Goal: Task Accomplishment & Management: Manage account settings

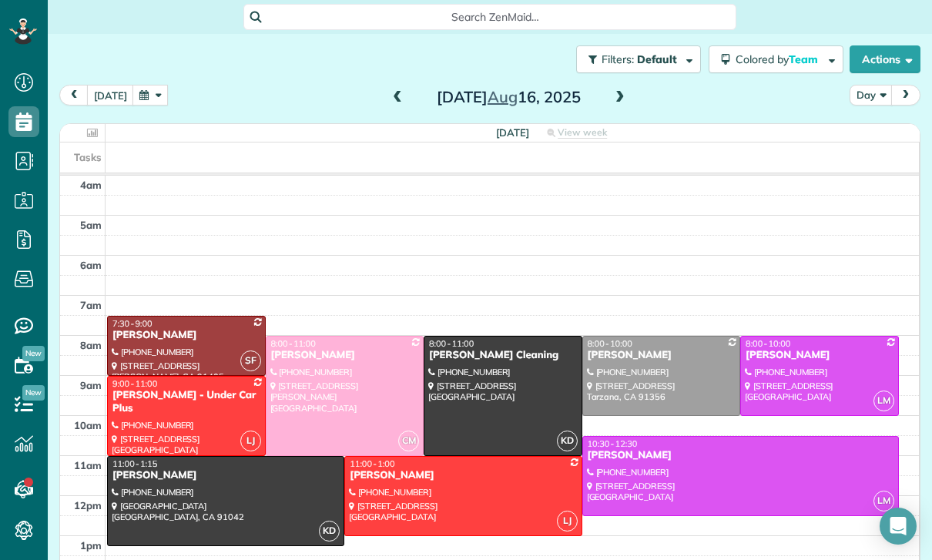
scroll to position [121, 0]
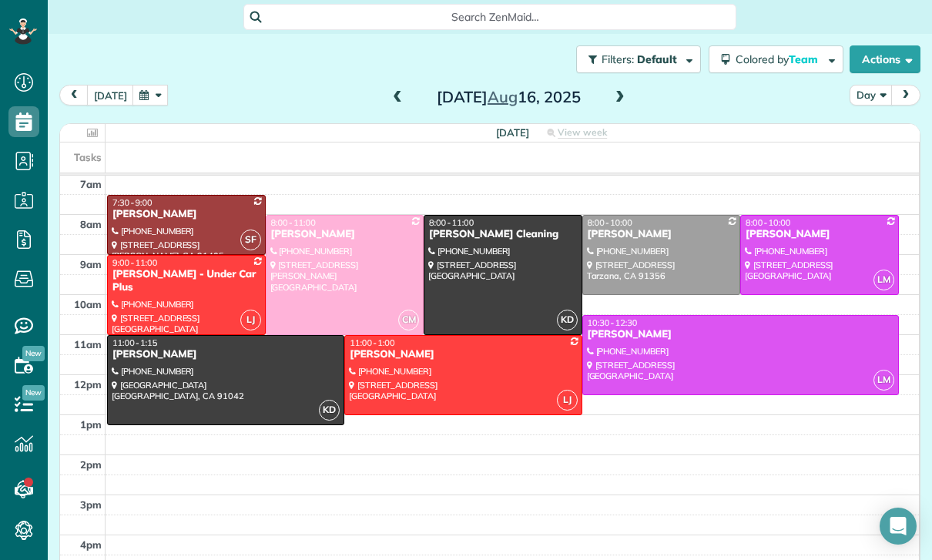
click at [144, 100] on button "button" at bounding box center [149, 95] width 35 height 21
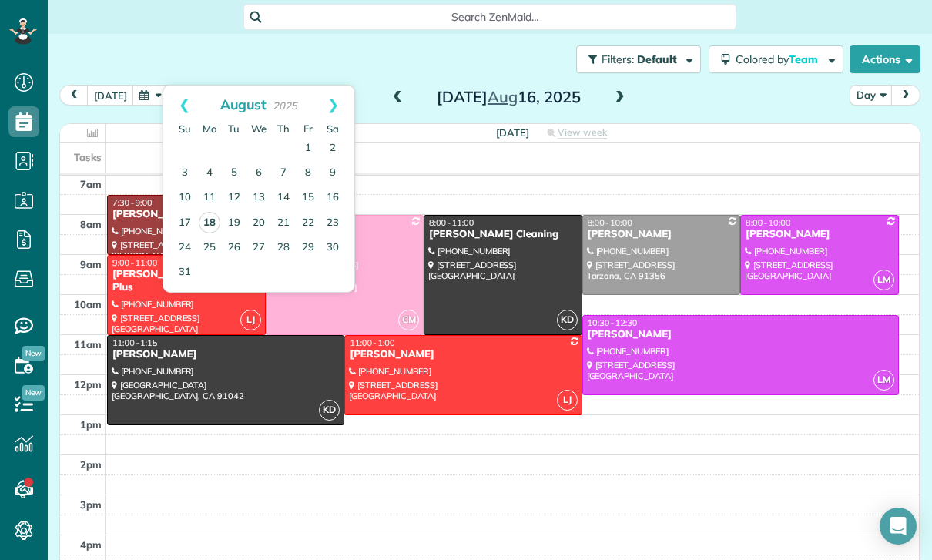
click at [217, 228] on link "18" at bounding box center [210, 223] width 22 height 22
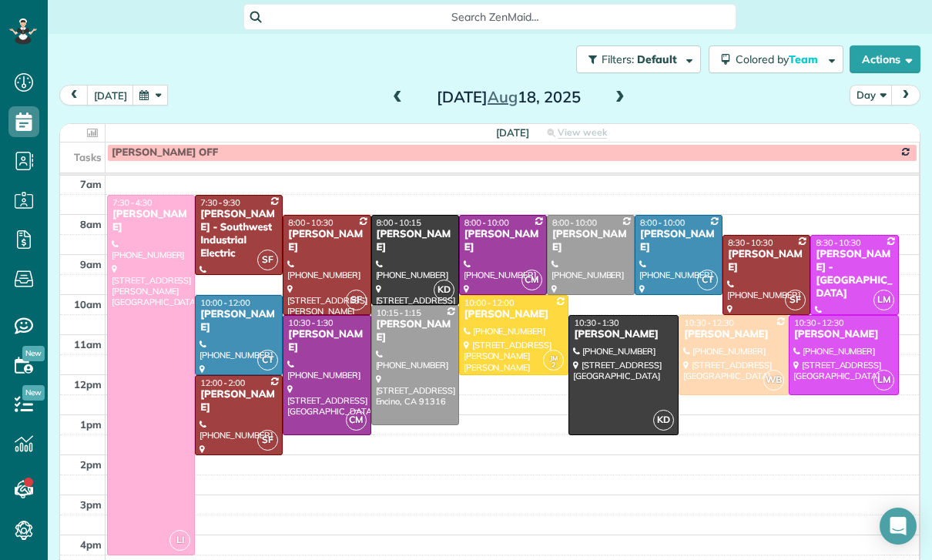
click at [490, 250] on div "[PERSON_NAME]" at bounding box center [503, 241] width 79 height 26
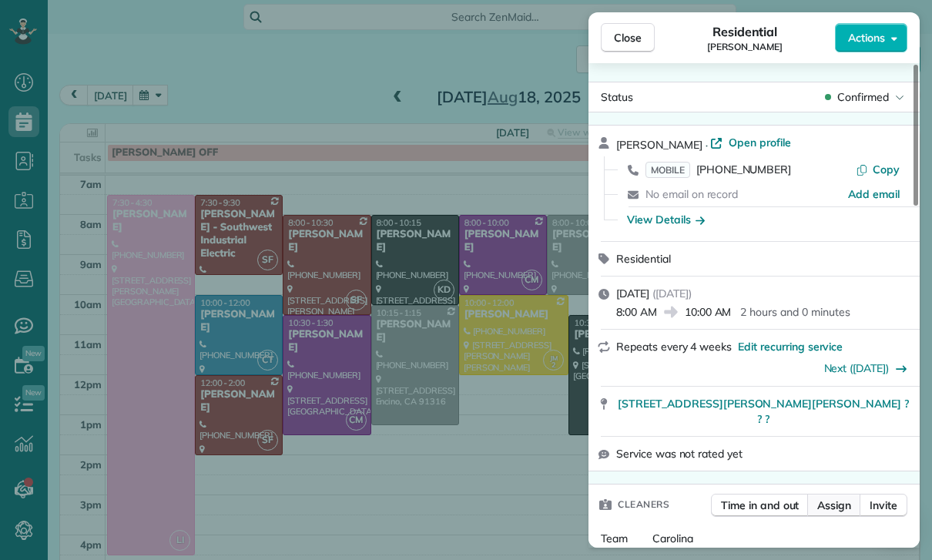
click at [832, 497] on span "Assign" at bounding box center [834, 504] width 34 height 15
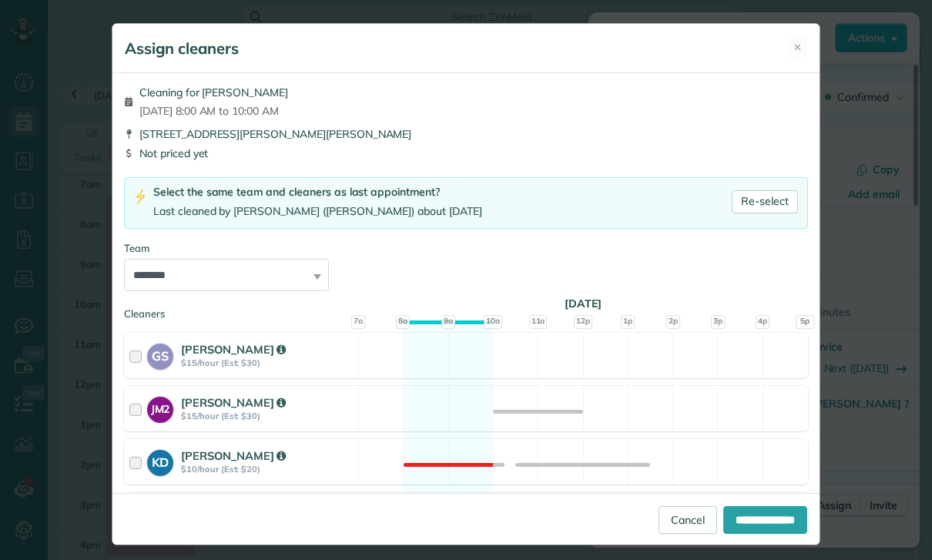
click at [313, 270] on select "**********" at bounding box center [226, 275] width 205 height 32
select select "****"
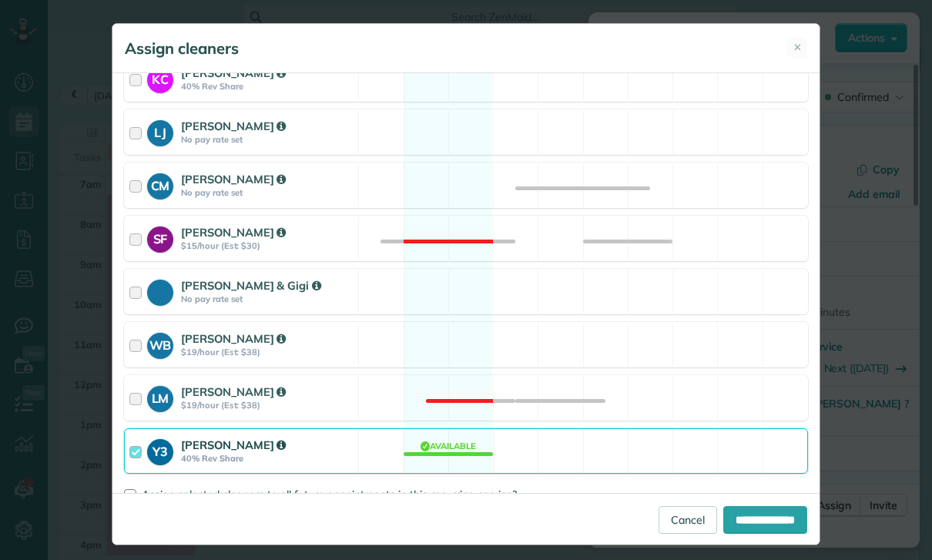
scroll to position [594, 0]
click at [187, 494] on span "Assign selected cleaners to all future appointments in this recurring service?" at bounding box center [329, 495] width 375 height 14
click at [752, 534] on input "**********" at bounding box center [765, 520] width 84 height 28
type input "**********"
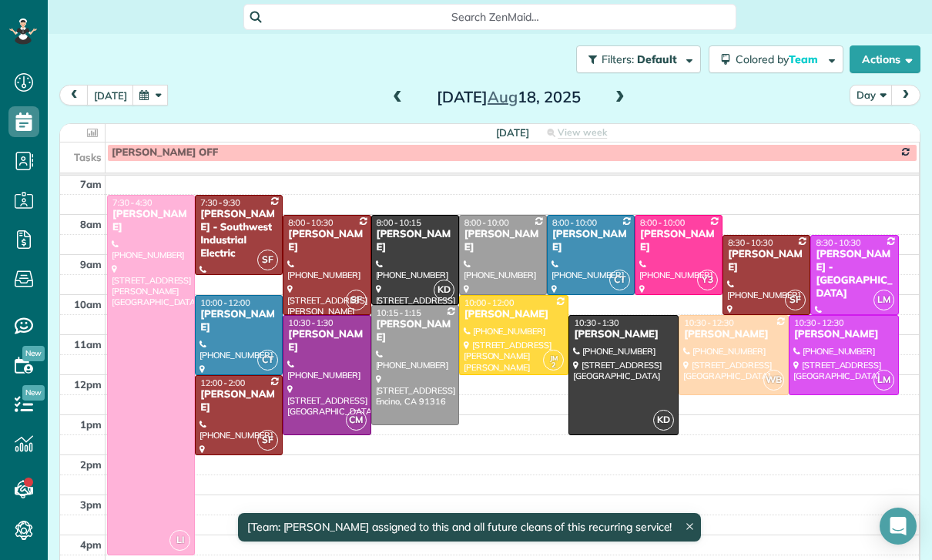
scroll to position [121, 0]
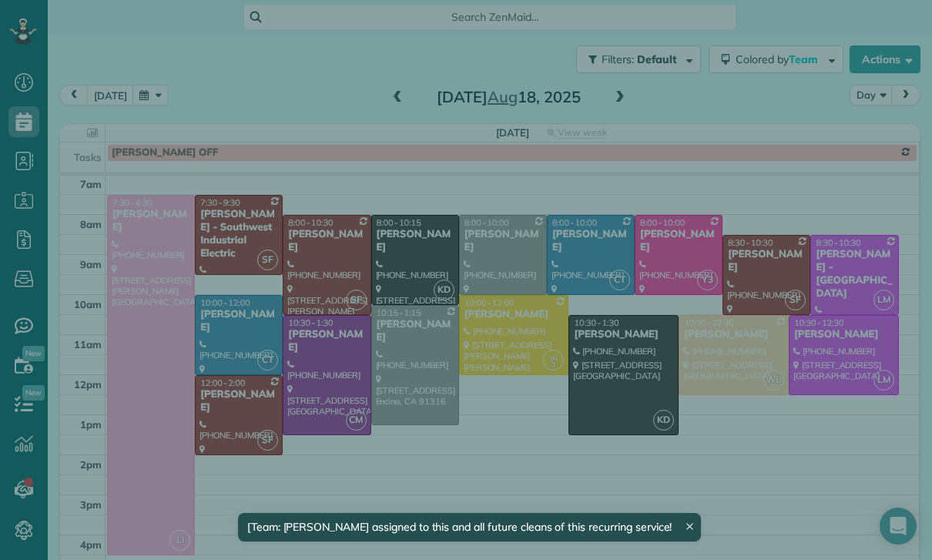
click at [320, 366] on div "Close Residential [PERSON_NAME] Actions Status Confirmed [PERSON_NAME] · Open p…" at bounding box center [466, 280] width 932 height 560
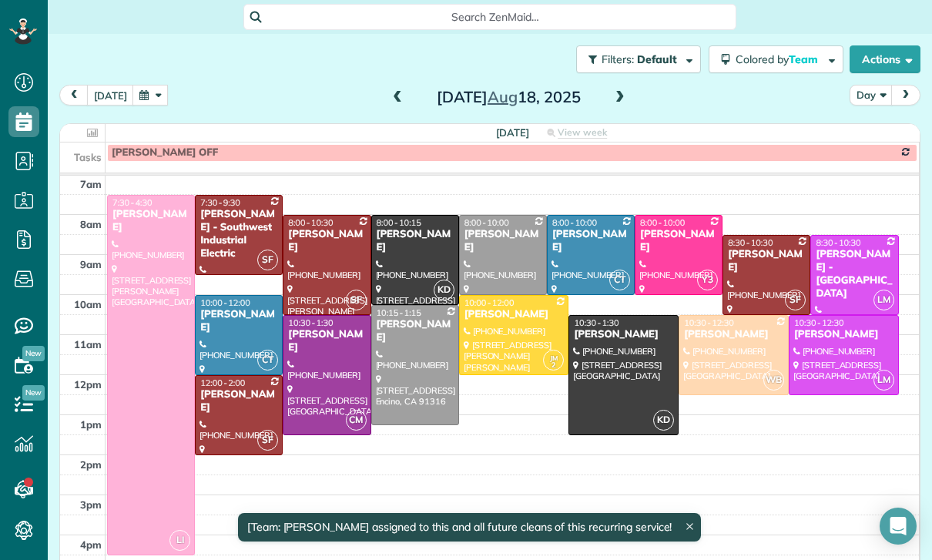
click at [314, 372] on div at bounding box center [326, 375] width 86 height 119
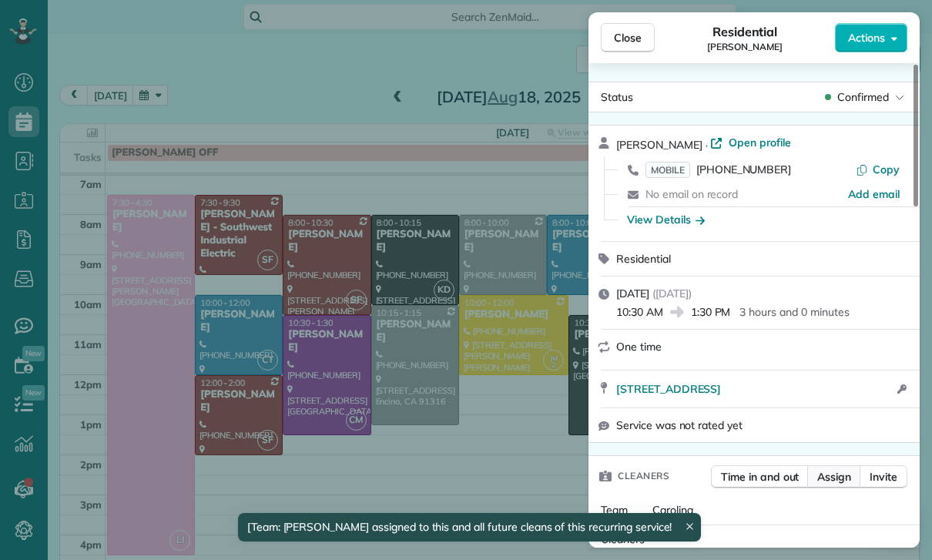
click at [831, 482] on span "Assign" at bounding box center [834, 476] width 34 height 15
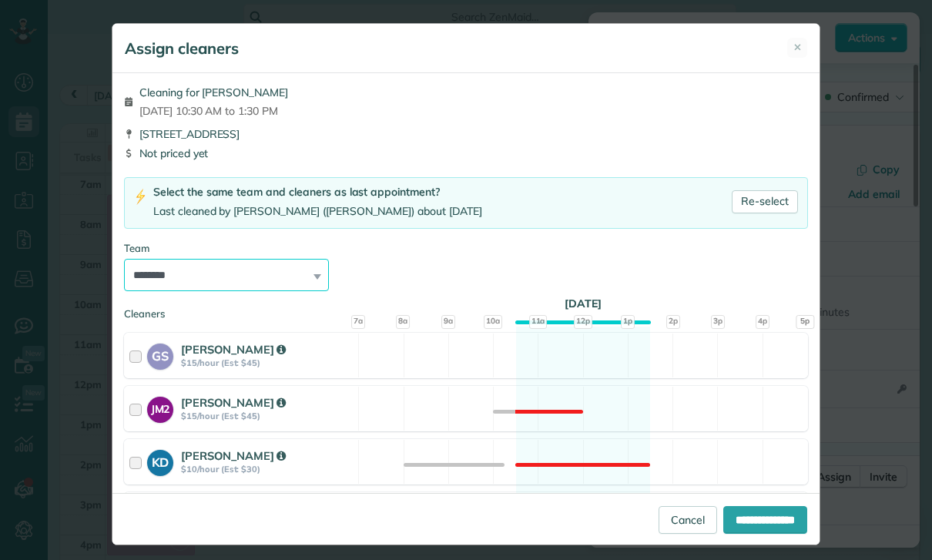
click at [313, 273] on select "**********" at bounding box center [226, 275] width 205 height 32
select select "****"
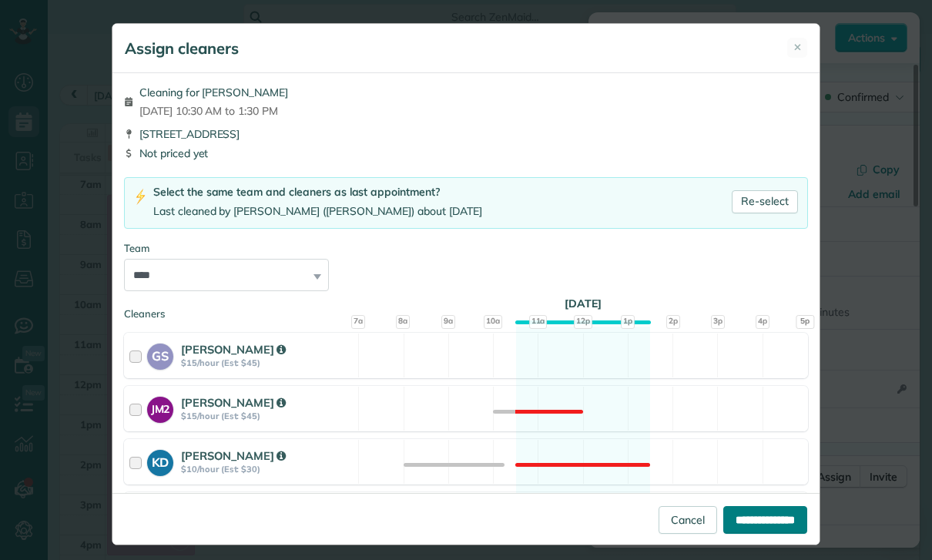
click at [751, 534] on input "**********" at bounding box center [765, 520] width 84 height 28
type input "**********"
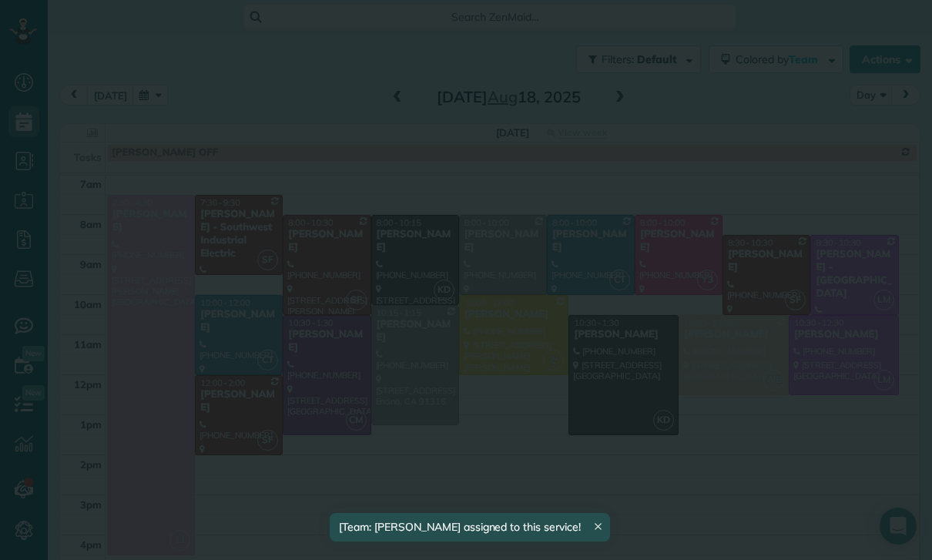
scroll to position [121, 0]
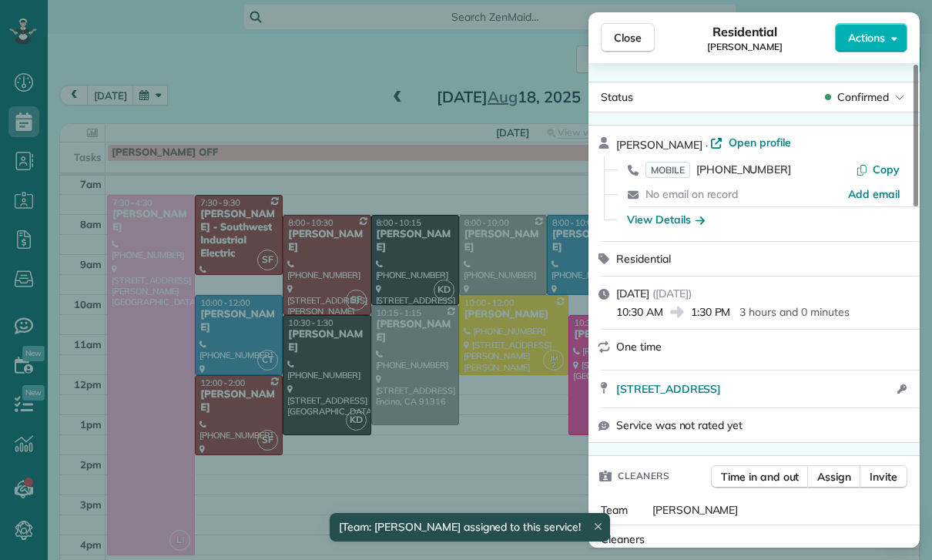
click at [528, 318] on div "Close Residential [PERSON_NAME] Actions Status Confirmed [PERSON_NAME] · Open p…" at bounding box center [466, 280] width 932 height 560
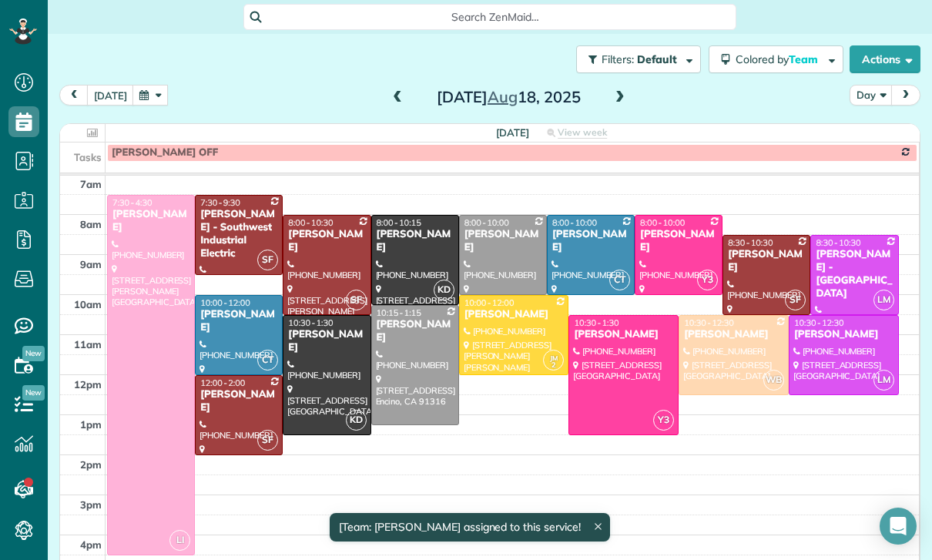
click at [665, 242] on div "[PERSON_NAME]" at bounding box center [678, 241] width 79 height 26
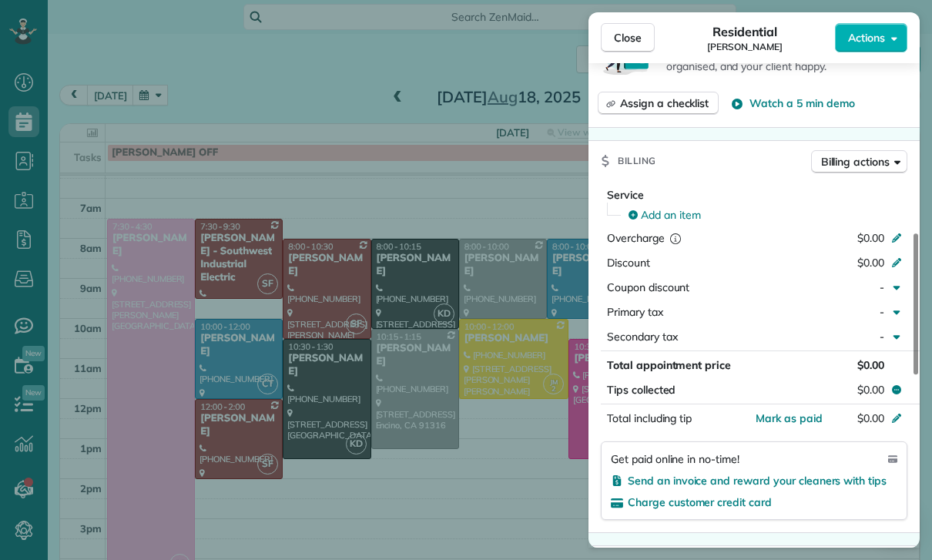
scroll to position [121, 0]
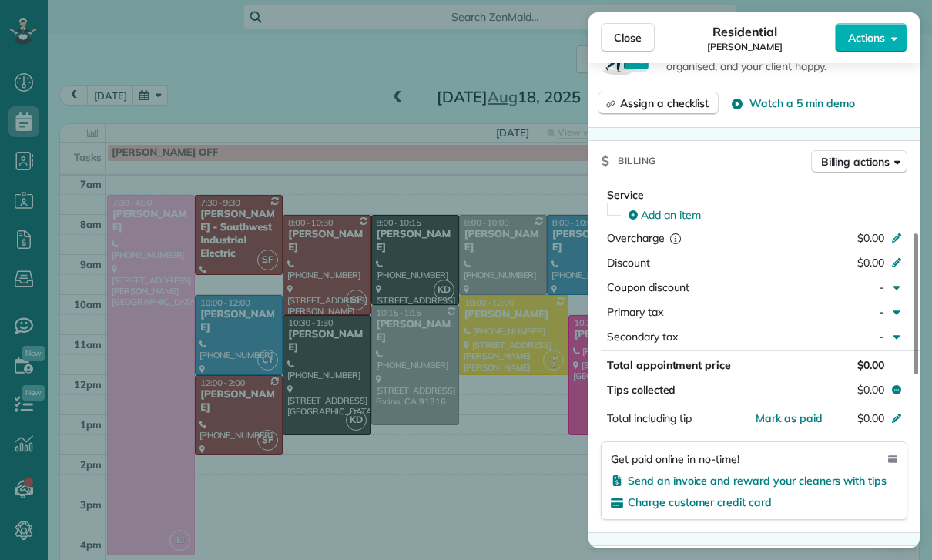
click at [313, 436] on div "Close Residential [PERSON_NAME] Actions Status Confirmed [PERSON_NAME] · Open p…" at bounding box center [466, 280] width 932 height 560
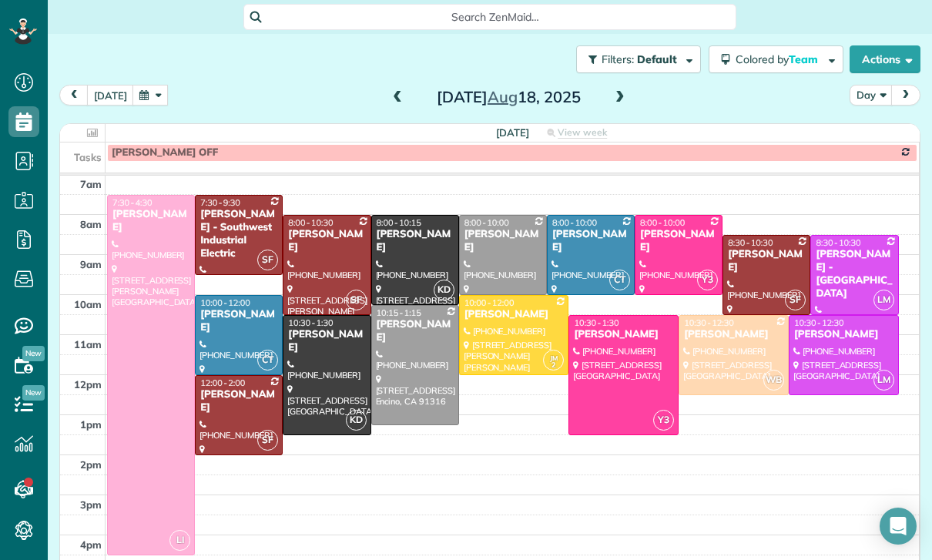
click at [682, 251] on div "[PERSON_NAME]" at bounding box center [678, 241] width 79 height 26
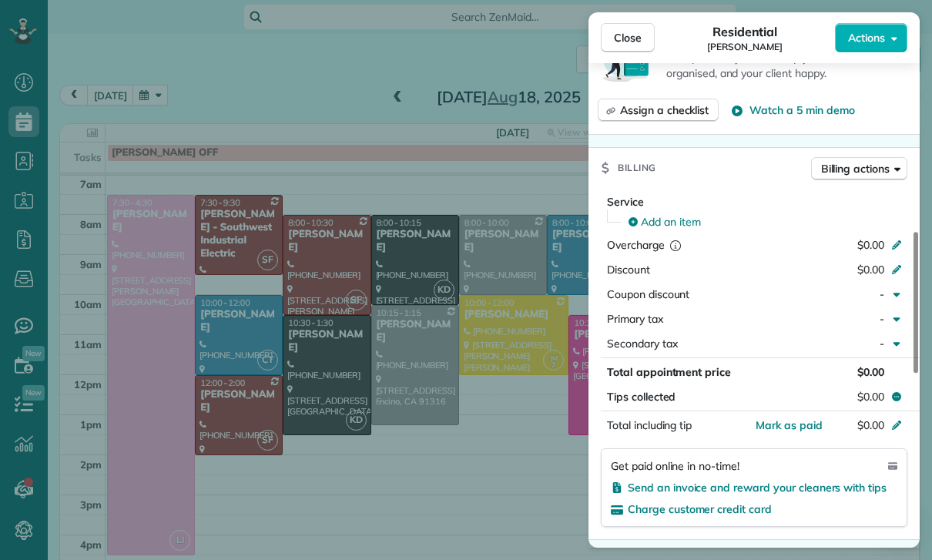
scroll to position [638, 0]
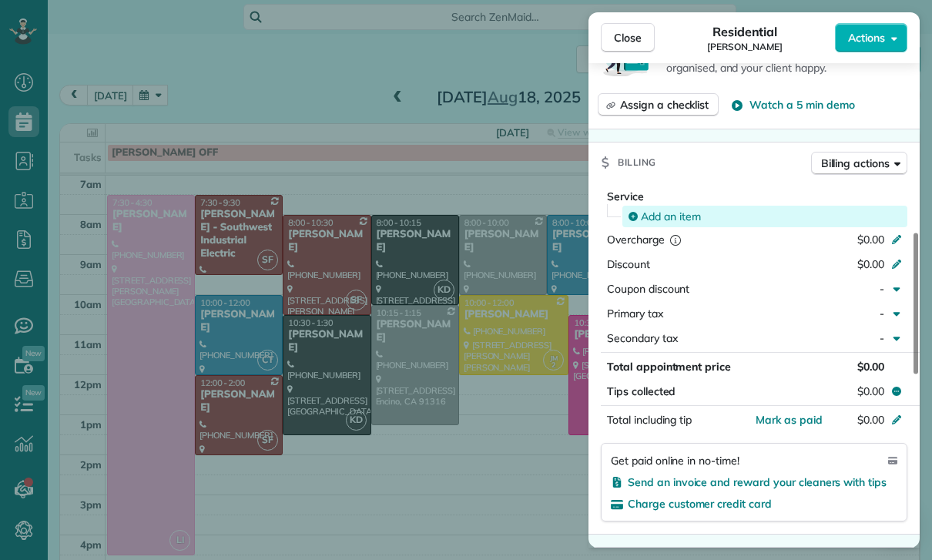
click at [663, 209] on span "Add an item" at bounding box center [671, 216] width 60 height 15
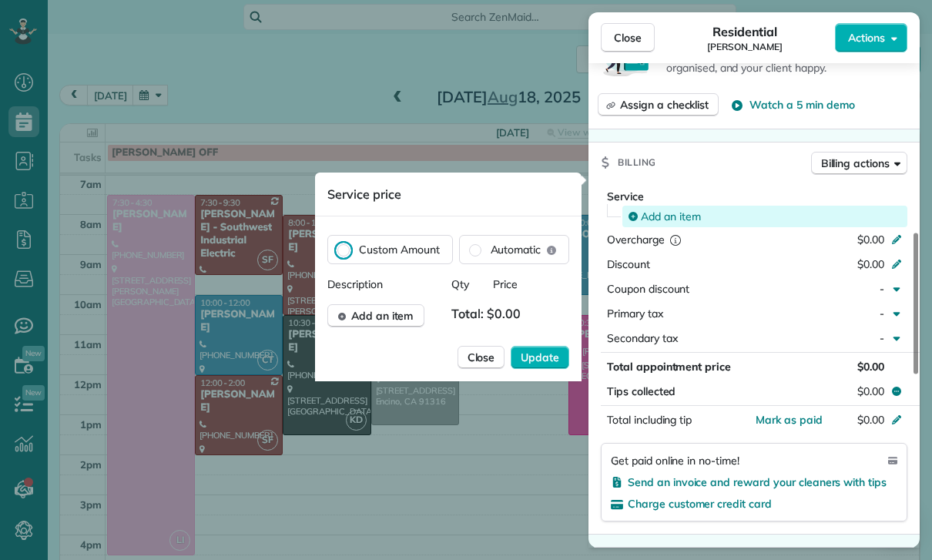
scroll to position [97, 0]
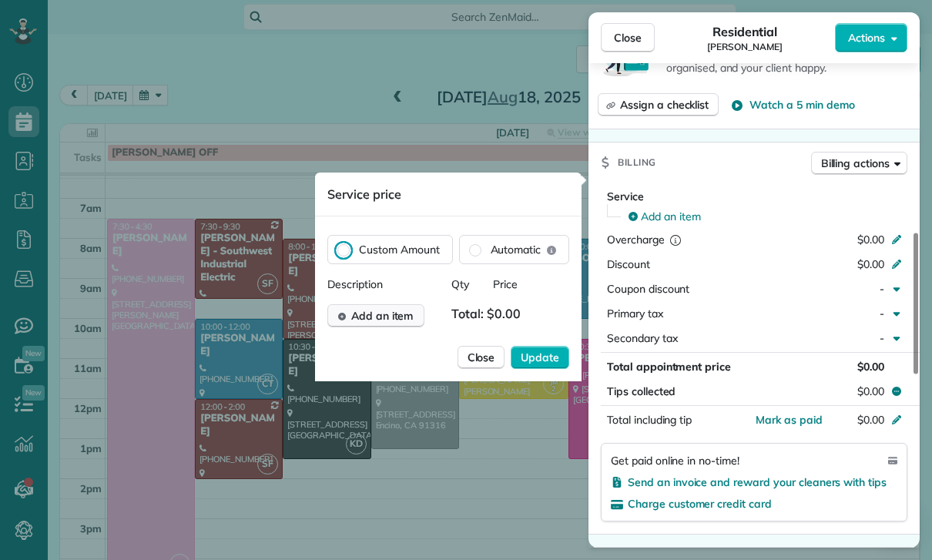
click at [379, 320] on span "Add an item" at bounding box center [382, 315] width 62 height 15
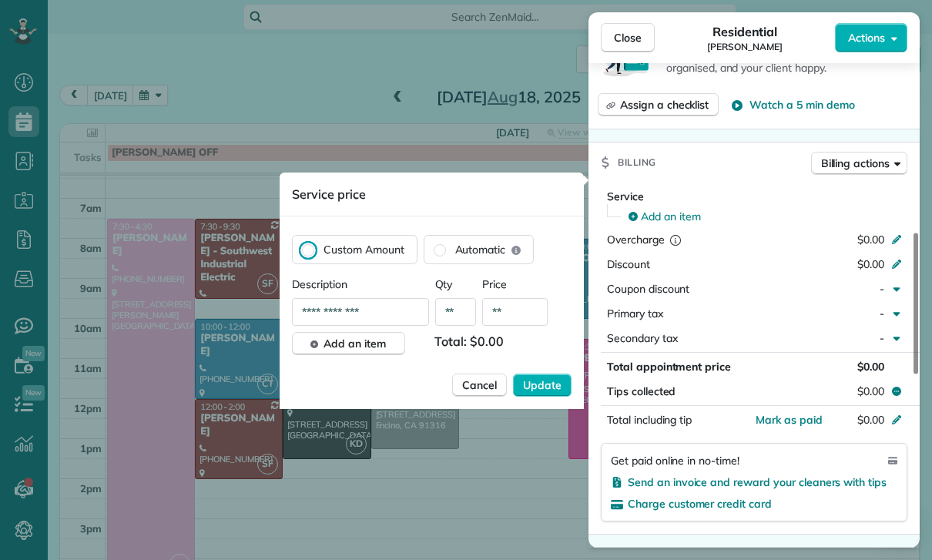
click at [521, 323] on input "**" at bounding box center [514, 312] width 65 height 28
type input "****"
click at [554, 394] on button "Update" at bounding box center [542, 384] width 59 height 23
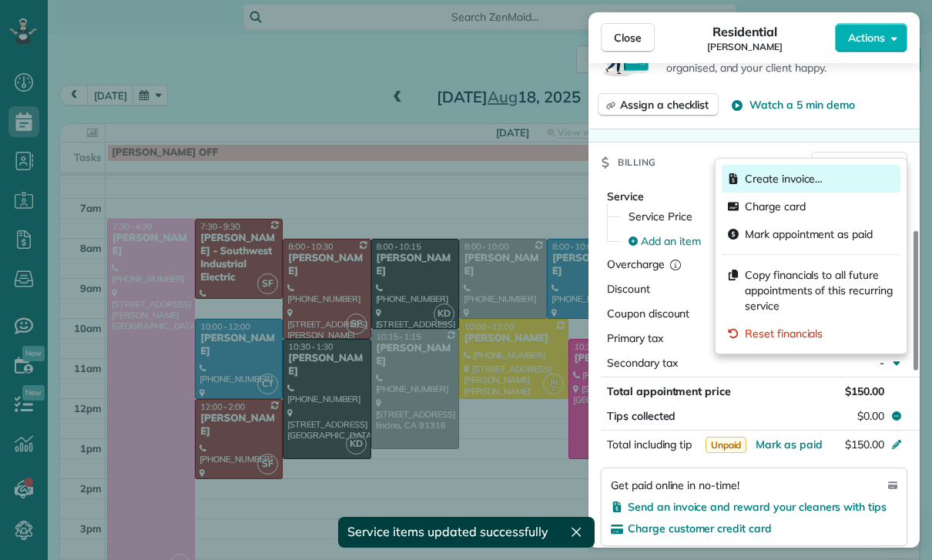
click at [792, 177] on span "Create invoice…" at bounding box center [784, 178] width 78 height 15
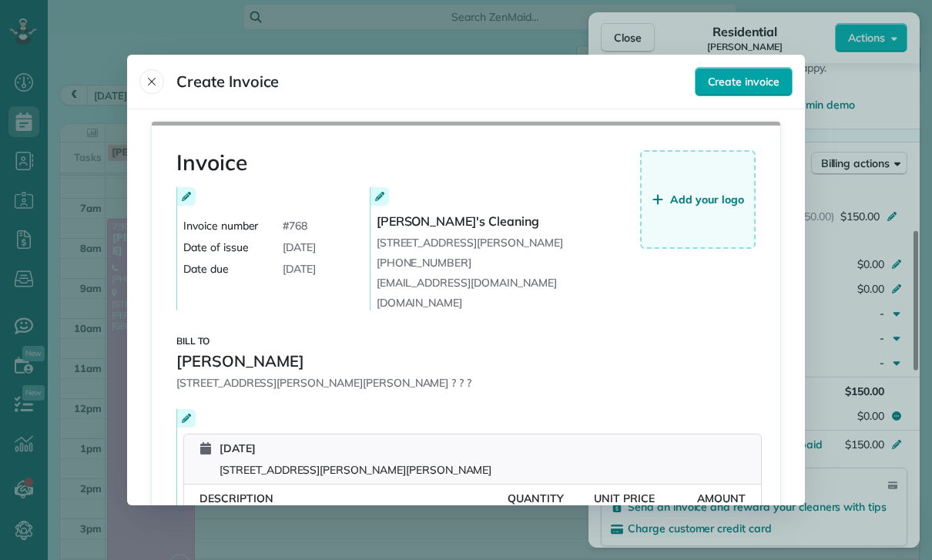
click at [752, 74] on span "Create invoice" at bounding box center [744, 81] width 72 height 15
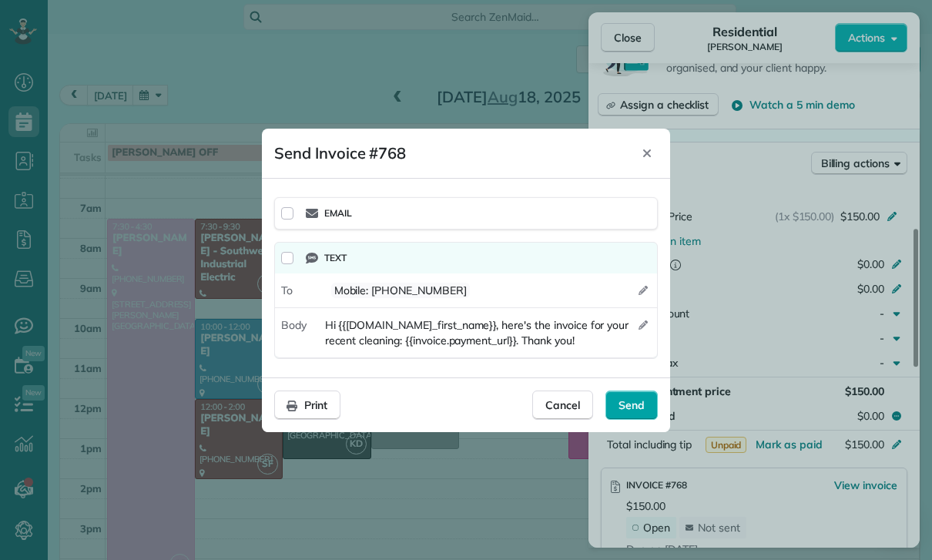
click at [637, 408] on span "Send" at bounding box center [631, 404] width 26 height 15
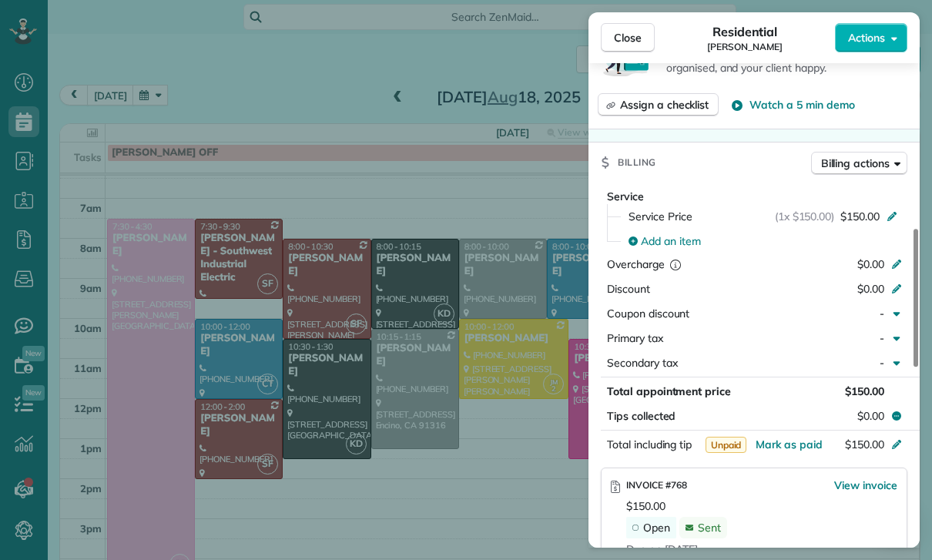
click at [449, 449] on div "Close Residential [PERSON_NAME] Actions Status Confirmed [PERSON_NAME] · Open p…" at bounding box center [466, 280] width 932 height 560
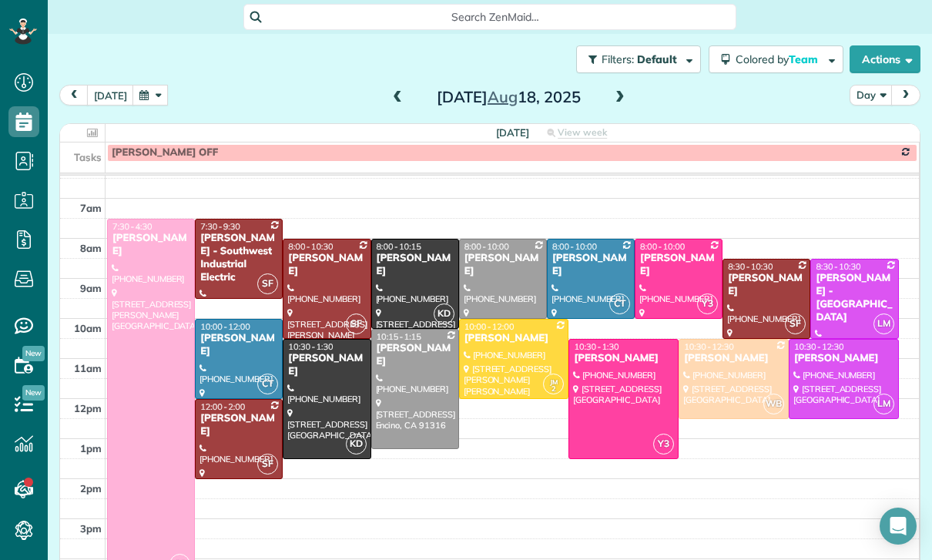
click at [150, 102] on button "button" at bounding box center [149, 95] width 35 height 21
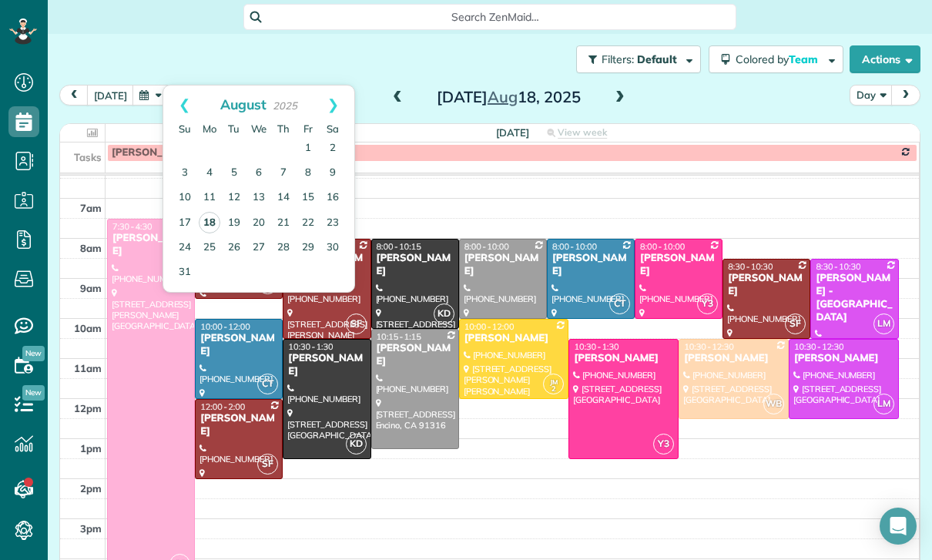
click at [208, 223] on link "18" at bounding box center [210, 223] width 22 height 22
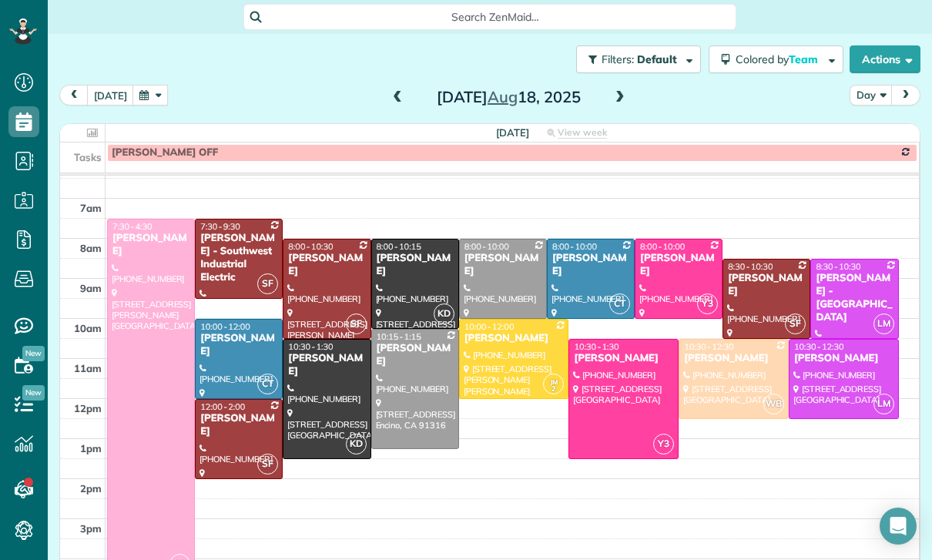
click at [822, 362] on div "[PERSON_NAME]" at bounding box center [843, 358] width 101 height 13
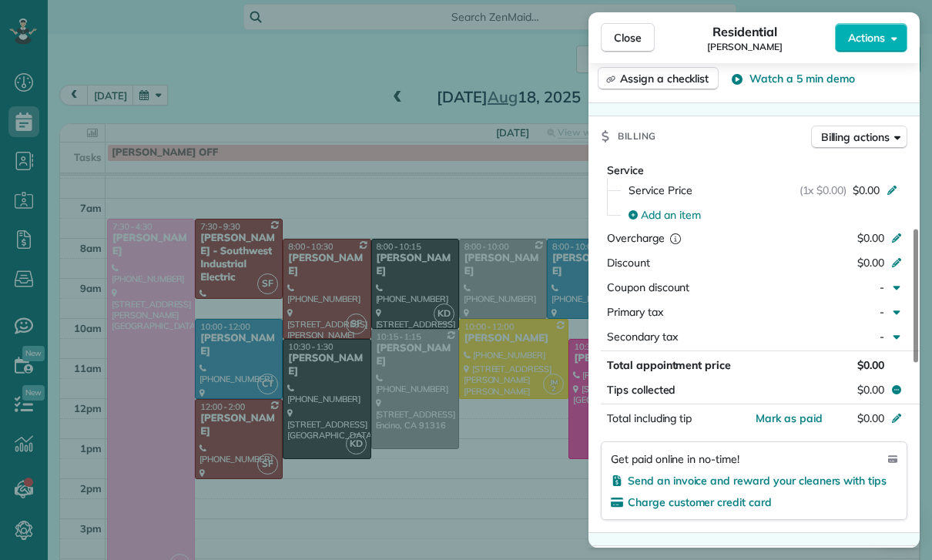
scroll to position [678, 0]
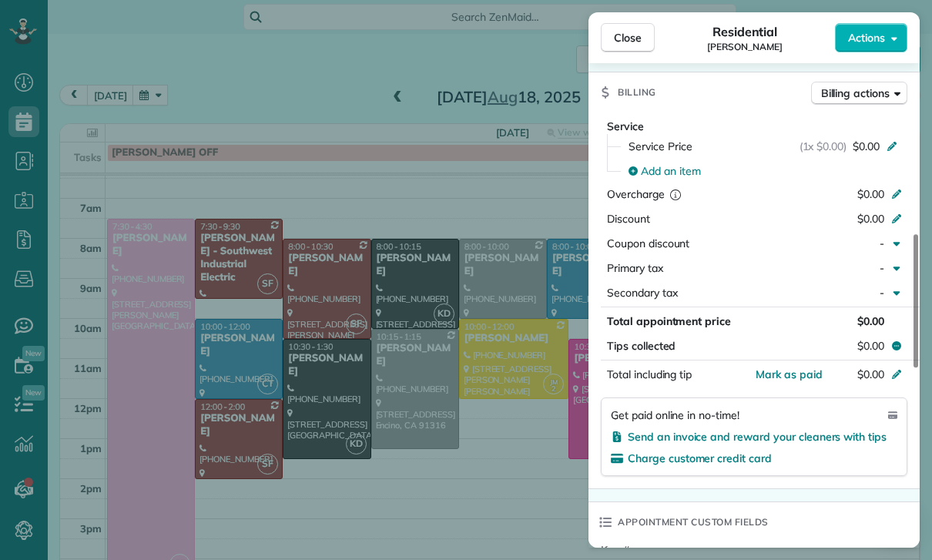
click at [665, 181] on div "Add an item" at bounding box center [763, 171] width 288 height 25
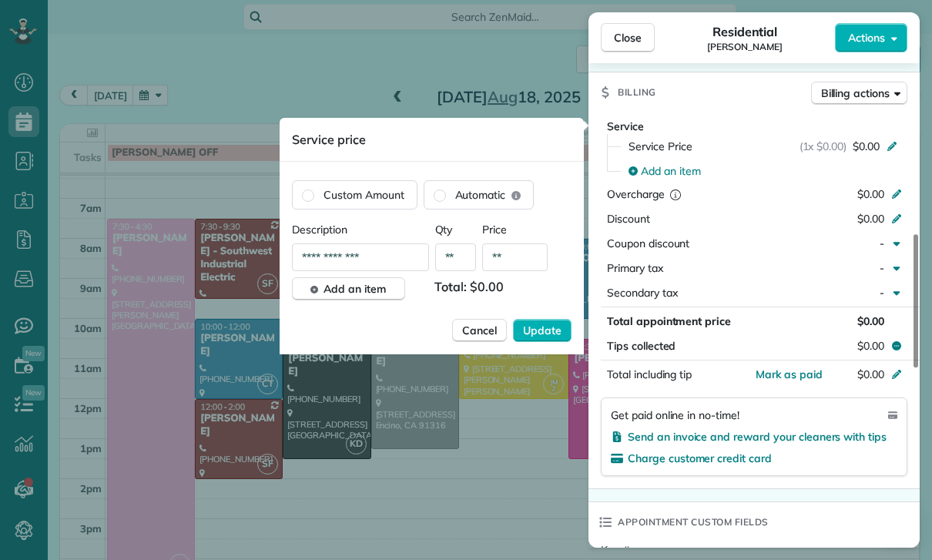
click at [525, 265] on input "**" at bounding box center [514, 257] width 65 height 28
type input "****"
click at [560, 342] on button "Update" at bounding box center [542, 330] width 59 height 23
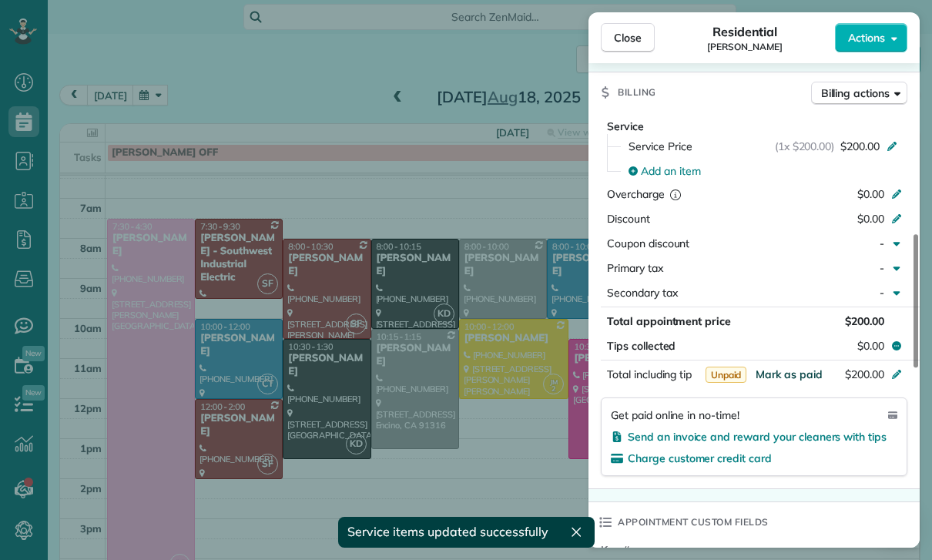
click at [789, 378] on span "Mark as paid" at bounding box center [788, 374] width 67 height 14
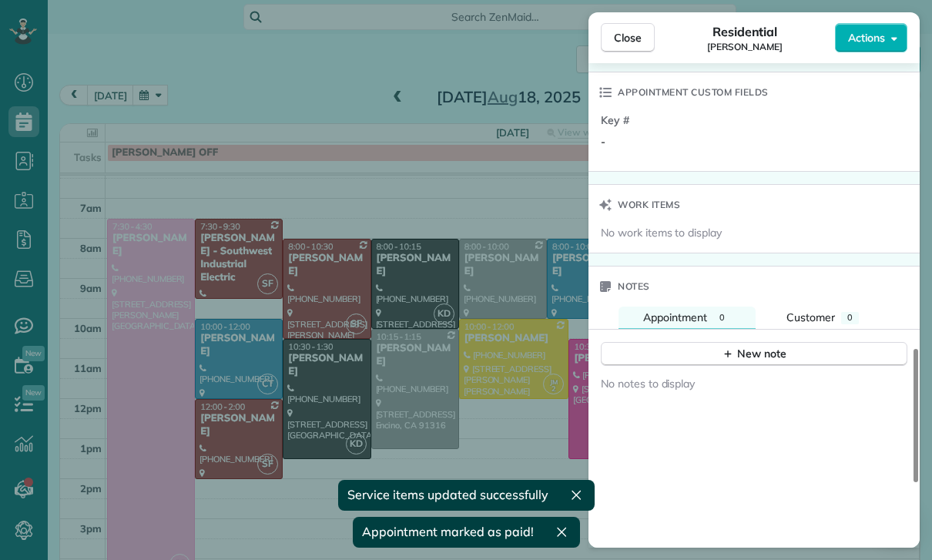
scroll to position [1135, 0]
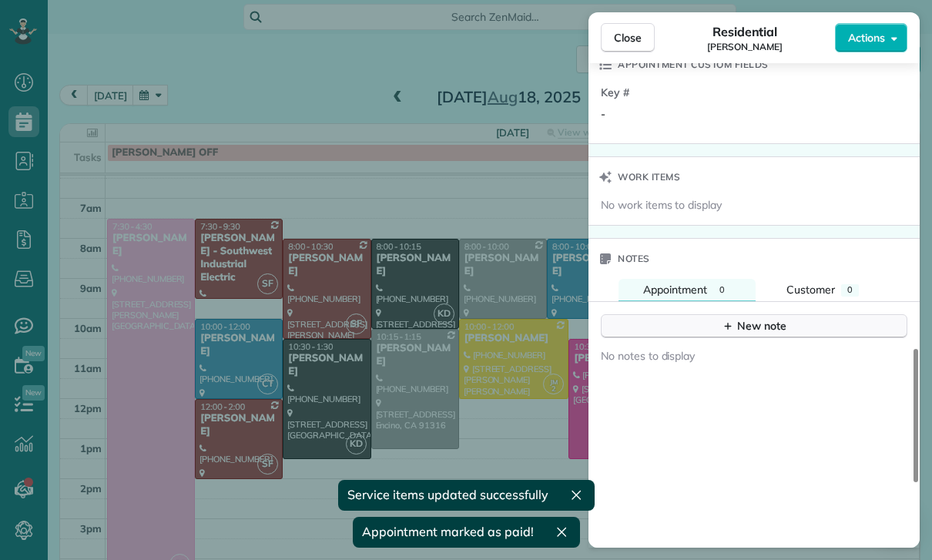
click at [749, 330] on div "New note" at bounding box center [753, 326] width 65 height 16
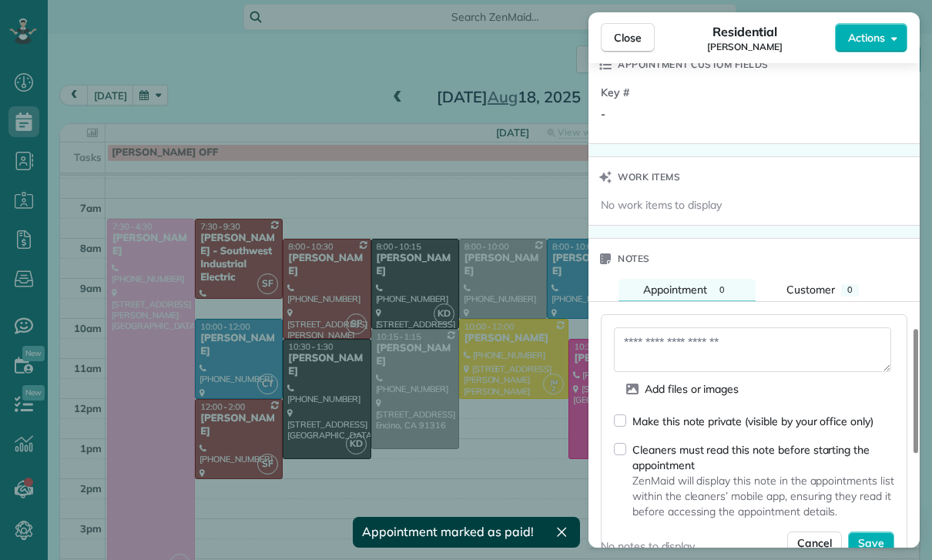
click at [664, 349] on textarea at bounding box center [752, 349] width 277 height 45
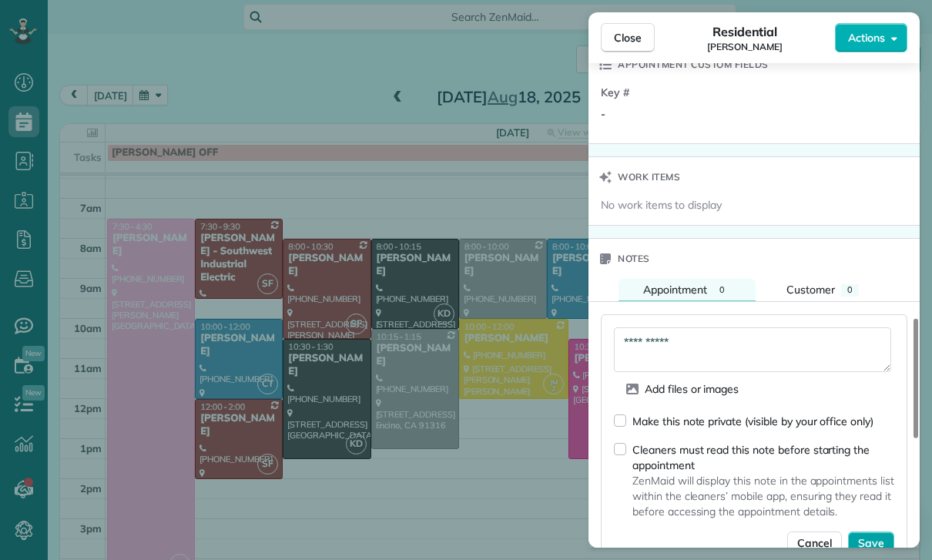
type textarea "**********"
click at [874, 551] on button "Save" at bounding box center [871, 542] width 46 height 23
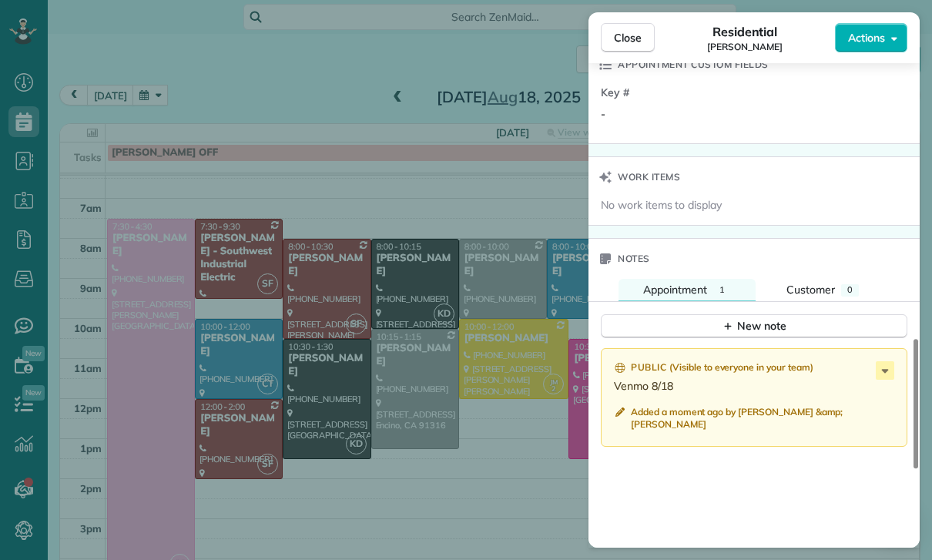
click at [443, 447] on div "Close Residential [PERSON_NAME] Actions Status Confirmed [PERSON_NAME] · Open p…" at bounding box center [466, 280] width 932 height 560
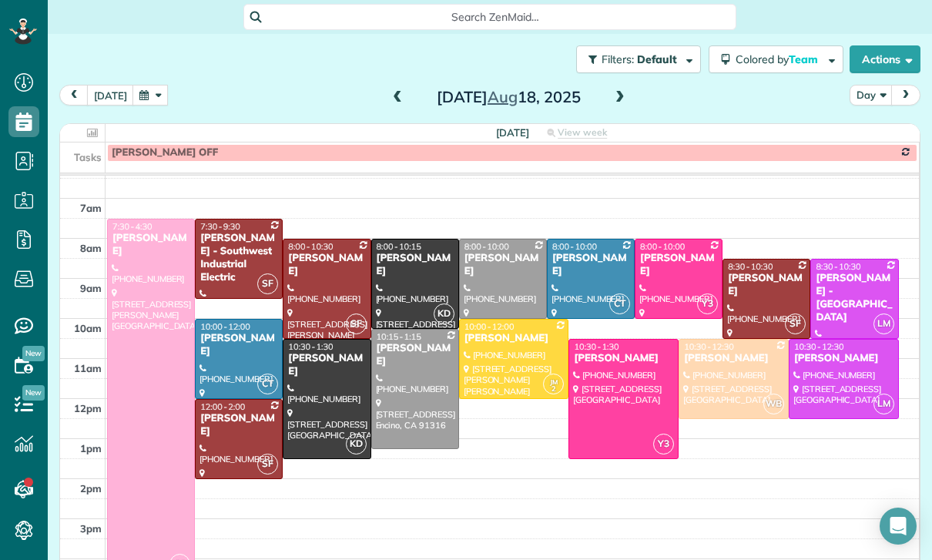
click at [246, 419] on div "[PERSON_NAME]" at bounding box center [238, 425] width 79 height 26
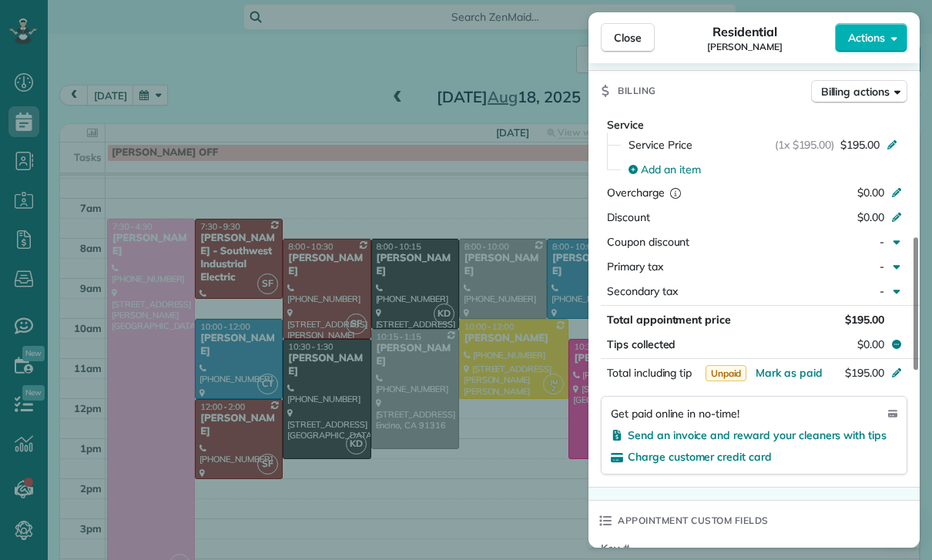
scroll to position [697, 0]
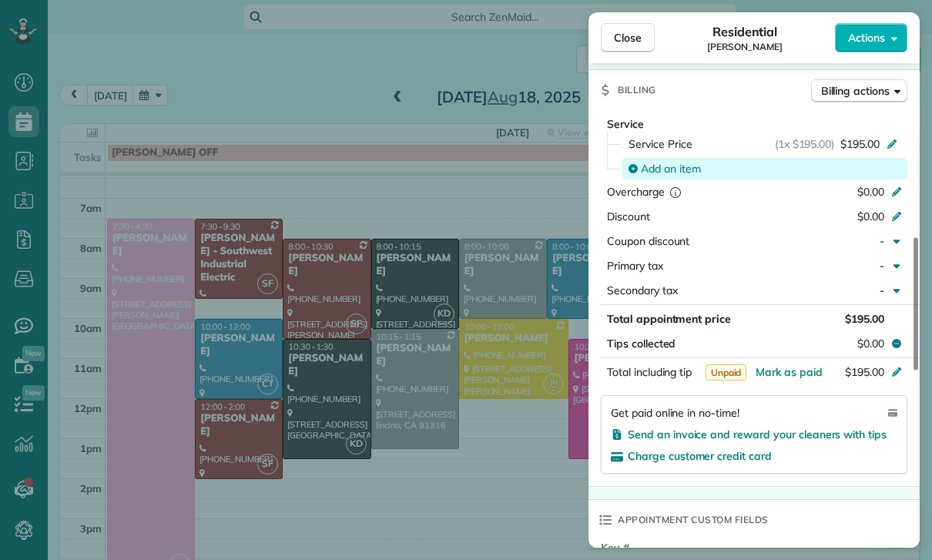
click at [668, 176] on div "Add an item" at bounding box center [764, 169] width 285 height 22
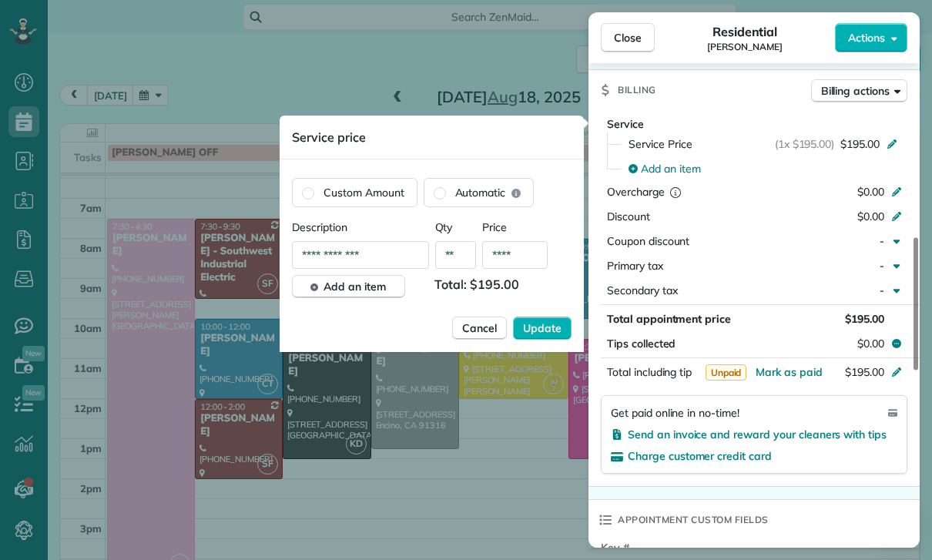
click at [537, 260] on input "****" at bounding box center [514, 255] width 65 height 28
type input "****"
click at [543, 330] on span "Update" at bounding box center [542, 327] width 38 height 15
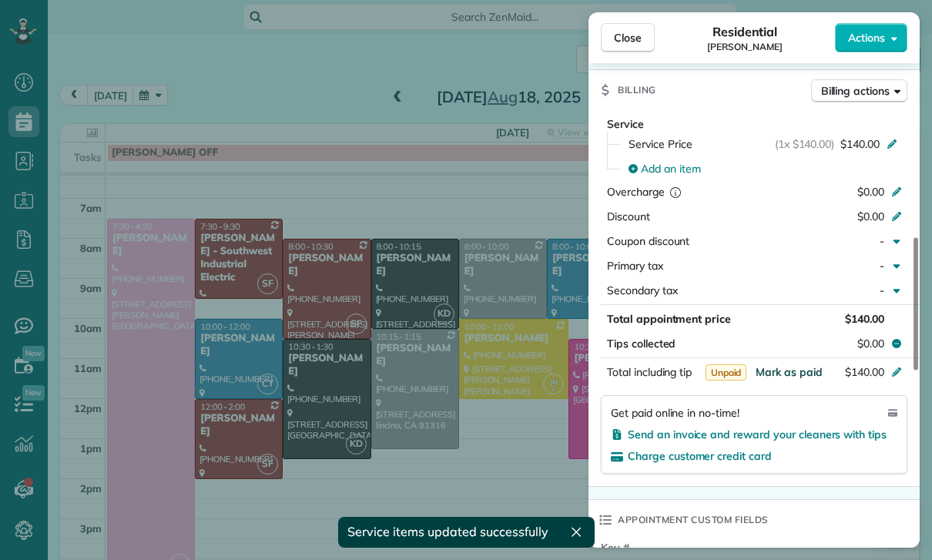
click at [784, 377] on span "Mark as paid" at bounding box center [788, 372] width 67 height 14
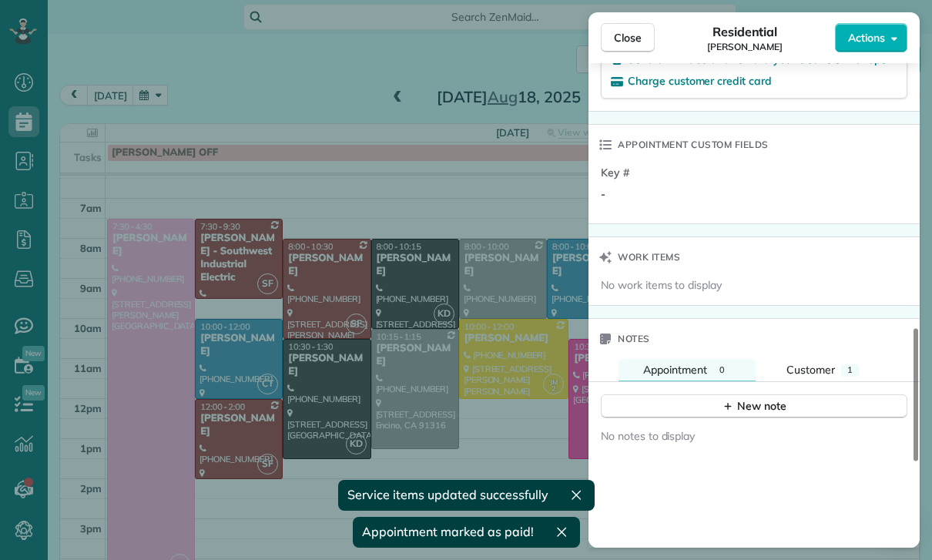
scroll to position [1165, 0]
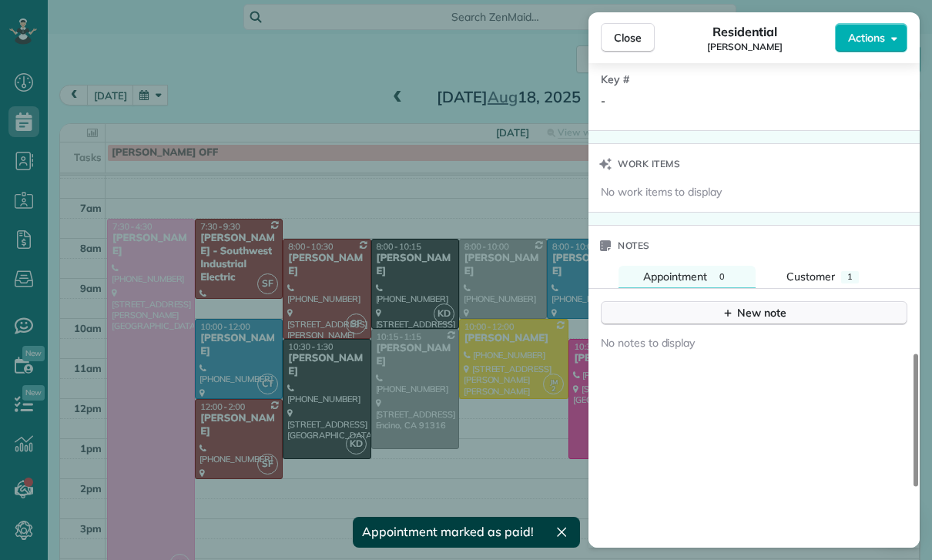
click at [755, 309] on div "New note" at bounding box center [753, 313] width 65 height 16
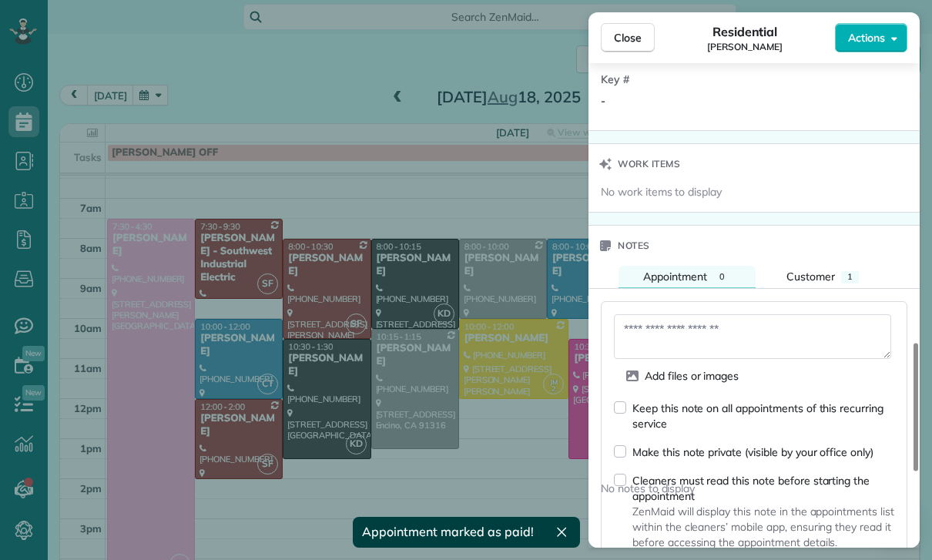
click at [675, 334] on textarea at bounding box center [752, 336] width 277 height 45
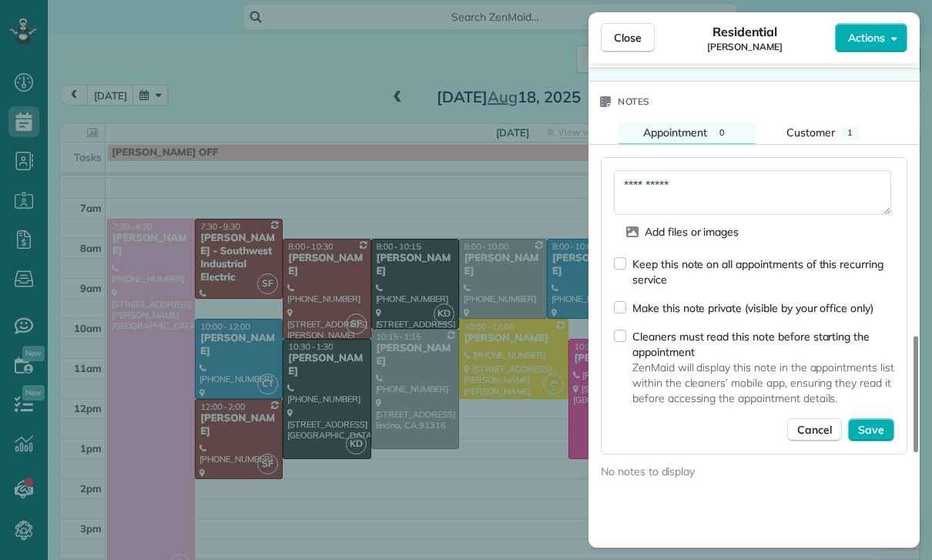
scroll to position [1310, 0]
type textarea "**********"
click at [879, 434] on span "Save" at bounding box center [871, 427] width 26 height 15
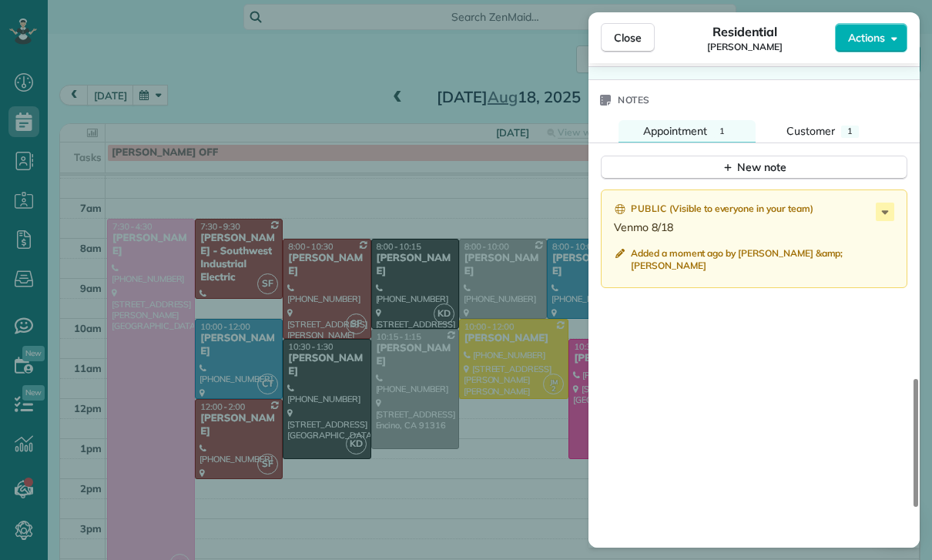
click at [483, 450] on div "Close Residential [PERSON_NAME] Actions Status Yet to Confirm [PERSON_NAME] · O…" at bounding box center [466, 280] width 932 height 560
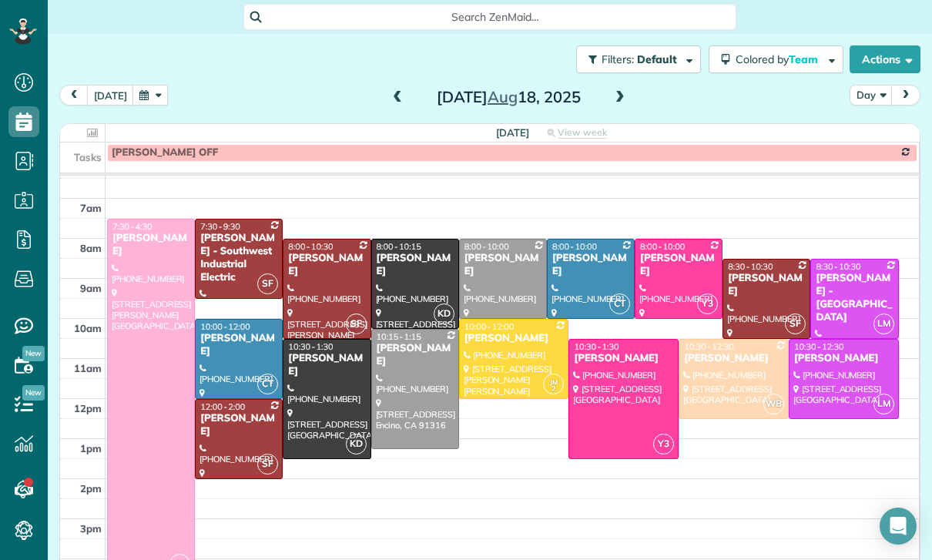
click at [152, 98] on button "button" at bounding box center [149, 95] width 35 height 21
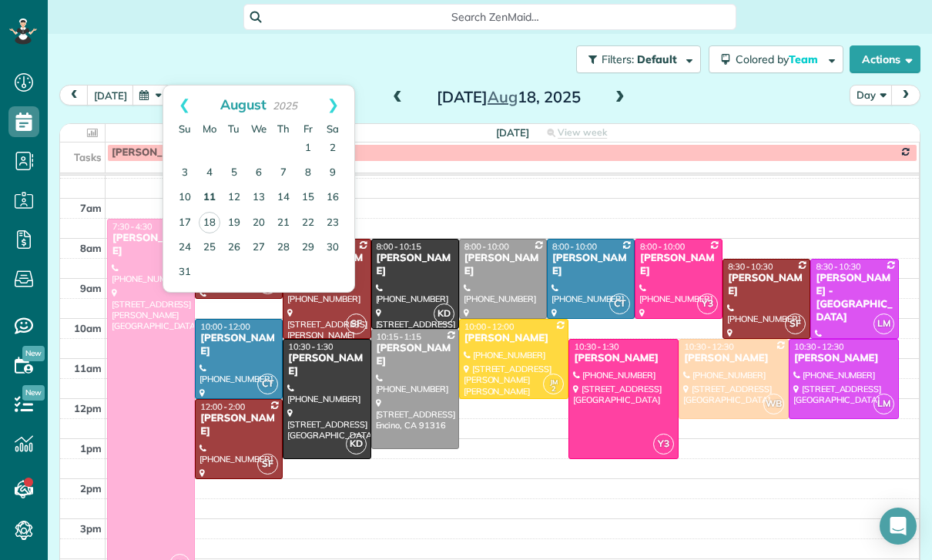
click at [208, 196] on link "11" at bounding box center [209, 198] width 25 height 25
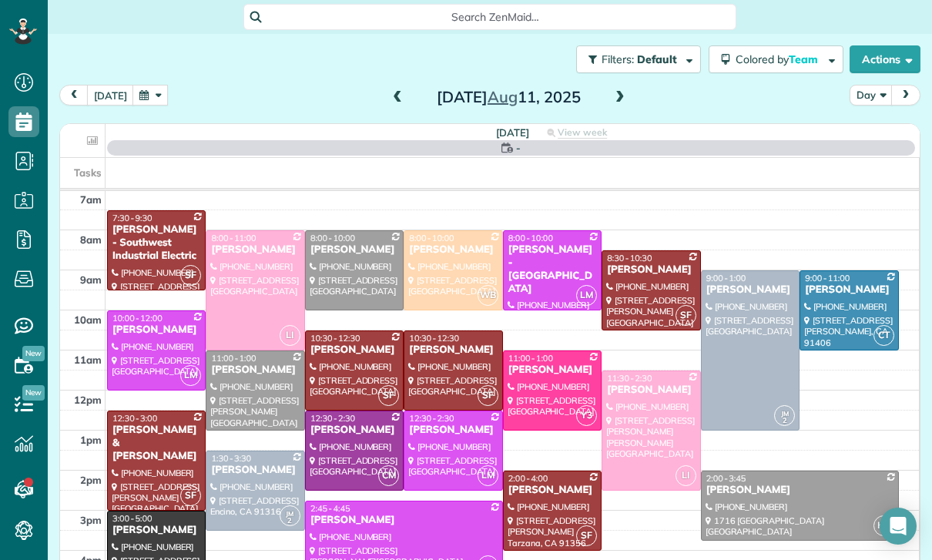
scroll to position [121, 0]
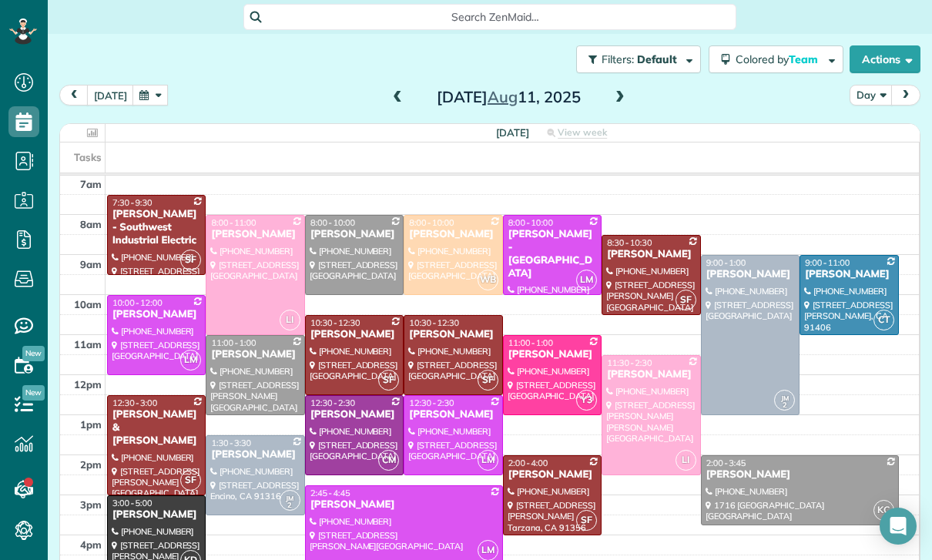
click at [625, 102] on span at bounding box center [619, 98] width 17 height 14
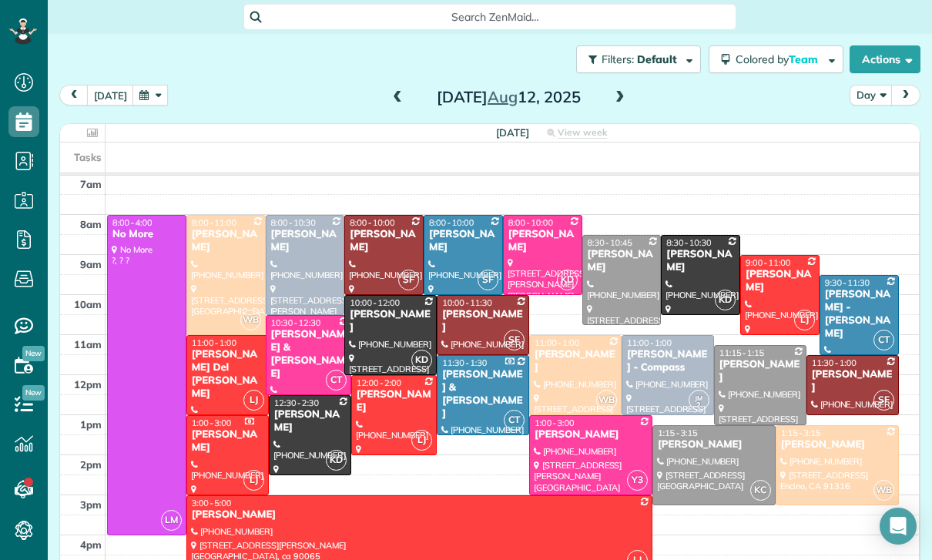
click at [755, 380] on div at bounding box center [760, 385] width 91 height 79
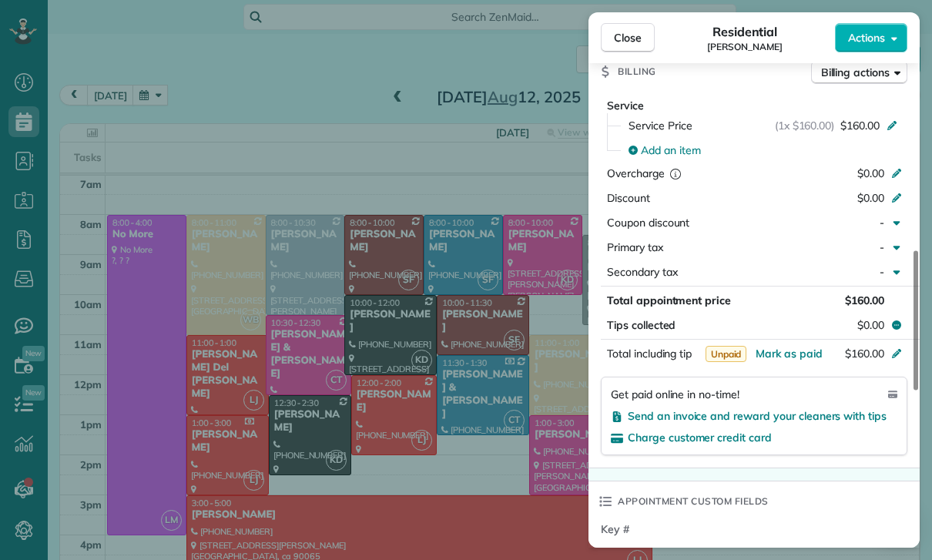
scroll to position [715, 0]
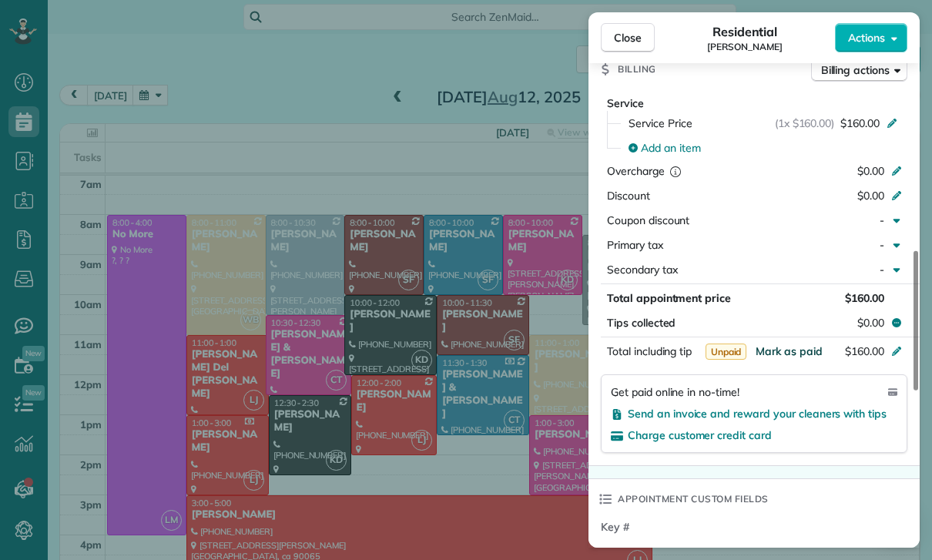
click at [779, 353] on span "Mark as paid" at bounding box center [788, 351] width 67 height 14
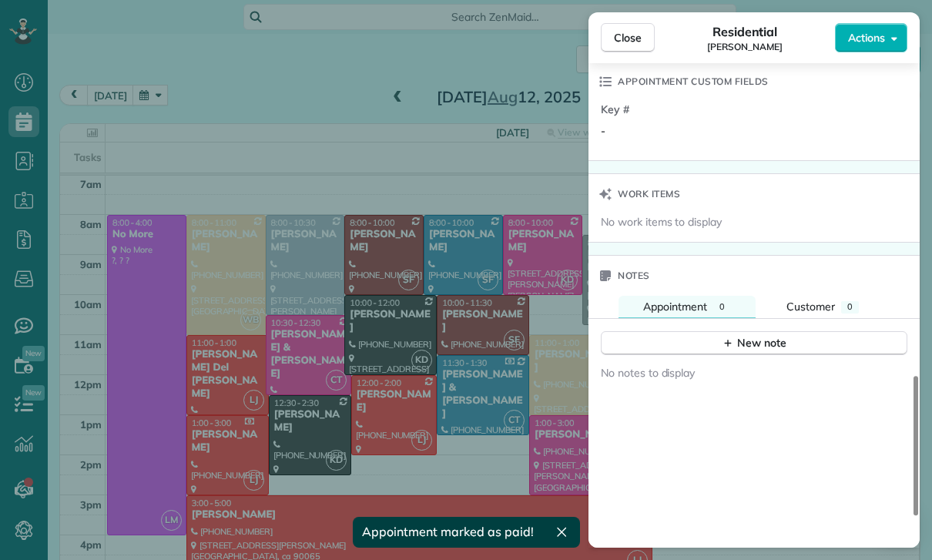
scroll to position [1194, 0]
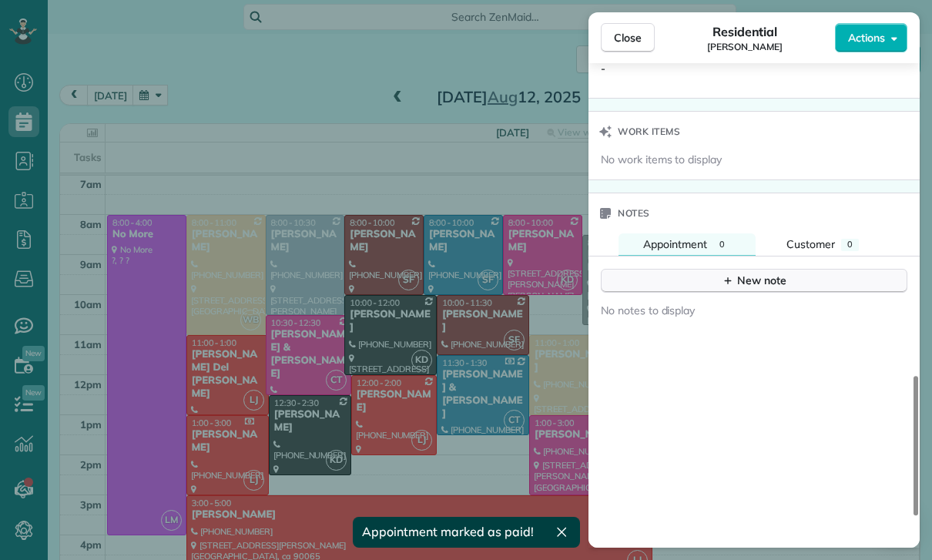
click at [756, 279] on div "New note" at bounding box center [753, 281] width 65 height 16
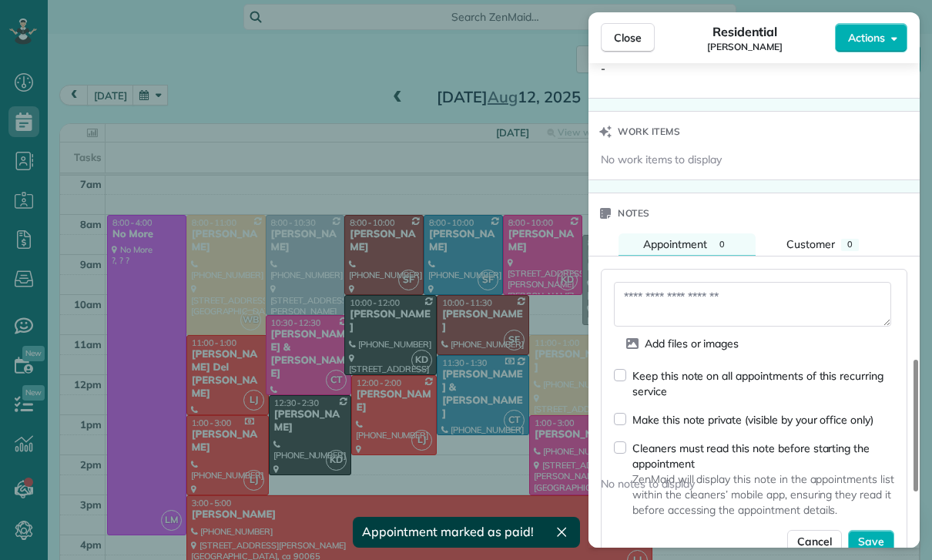
click at [669, 300] on textarea at bounding box center [752, 304] width 277 height 45
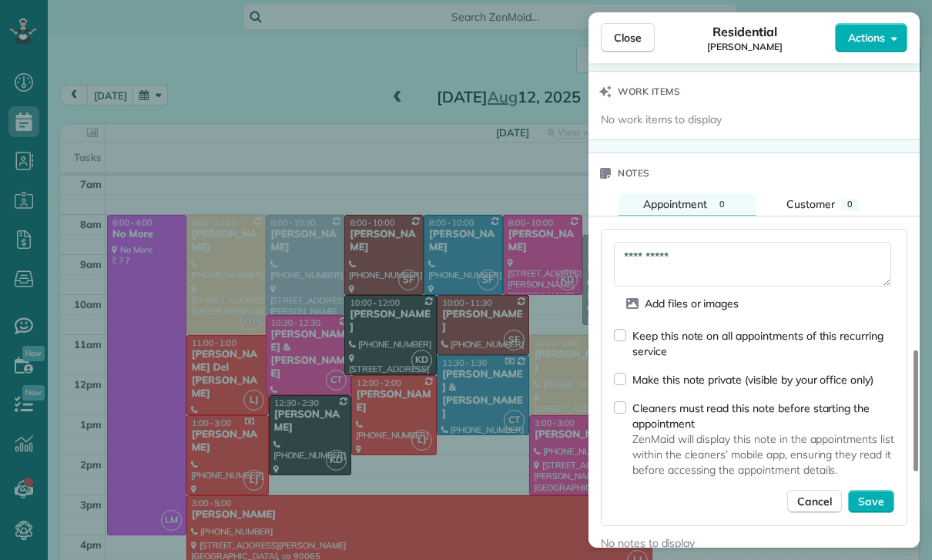
scroll to position [1302, 0]
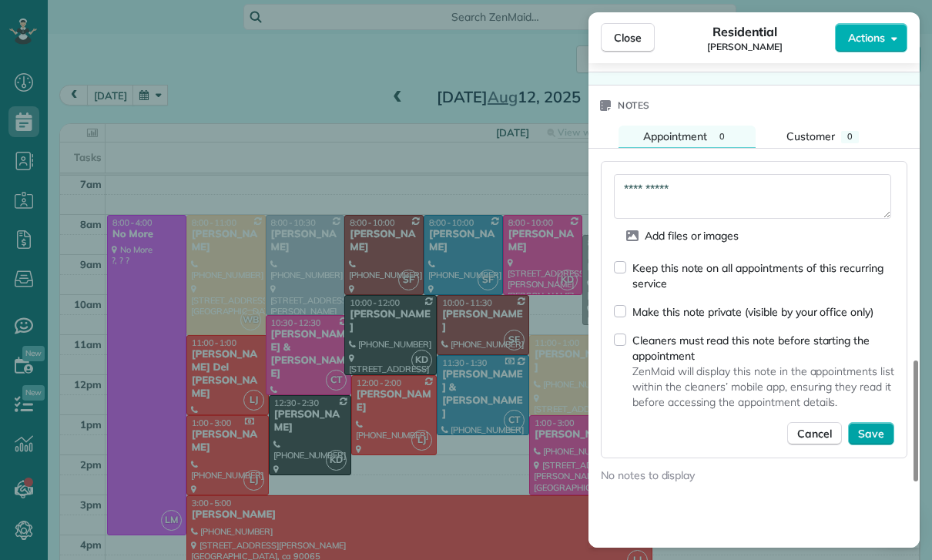
type textarea "**********"
click at [882, 429] on span "Save" at bounding box center [871, 433] width 26 height 15
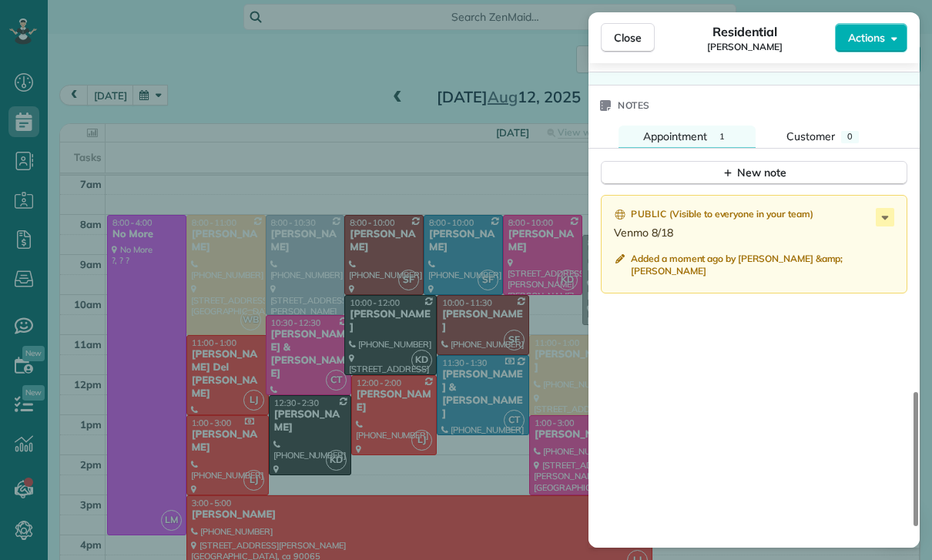
click at [382, 414] on div "Close Residential [PERSON_NAME] Actions Status Confirmed [PERSON_NAME] · Open p…" at bounding box center [466, 280] width 932 height 560
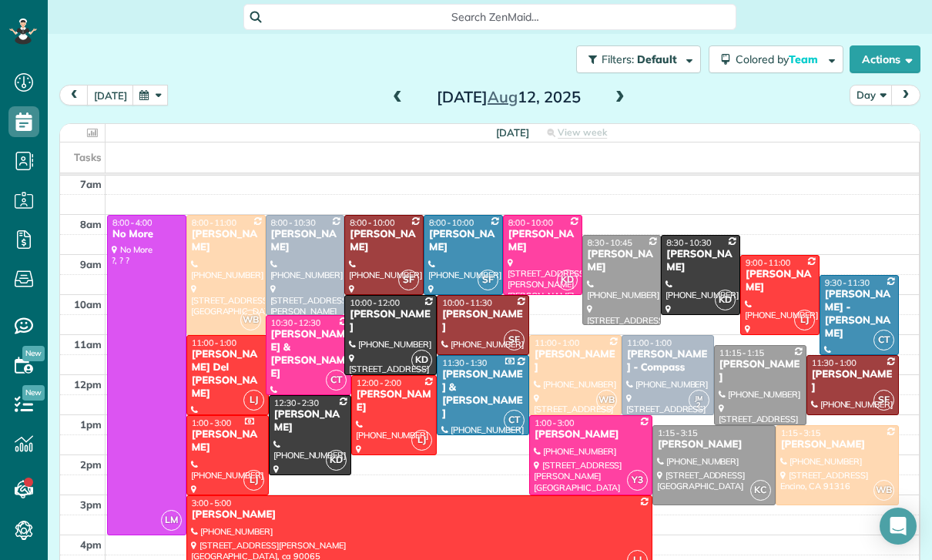
click at [145, 93] on button "button" at bounding box center [149, 95] width 35 height 21
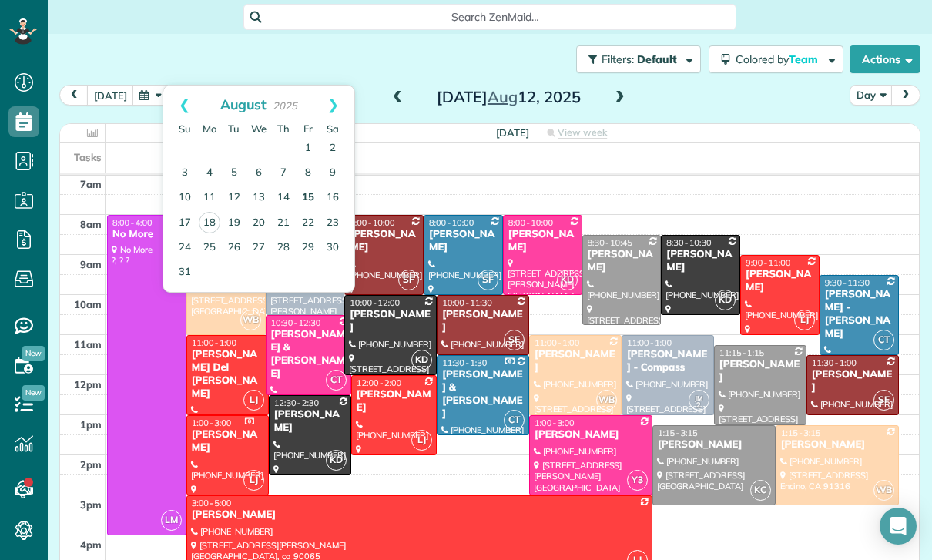
click at [311, 194] on link "15" at bounding box center [308, 198] width 25 height 25
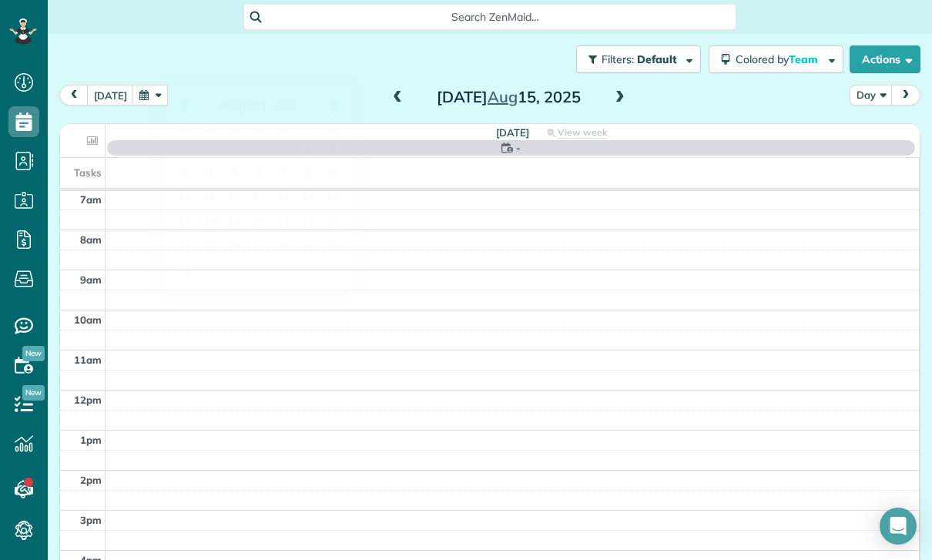
scroll to position [121, 0]
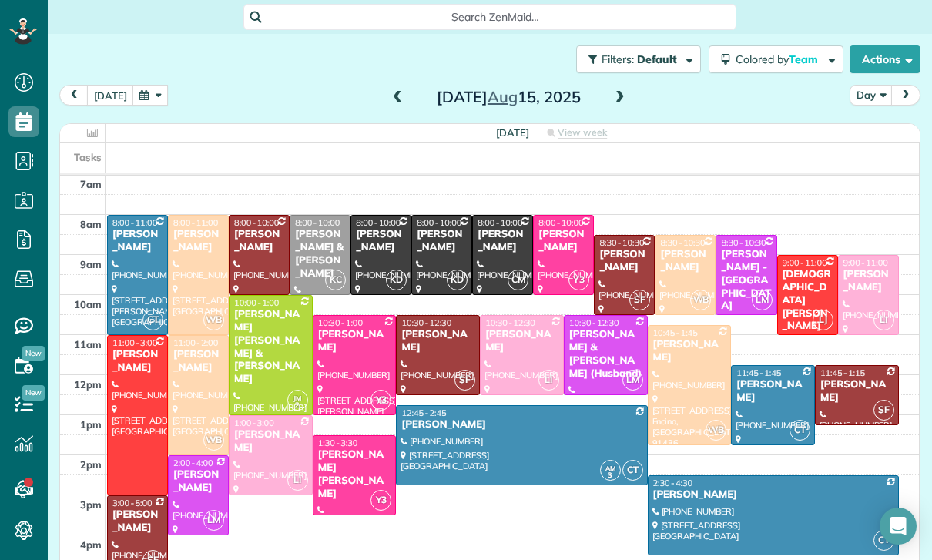
click at [339, 355] on div at bounding box center [354, 365] width 82 height 99
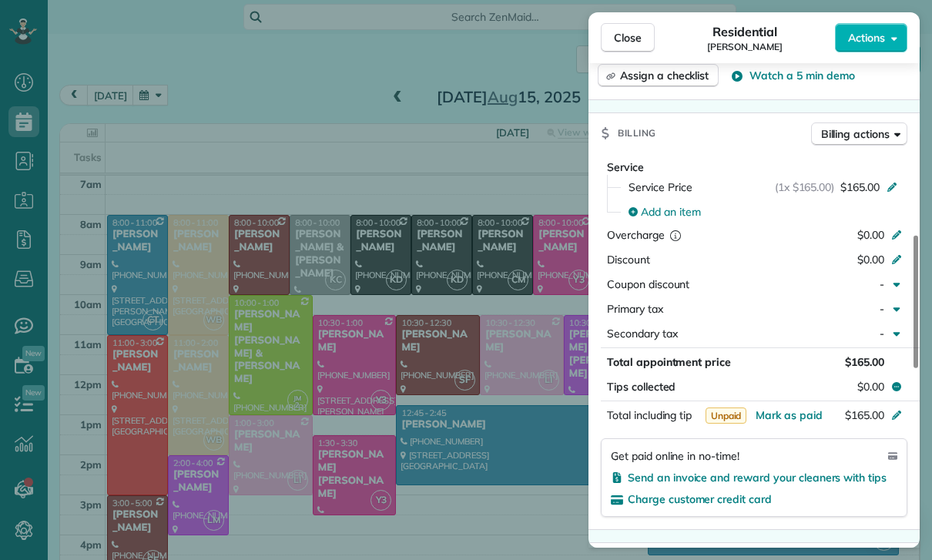
scroll to position [725, 0]
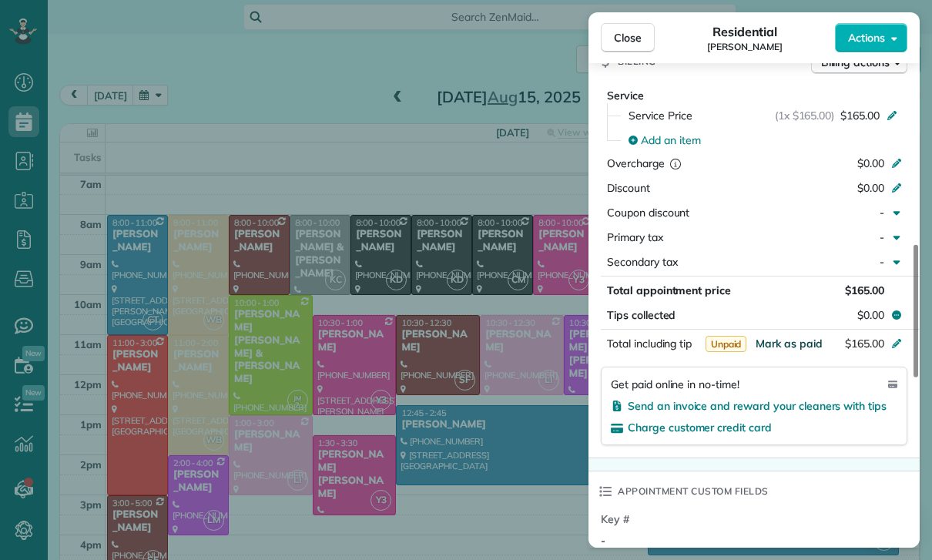
click at [792, 343] on span "Mark as paid" at bounding box center [788, 343] width 67 height 14
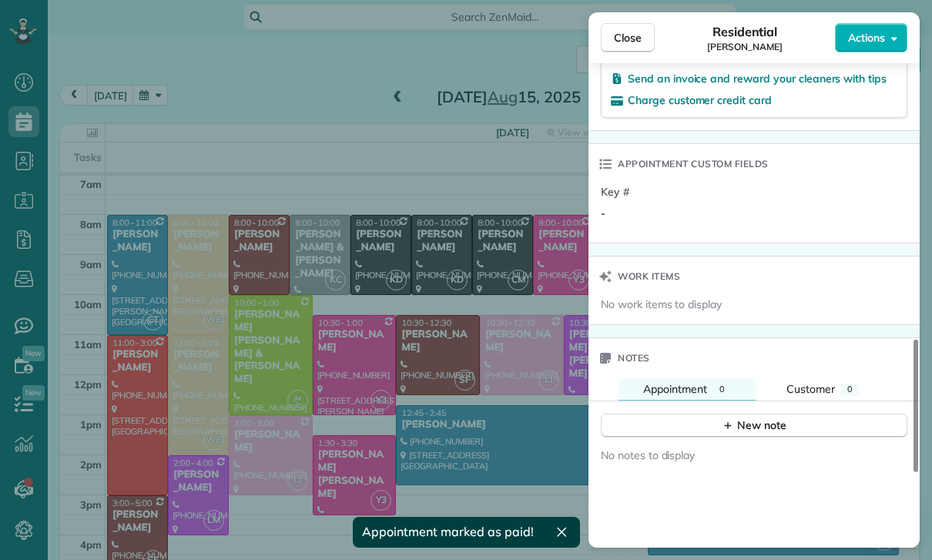
scroll to position [1170, 0]
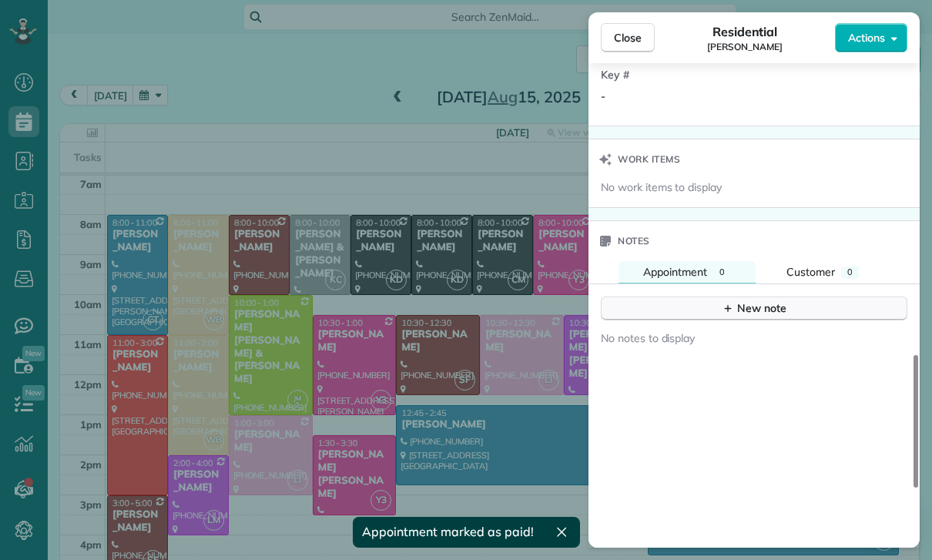
click at [740, 313] on div "New note" at bounding box center [753, 308] width 65 height 16
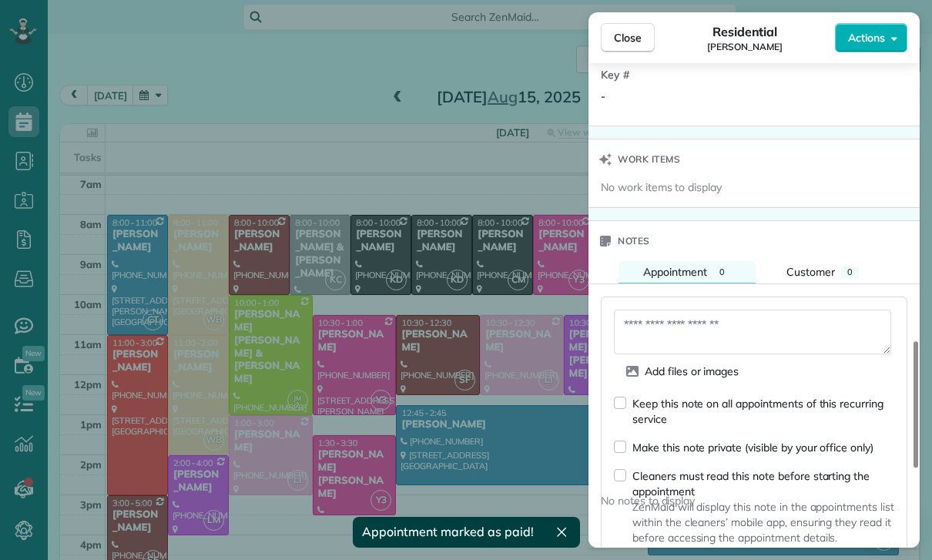
click at [661, 329] on textarea at bounding box center [752, 332] width 277 height 45
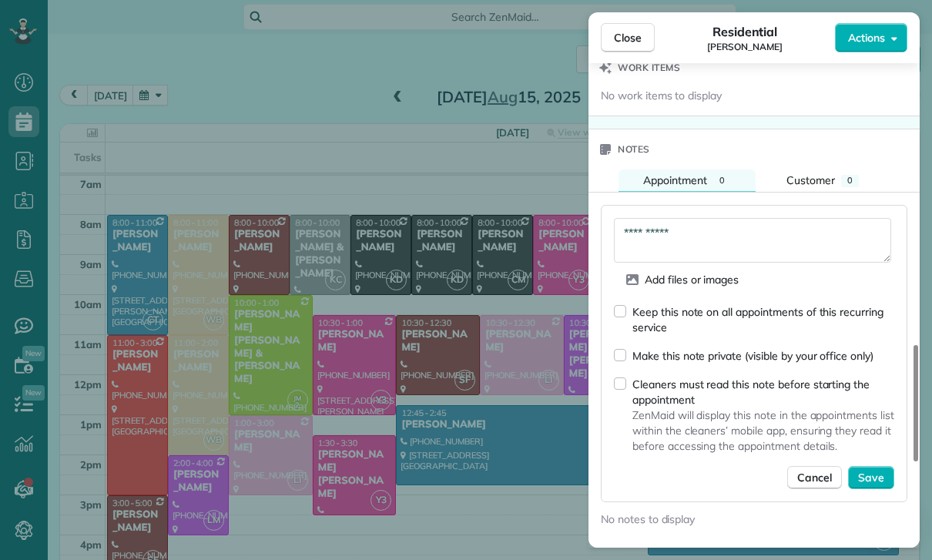
scroll to position [1296, 0]
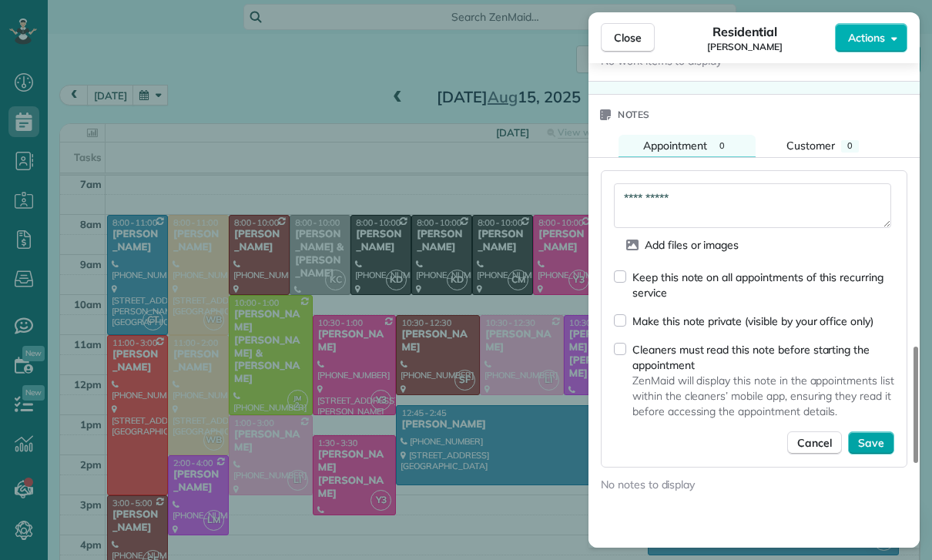
type textarea "**********"
click at [866, 443] on span "Save" at bounding box center [871, 442] width 26 height 15
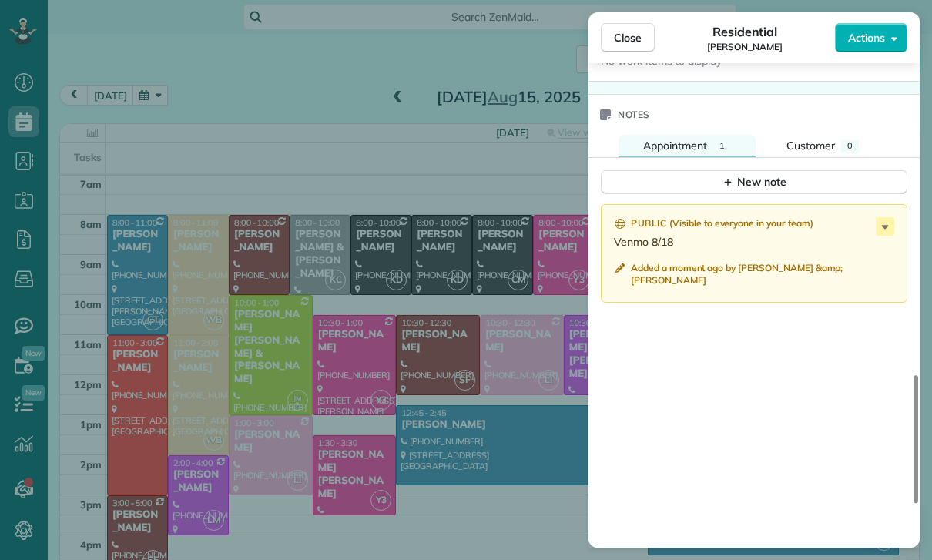
click at [199, 94] on div "Close Residential [PERSON_NAME] Actions Status Yet to Confirm [PERSON_NAME] · O…" at bounding box center [466, 280] width 932 height 560
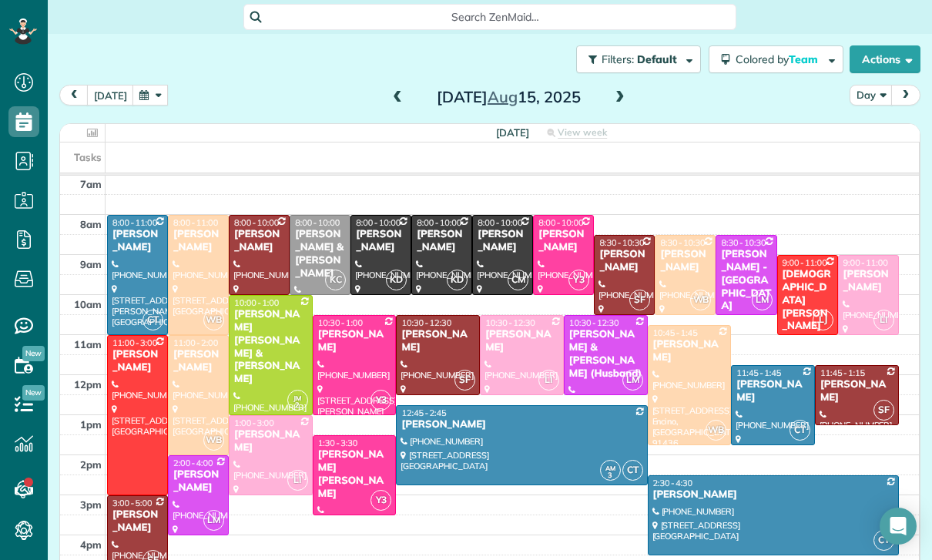
click at [149, 96] on button "button" at bounding box center [149, 95] width 35 height 21
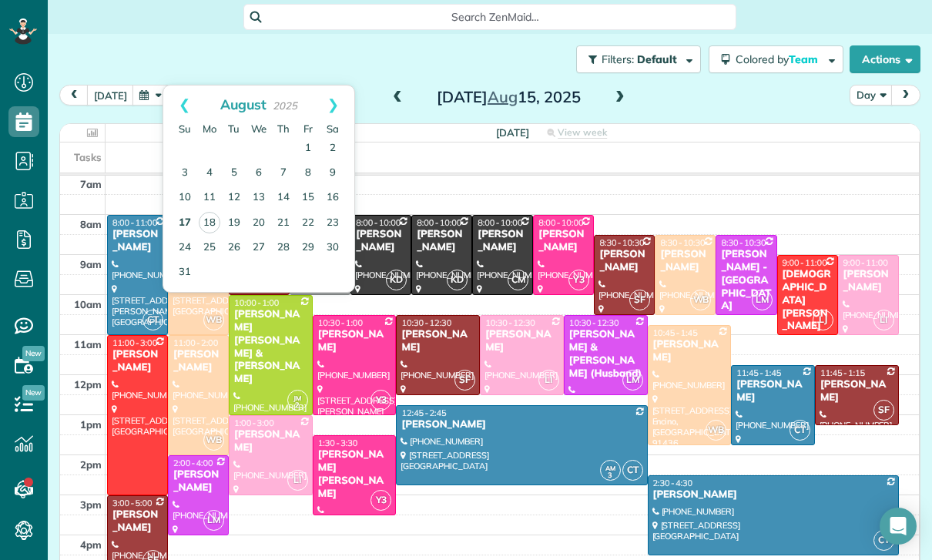
click at [183, 229] on link "17" at bounding box center [184, 223] width 25 height 25
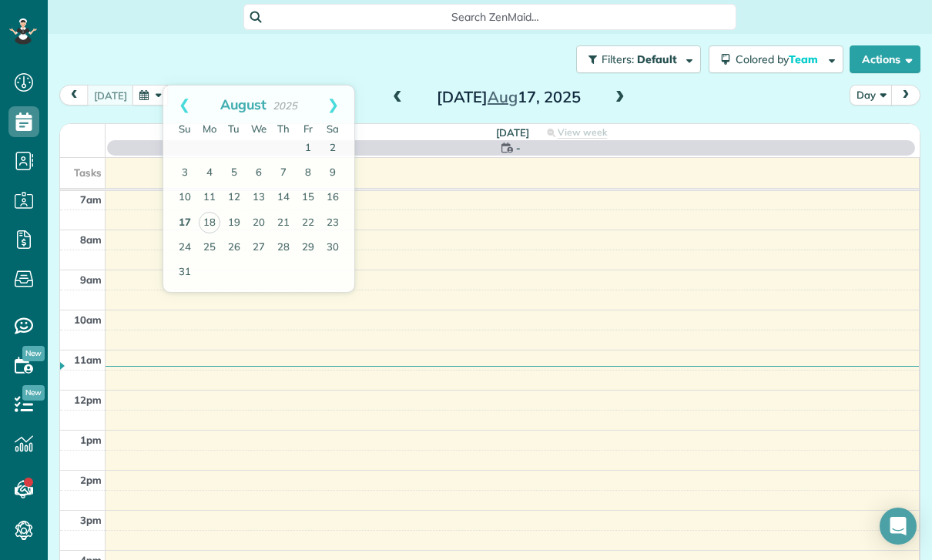
scroll to position [121, 0]
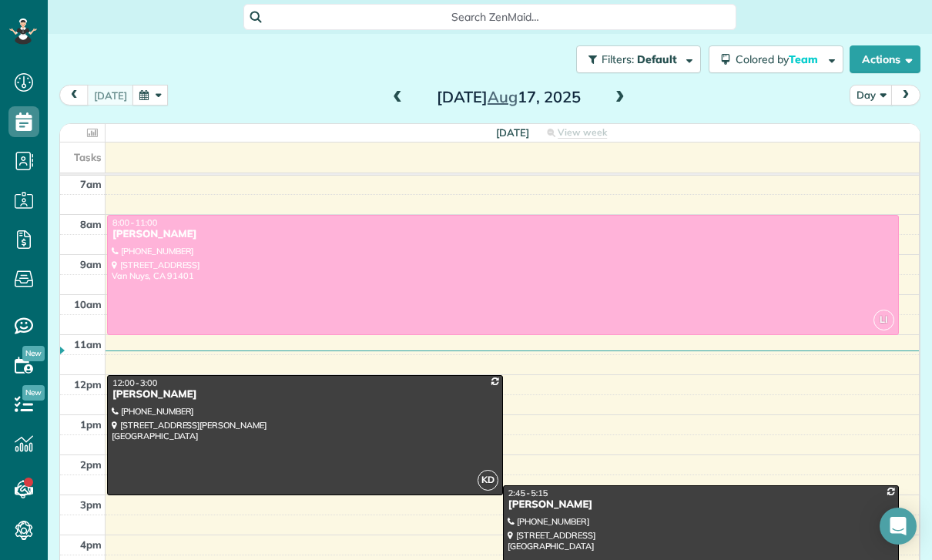
click at [583, 523] on div at bounding box center [701, 535] width 394 height 99
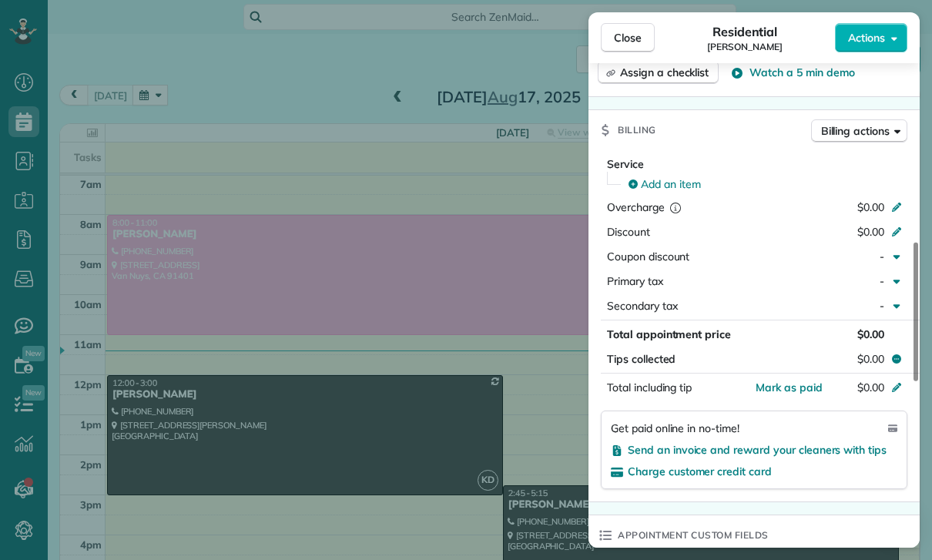
scroll to position [686, 0]
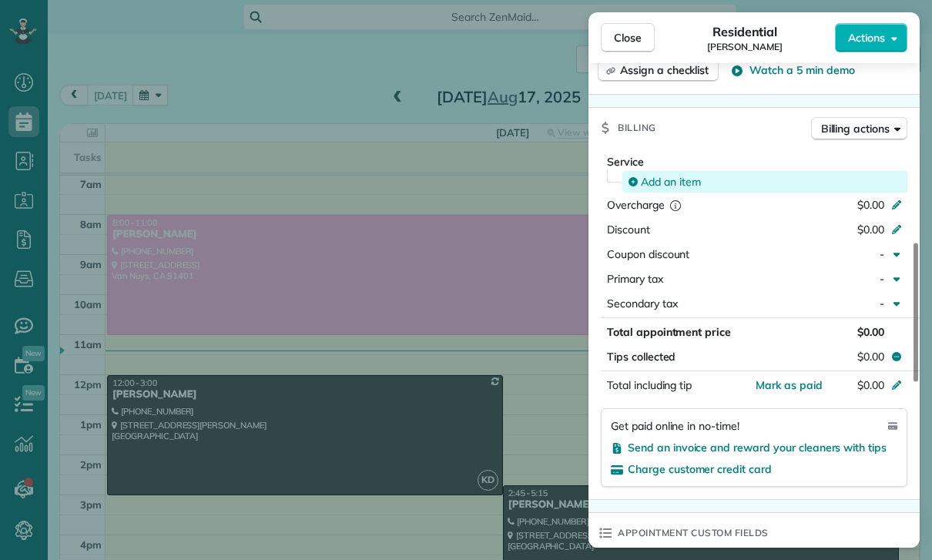
click at [668, 180] on span "Add an item" at bounding box center [671, 181] width 60 height 15
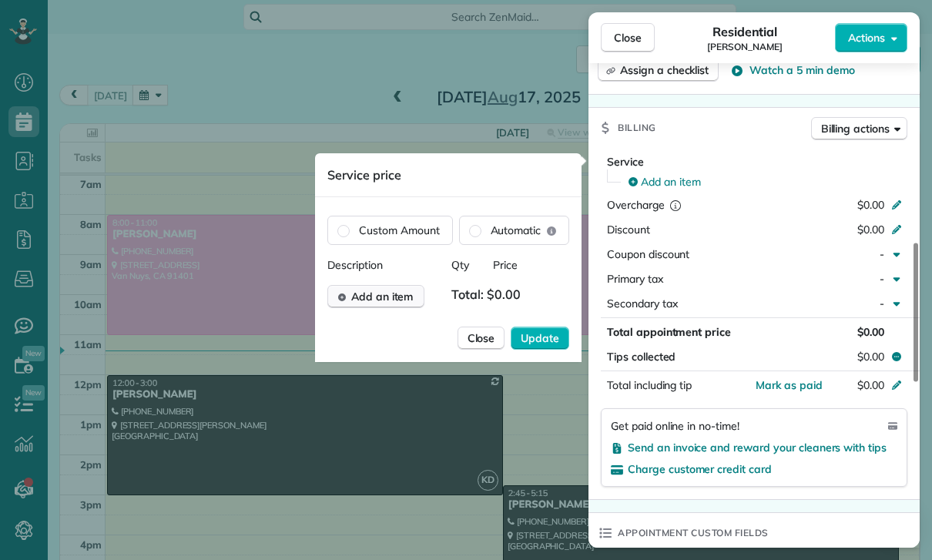
click at [388, 300] on span "Add an item" at bounding box center [382, 296] width 62 height 15
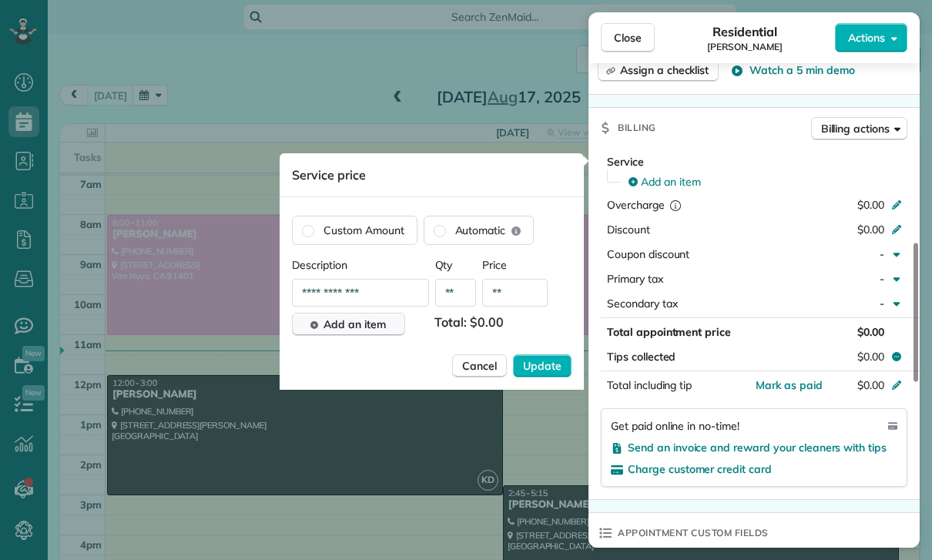
click at [524, 297] on input "**" at bounding box center [514, 293] width 65 height 28
type input "****"
click at [540, 370] on span "Update" at bounding box center [542, 365] width 38 height 15
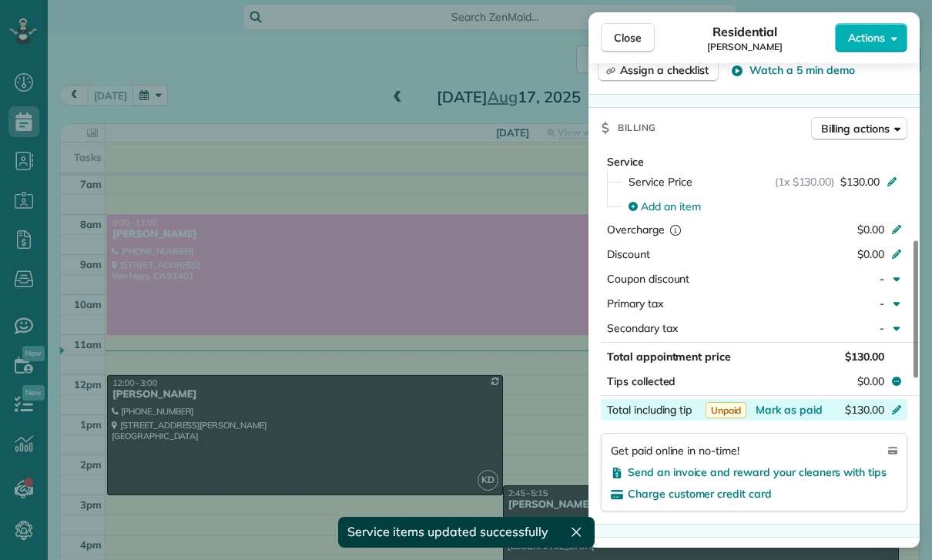
click at [788, 417] on div "$130.00" at bounding box center [815, 411] width 150 height 18
click at [845, 522] on div "Service Service Price (1x $130.00) $130.00 Add an item Overcharge $0.00 Discoun…" at bounding box center [753, 336] width 331 height 376
click at [801, 415] on span "Mark as paid" at bounding box center [788, 410] width 67 height 14
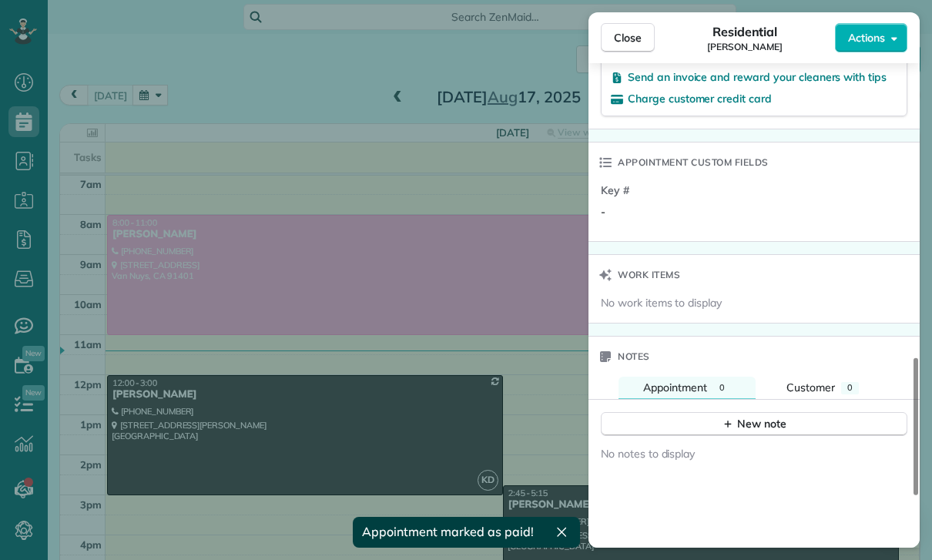
scroll to position [1162, 0]
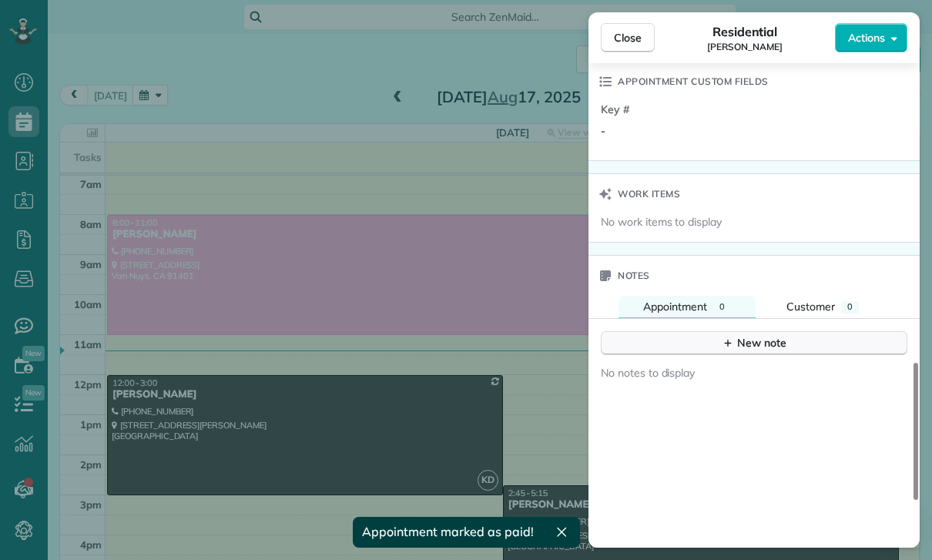
click at [756, 345] on div "New note" at bounding box center [753, 343] width 65 height 16
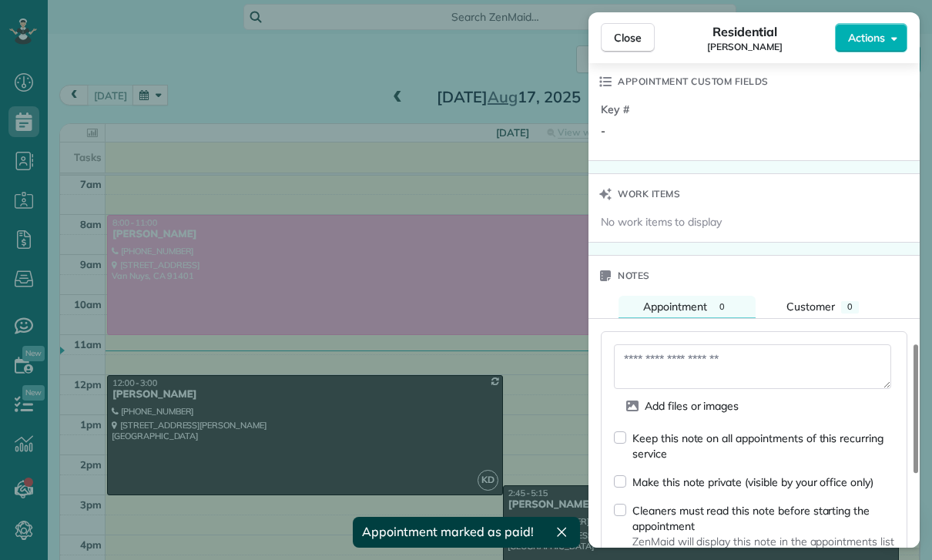
click at [660, 360] on textarea at bounding box center [752, 366] width 277 height 45
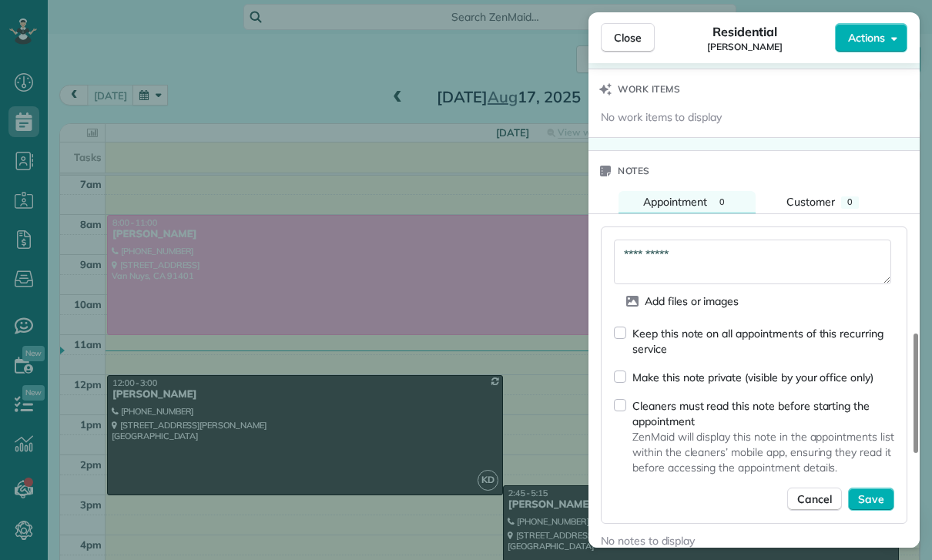
scroll to position [1270, 0]
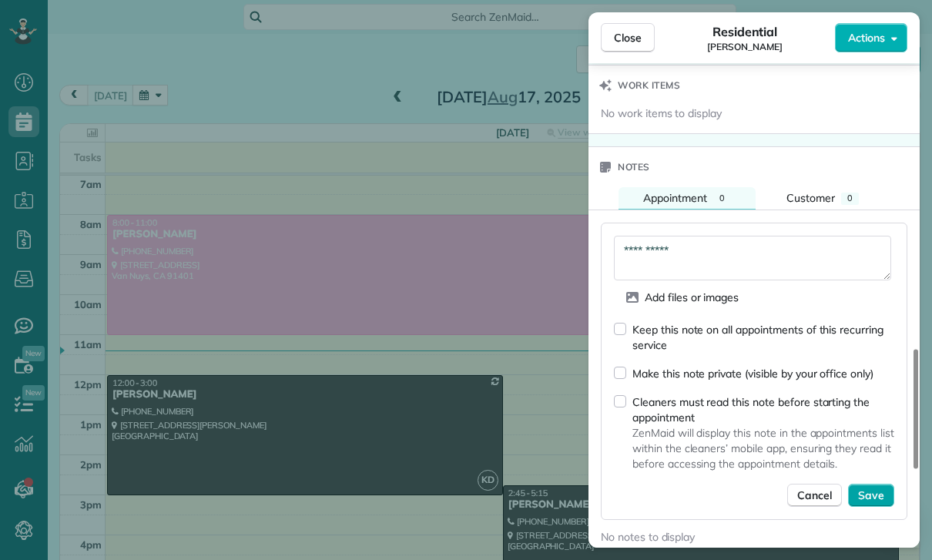
type textarea "**********"
click at [874, 499] on span "Save" at bounding box center [871, 494] width 26 height 15
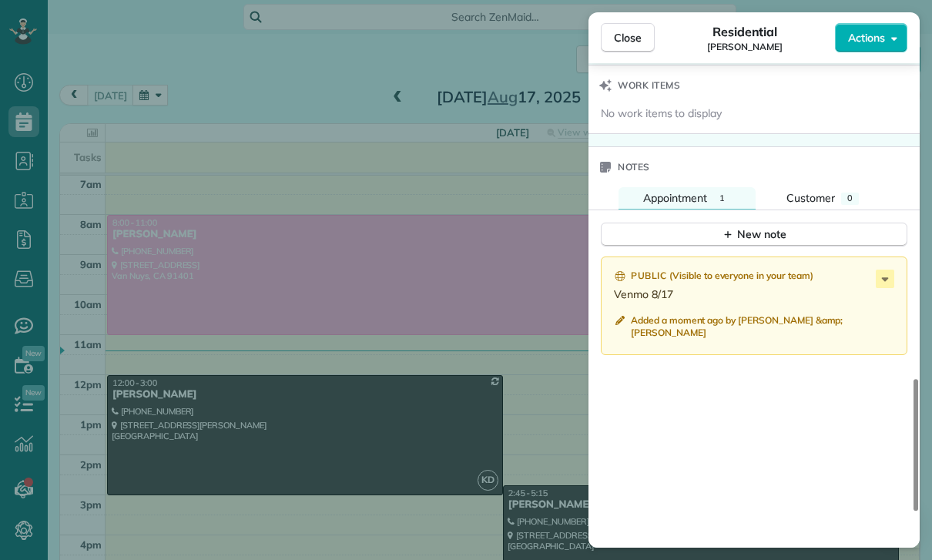
click at [424, 423] on div "Close Residential [PERSON_NAME] Actions Status Confirmed [PERSON_NAME] · Open p…" at bounding box center [466, 280] width 932 height 560
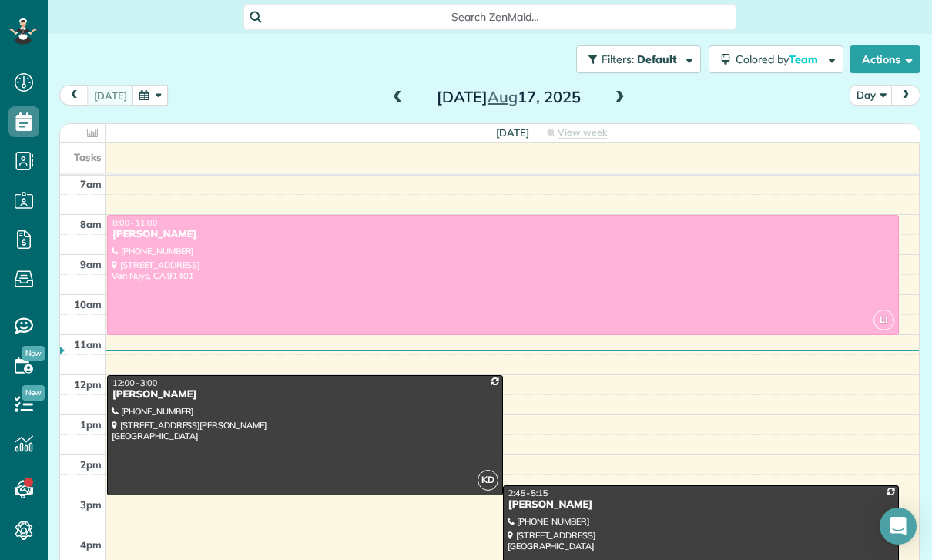
click at [148, 99] on button "button" at bounding box center [149, 95] width 35 height 21
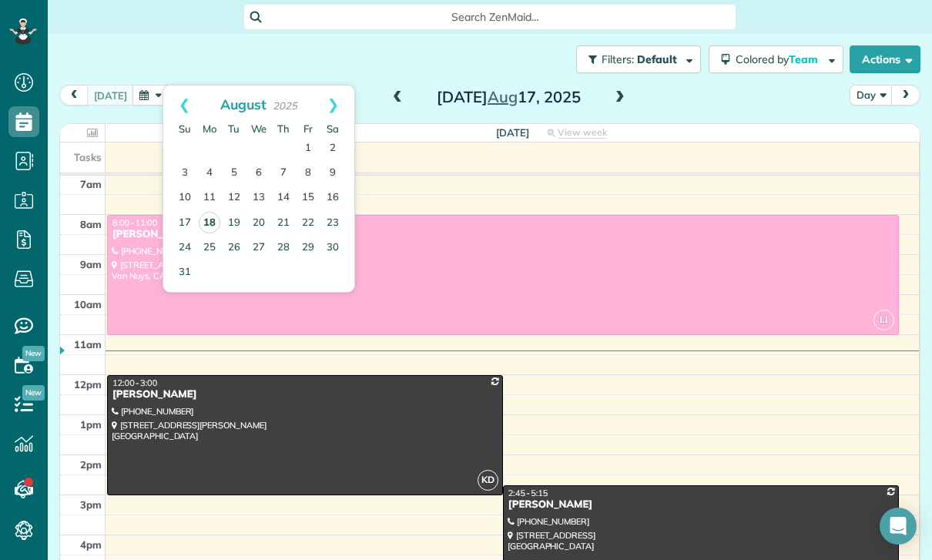
click at [201, 228] on link "18" at bounding box center [210, 223] width 22 height 22
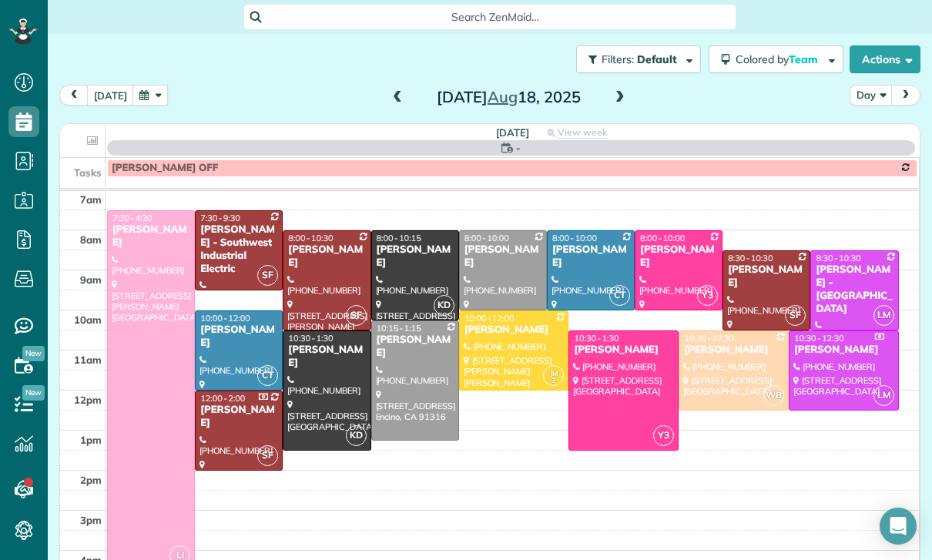
scroll to position [121, 0]
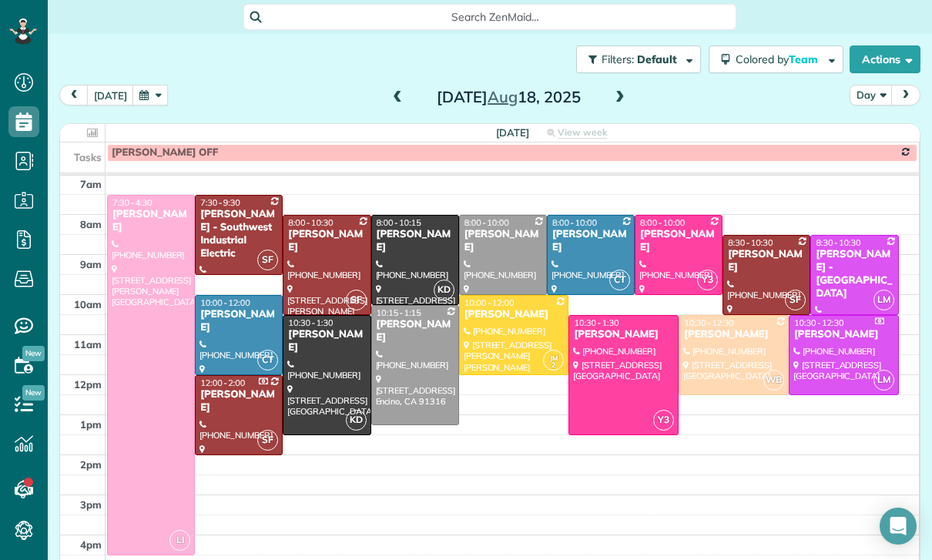
click at [153, 96] on button "button" at bounding box center [149, 95] width 35 height 21
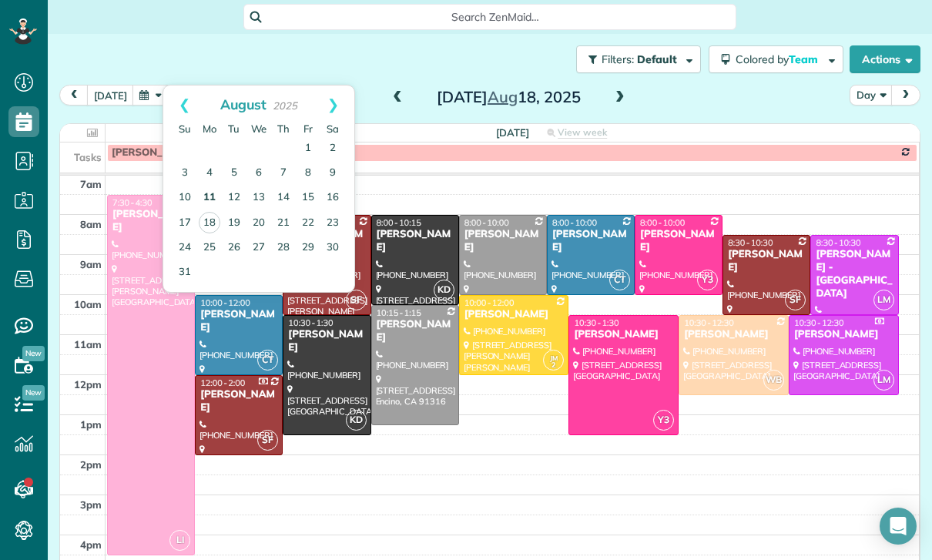
click at [211, 206] on link "11" at bounding box center [209, 198] width 25 height 25
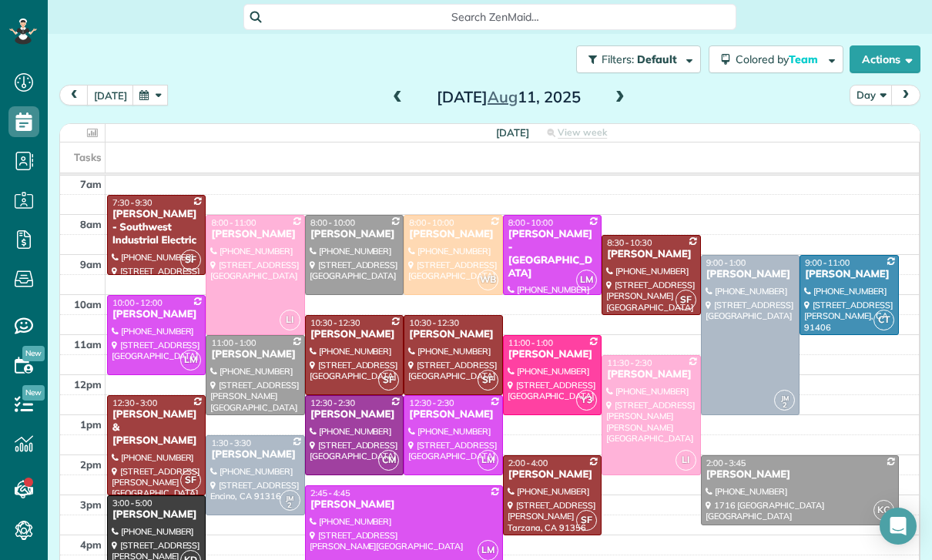
click at [242, 361] on div "[PERSON_NAME]" at bounding box center [254, 354] width 89 height 13
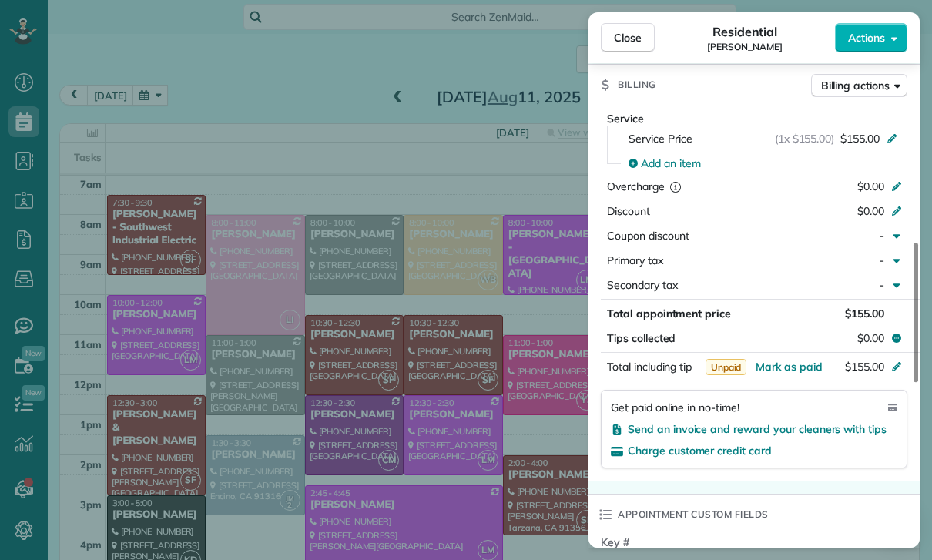
scroll to position [712, 0]
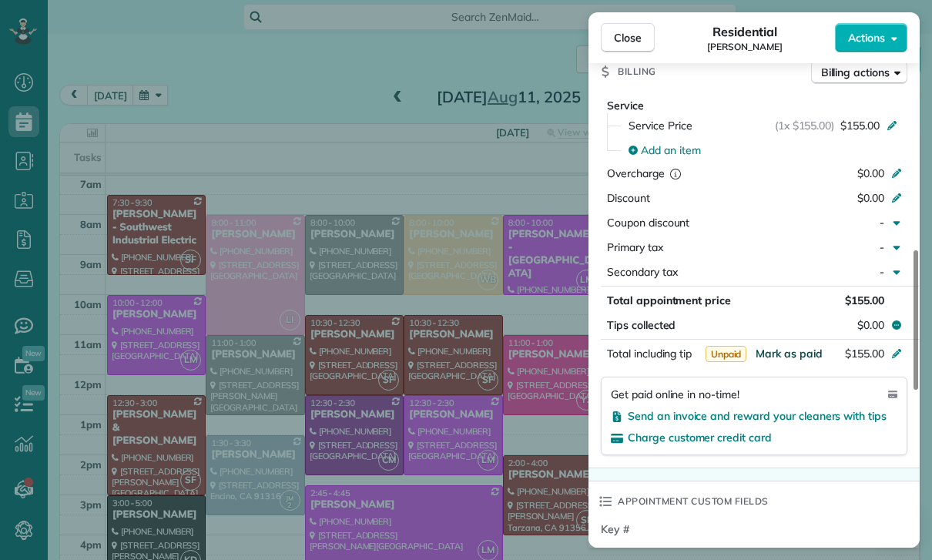
click at [788, 350] on span "Mark as paid" at bounding box center [788, 353] width 67 height 14
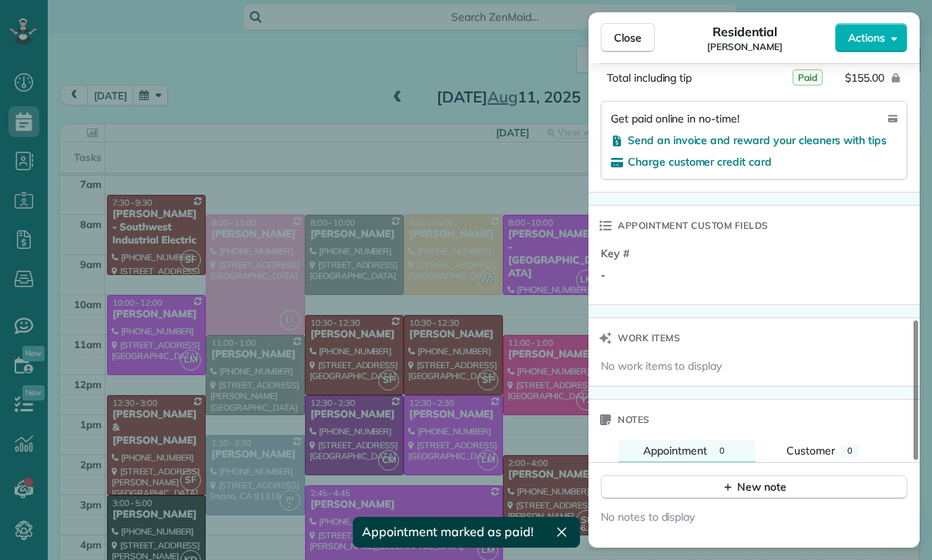
scroll to position [1090, 0]
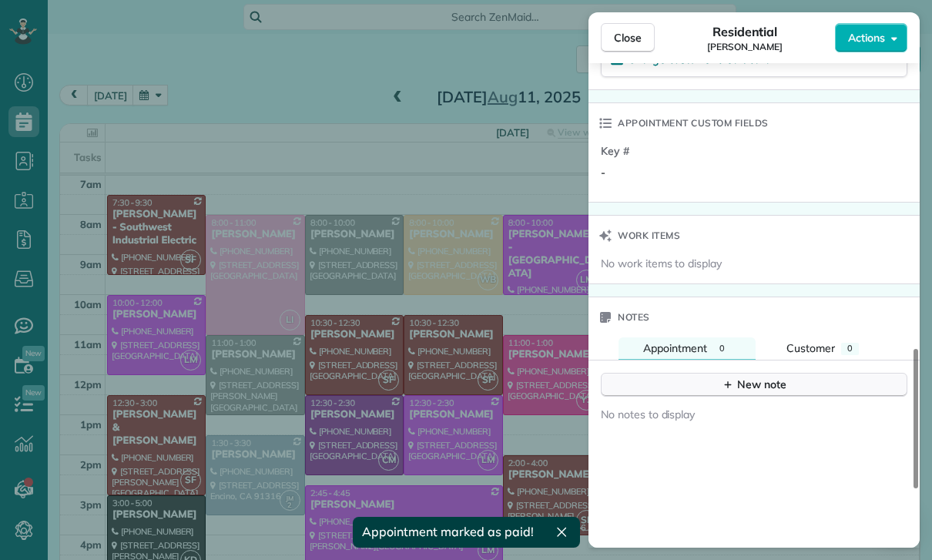
click at [733, 394] on button "New note" at bounding box center [754, 385] width 306 height 24
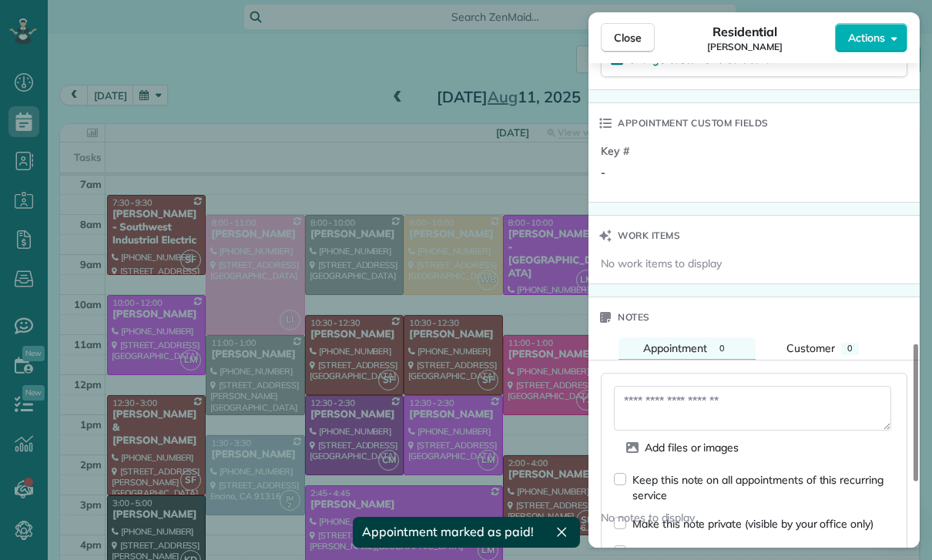
click at [655, 405] on textarea at bounding box center [752, 408] width 277 height 45
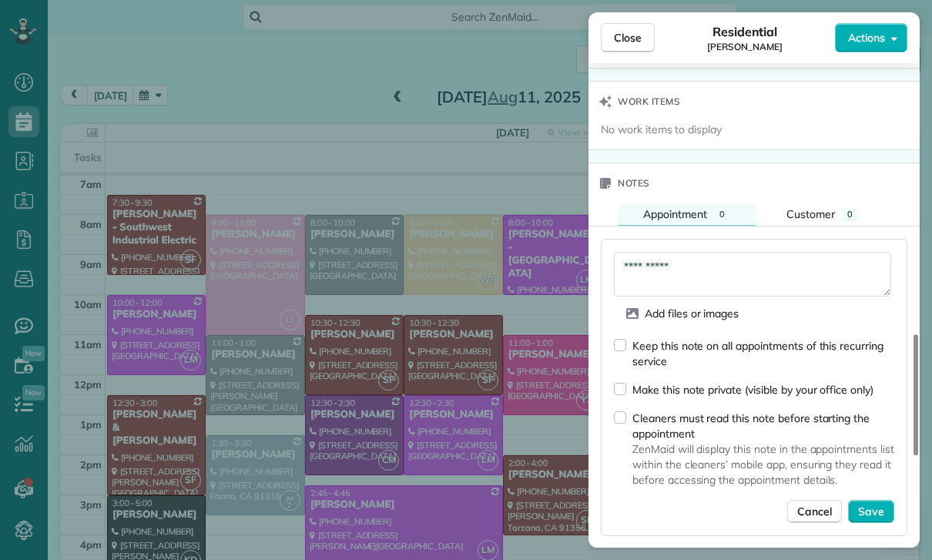
scroll to position [1236, 0]
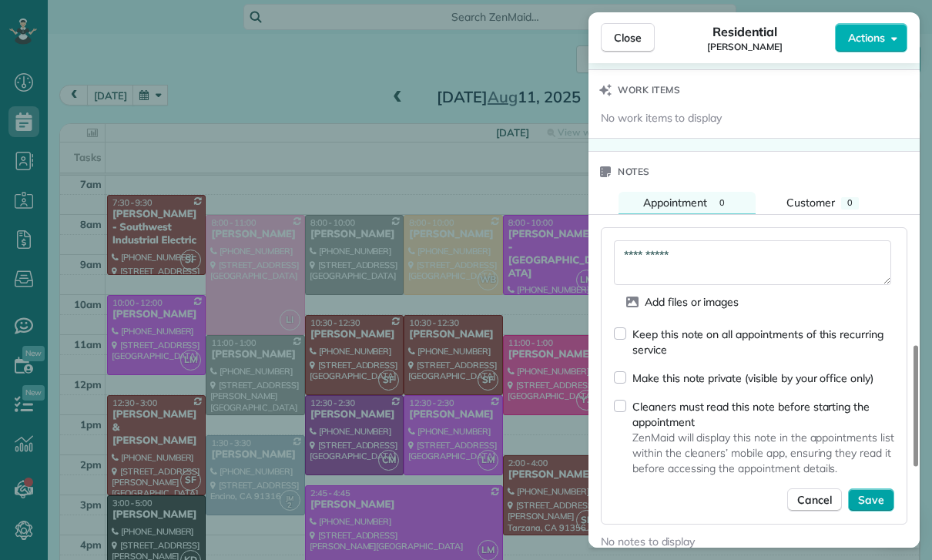
type textarea "**********"
click at [875, 503] on span "Save" at bounding box center [871, 499] width 26 height 15
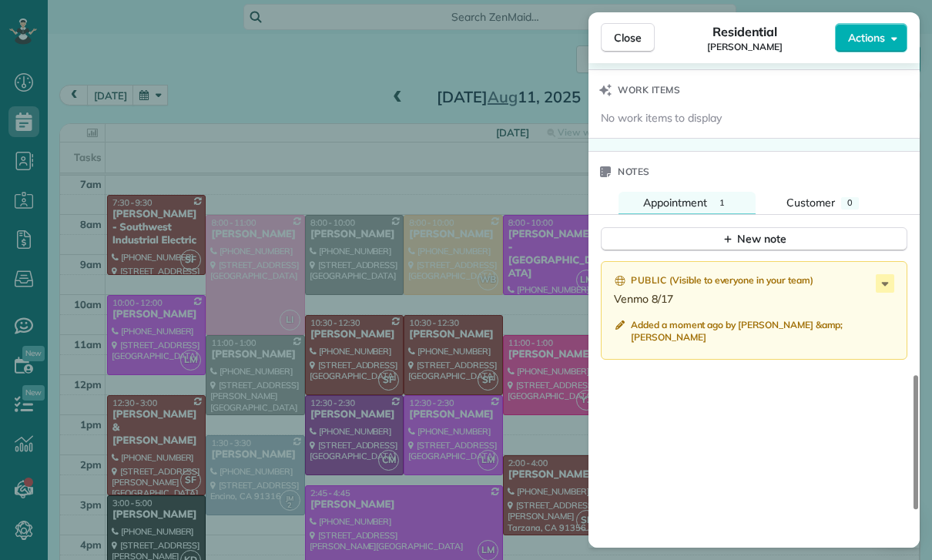
click at [454, 463] on div "Close Residential [PERSON_NAME] Actions Status Confirmed [PERSON_NAME] · Open p…" at bounding box center [466, 280] width 932 height 560
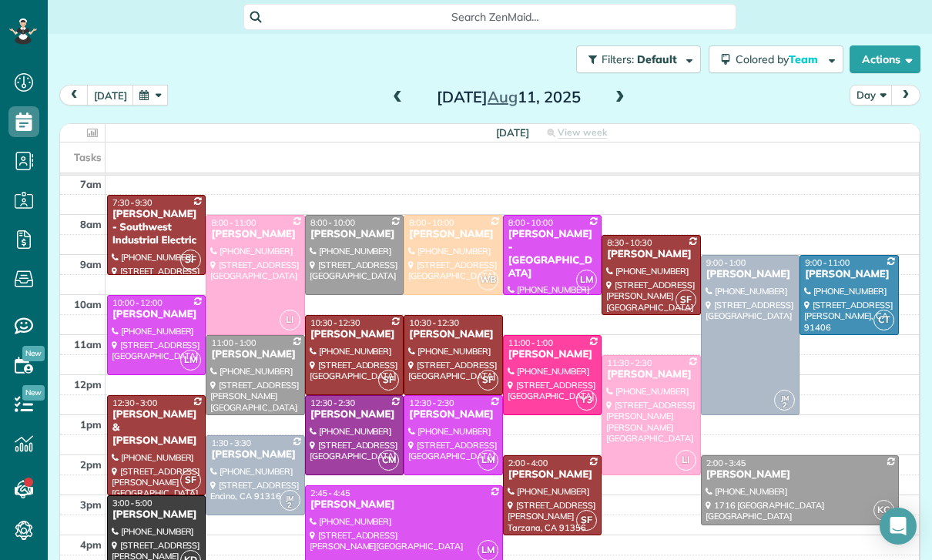
click at [139, 90] on button "button" at bounding box center [149, 95] width 35 height 21
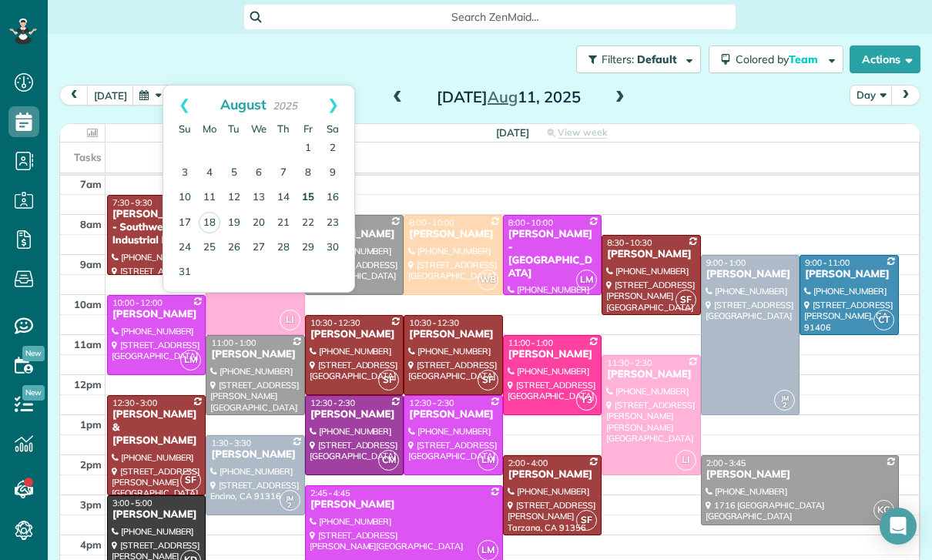
click at [309, 194] on link "15" at bounding box center [308, 198] width 25 height 25
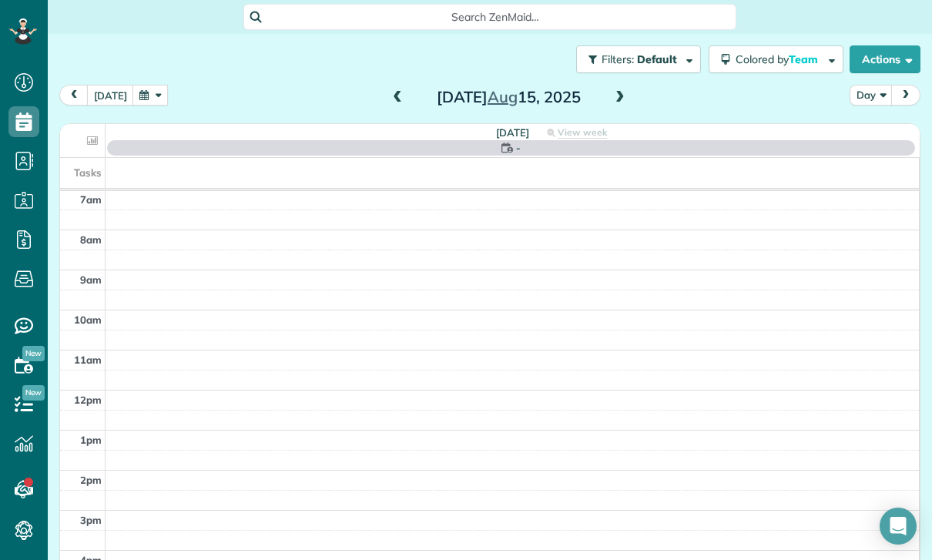
click at [139, 93] on button "button" at bounding box center [149, 95] width 35 height 21
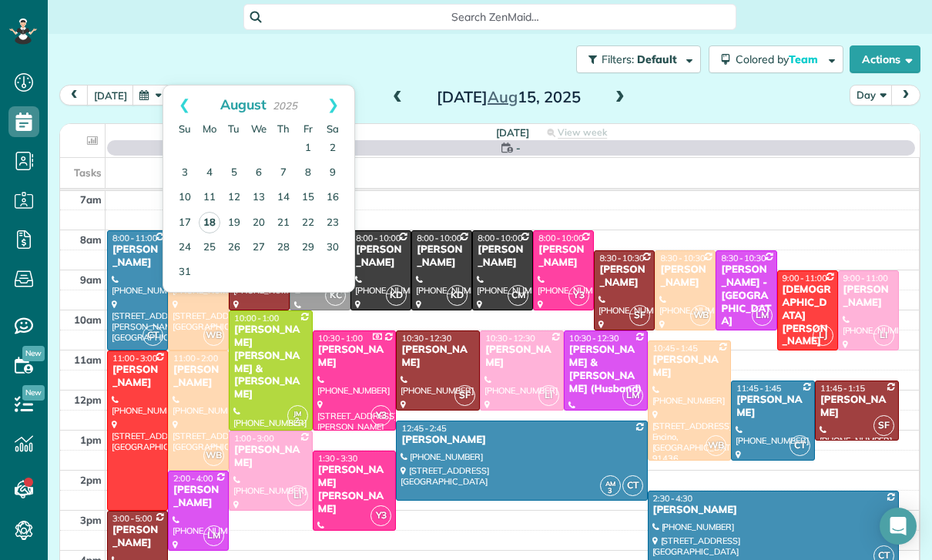
click at [206, 221] on link "18" at bounding box center [210, 223] width 22 height 22
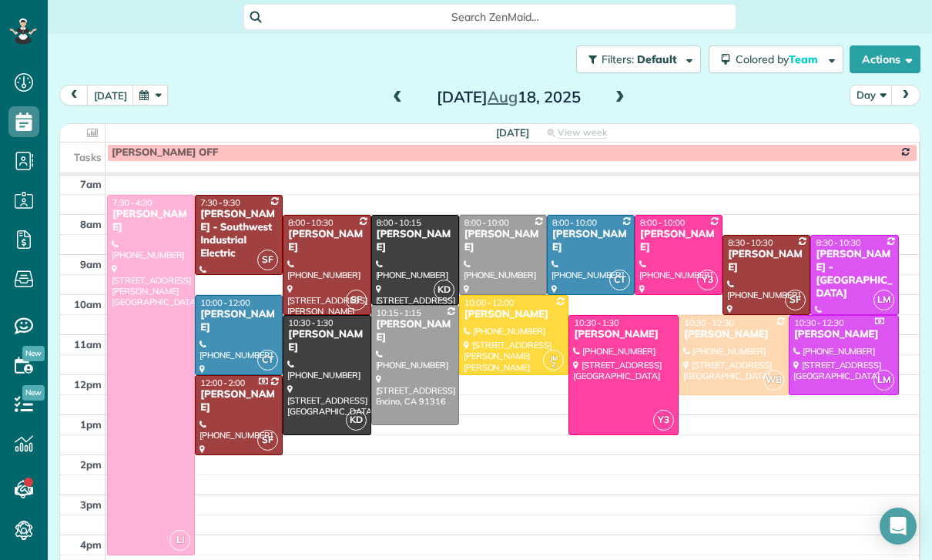
click at [216, 323] on div at bounding box center [239, 335] width 86 height 79
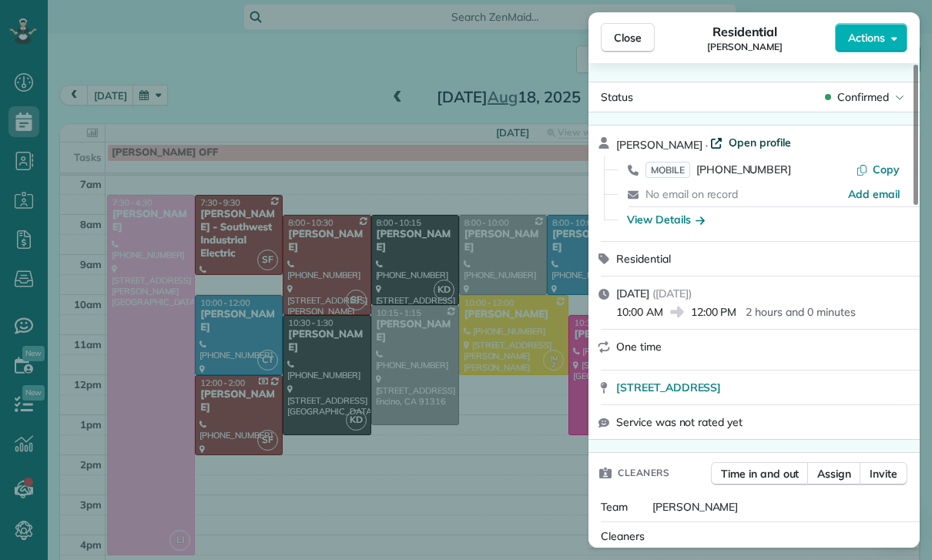
click at [753, 146] on span "Open profile" at bounding box center [759, 142] width 62 height 15
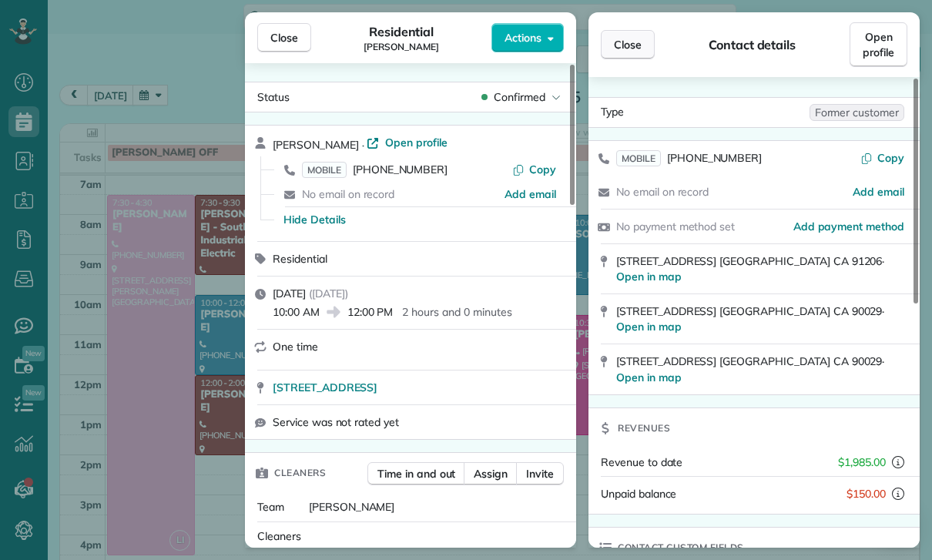
click at [618, 48] on span "Close" at bounding box center [628, 44] width 28 height 15
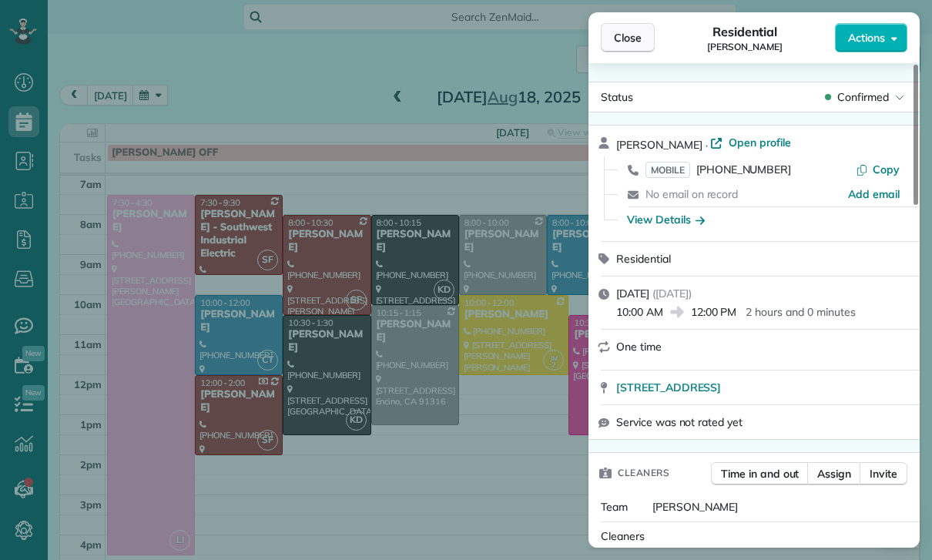
click at [631, 38] on span "Close" at bounding box center [628, 37] width 28 height 15
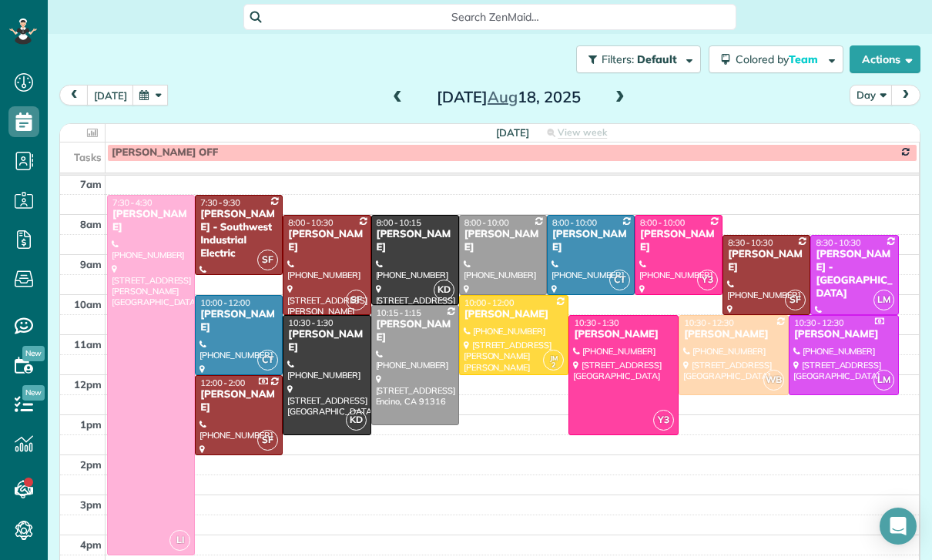
click at [139, 96] on button "button" at bounding box center [149, 95] width 35 height 21
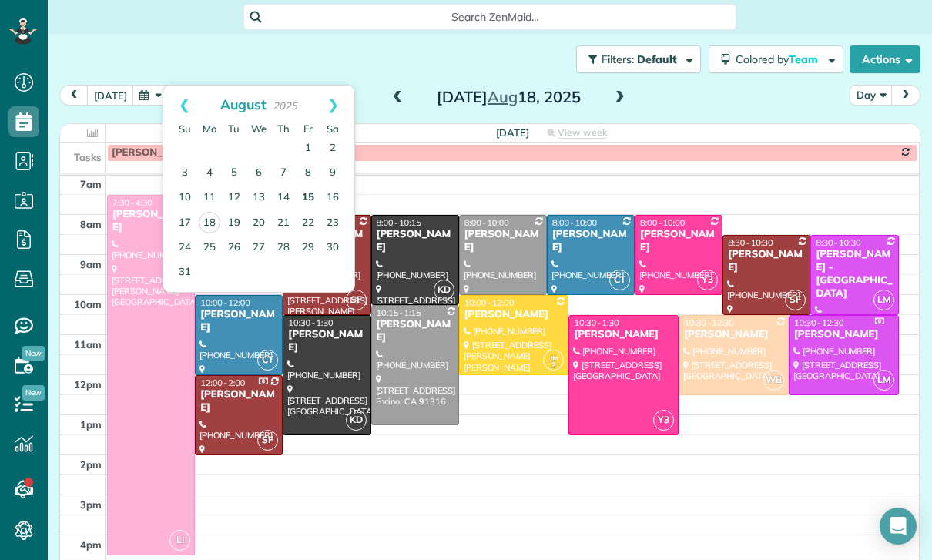
click at [313, 195] on link "15" at bounding box center [308, 198] width 25 height 25
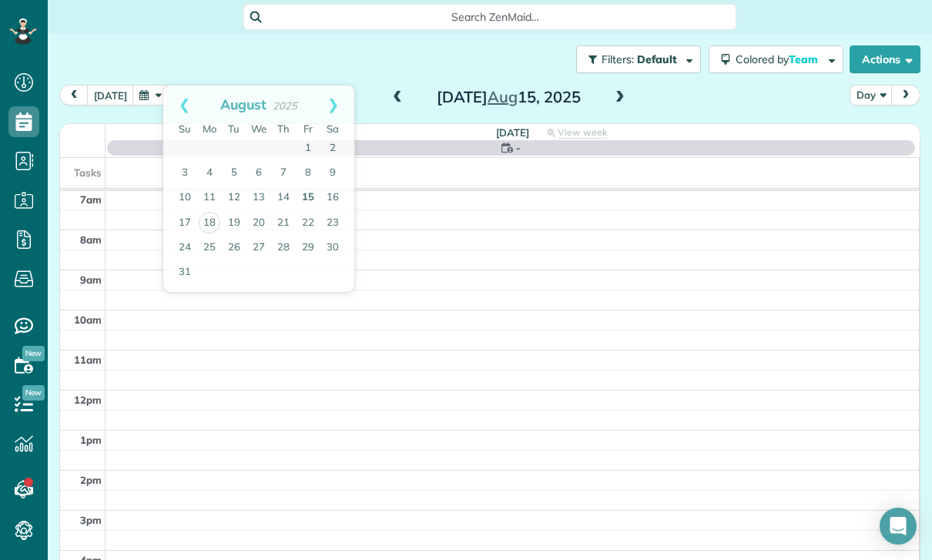
scroll to position [121, 0]
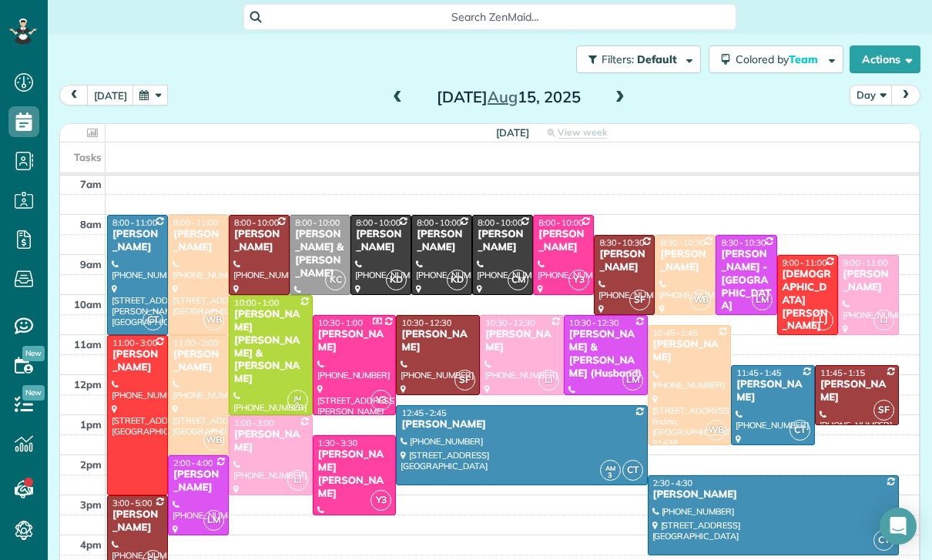
click at [622, 95] on span at bounding box center [619, 98] width 17 height 14
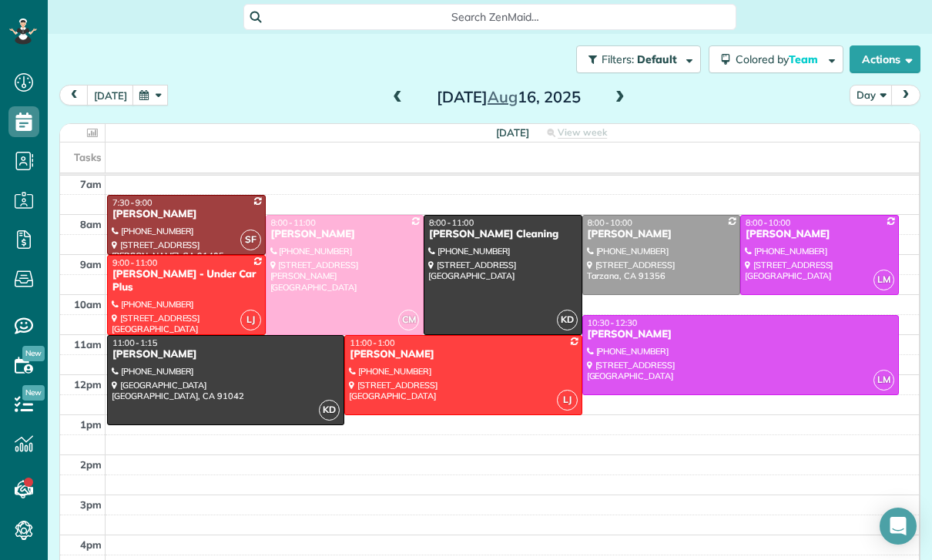
click at [788, 241] on div "[PERSON_NAME]" at bounding box center [819, 234] width 149 height 13
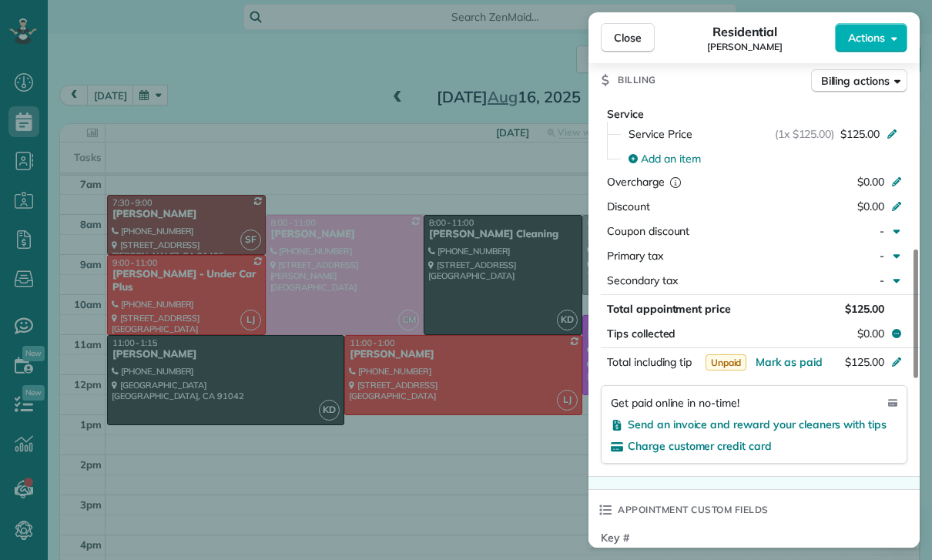
scroll to position [768, 0]
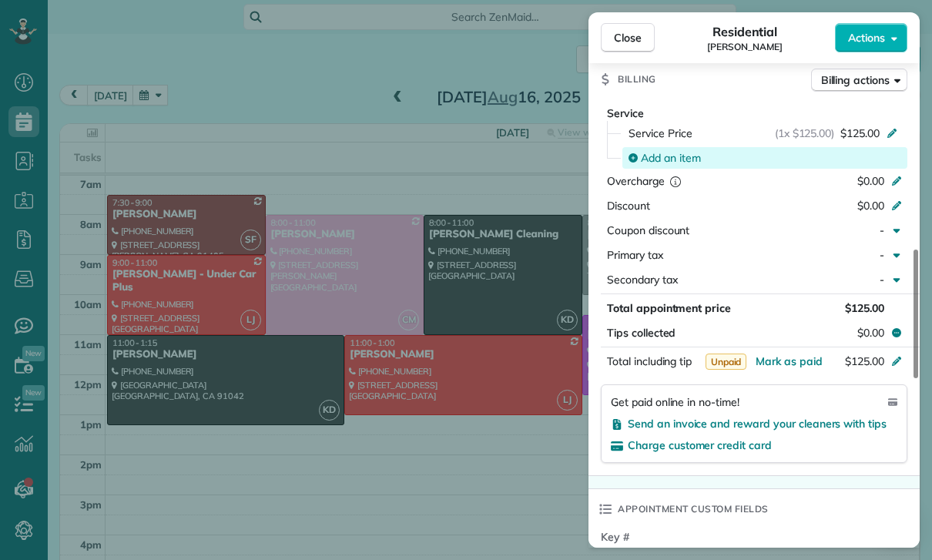
click at [668, 150] on span "Add an item" at bounding box center [671, 157] width 60 height 15
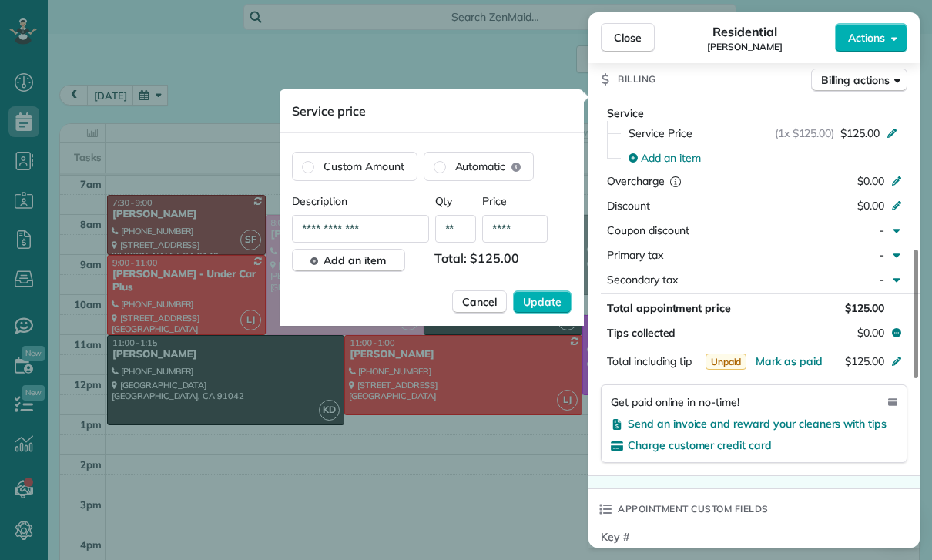
click at [527, 223] on input "****" at bounding box center [514, 229] width 65 height 28
type input "****"
click at [544, 306] on span "Update" at bounding box center [542, 301] width 38 height 15
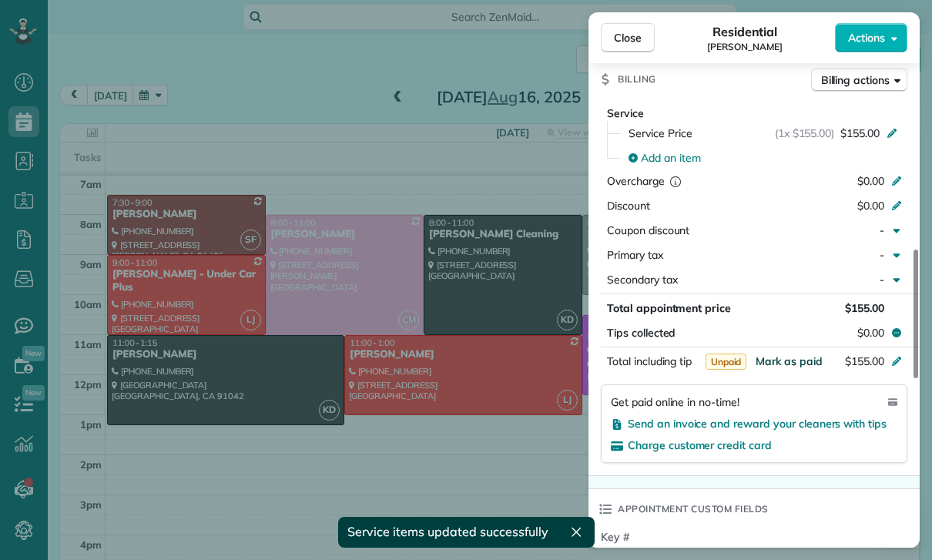
click at [785, 354] on span "Mark as paid" at bounding box center [788, 361] width 67 height 14
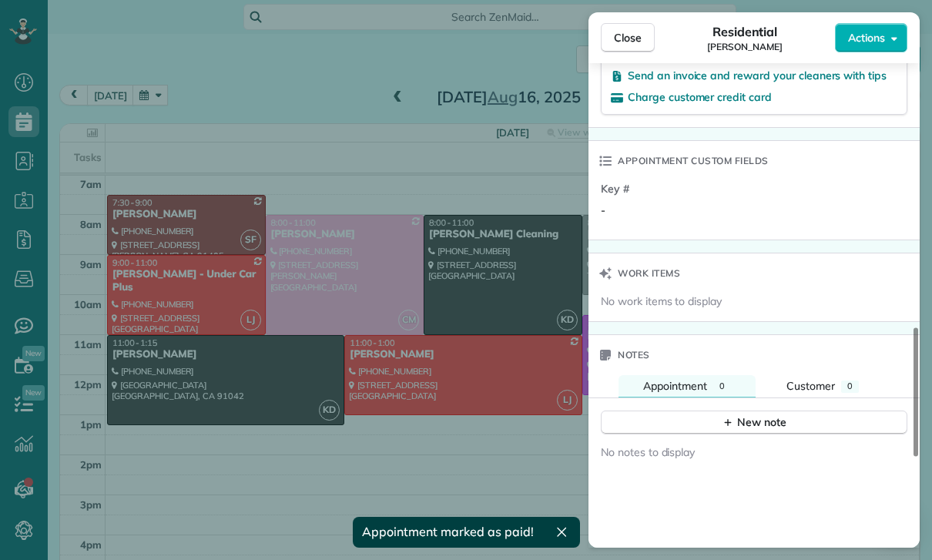
scroll to position [1143, 0]
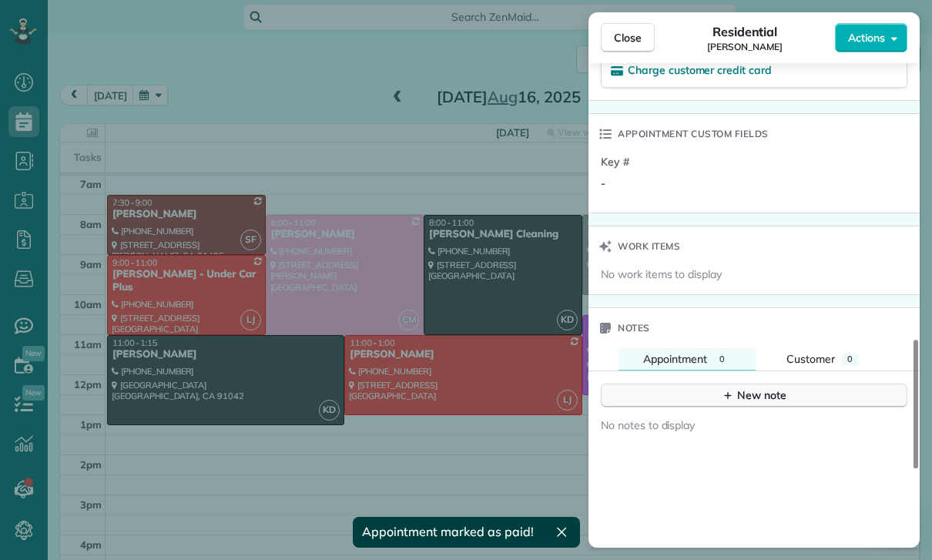
click at [755, 387] on div "New note" at bounding box center [753, 395] width 65 height 16
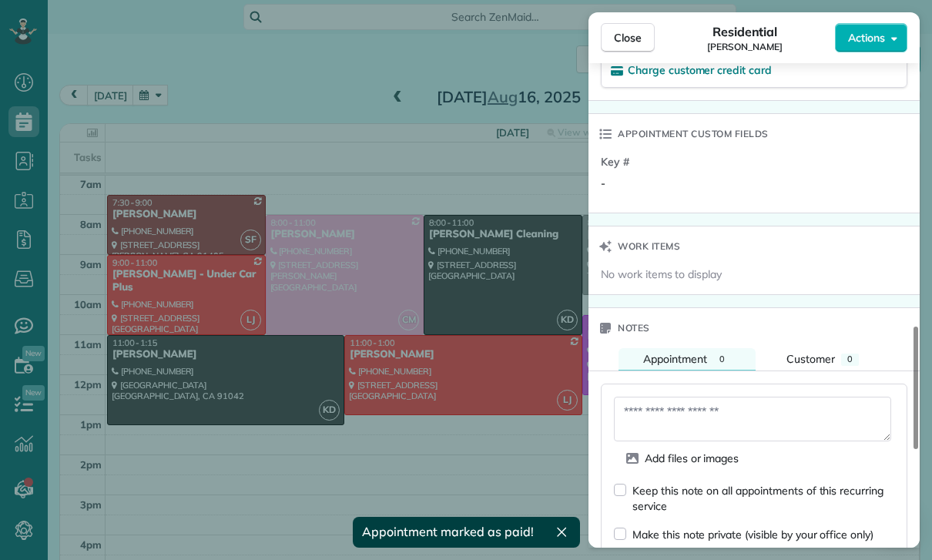
click at [663, 400] on textarea at bounding box center [752, 419] width 277 height 45
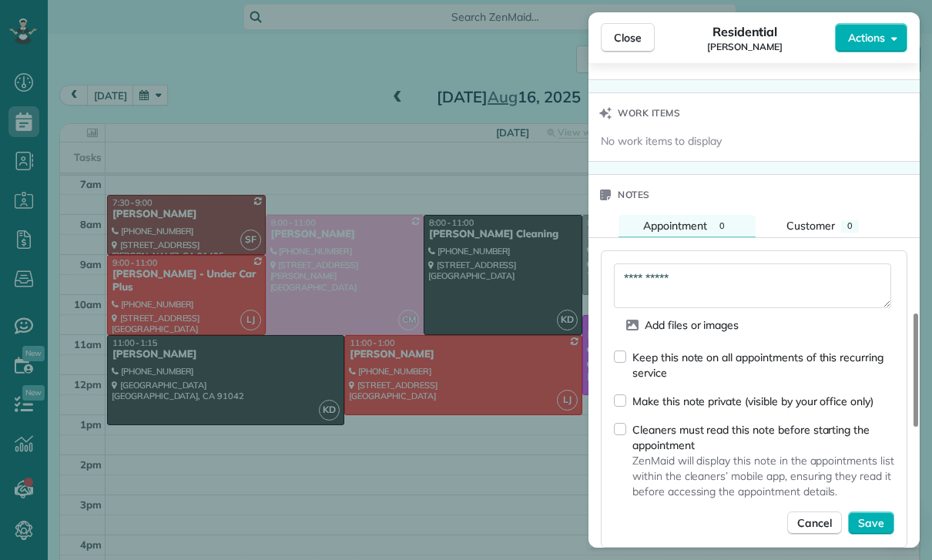
scroll to position [1284, 0]
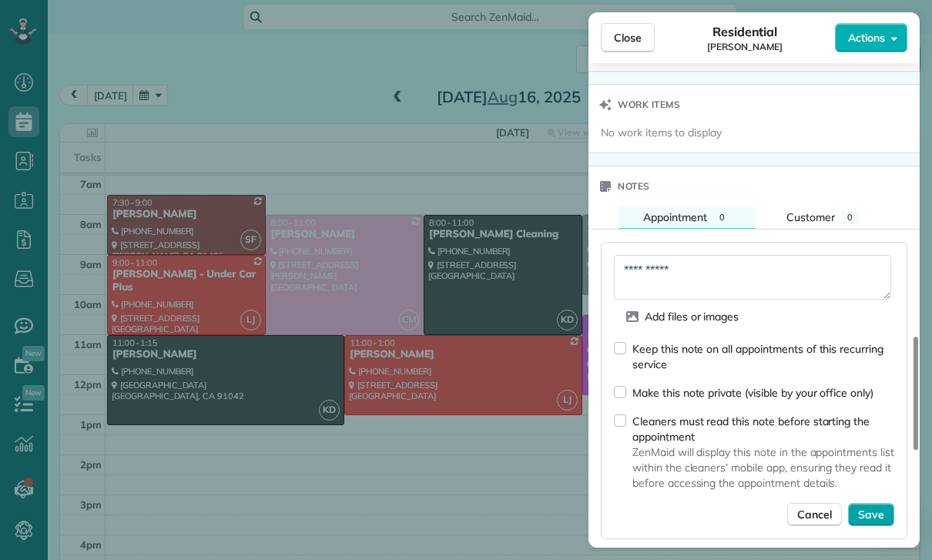
type textarea "**********"
click at [883, 507] on span "Save" at bounding box center [871, 514] width 26 height 15
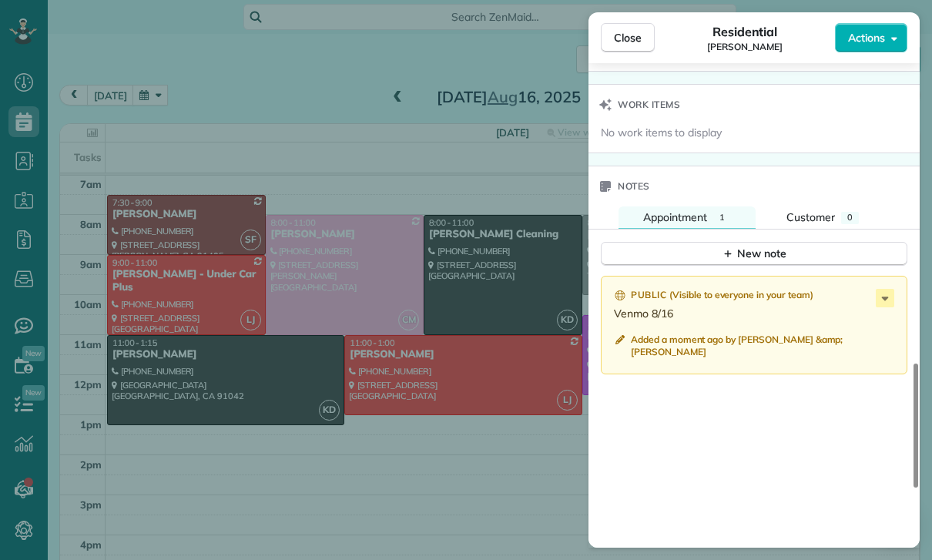
click at [468, 452] on div "Close Residential [PERSON_NAME] Actions Status Yet to Confirm [PERSON_NAME] · O…" at bounding box center [466, 280] width 932 height 560
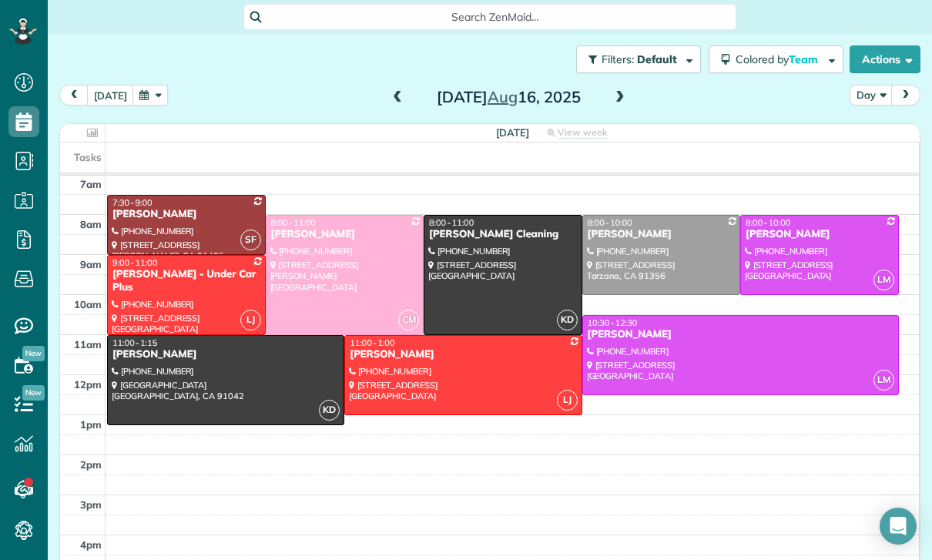
click at [151, 96] on button "button" at bounding box center [149, 95] width 35 height 21
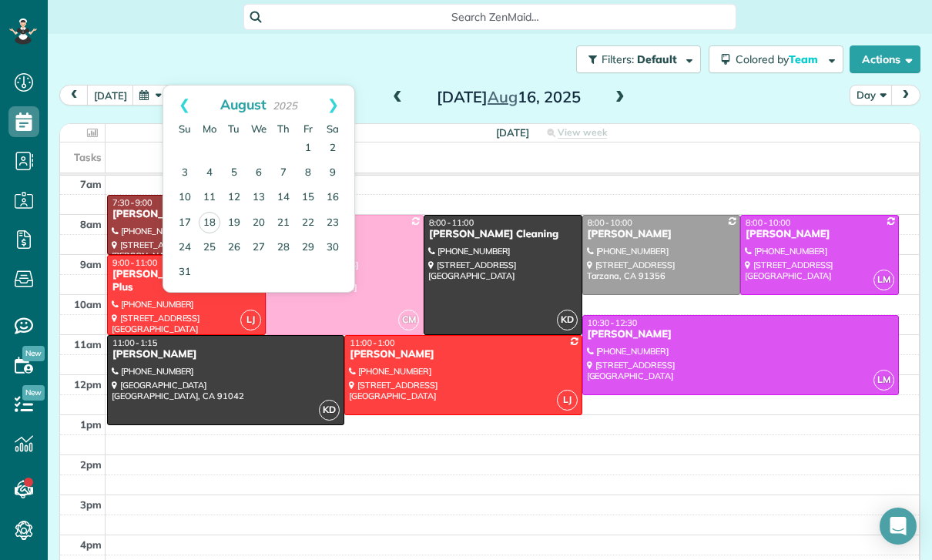
click at [631, 440] on td at bounding box center [512, 445] width 814 height 20
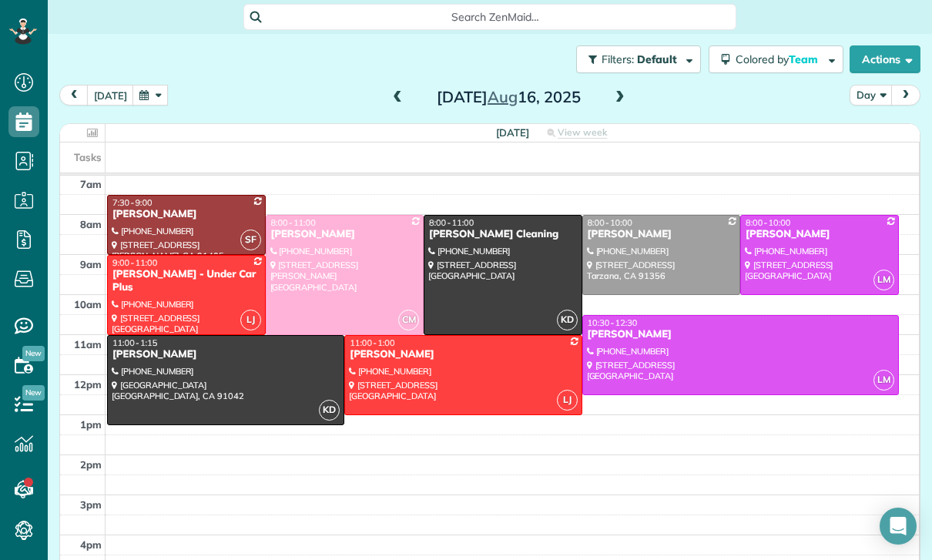
click at [396, 95] on span at bounding box center [397, 98] width 17 height 14
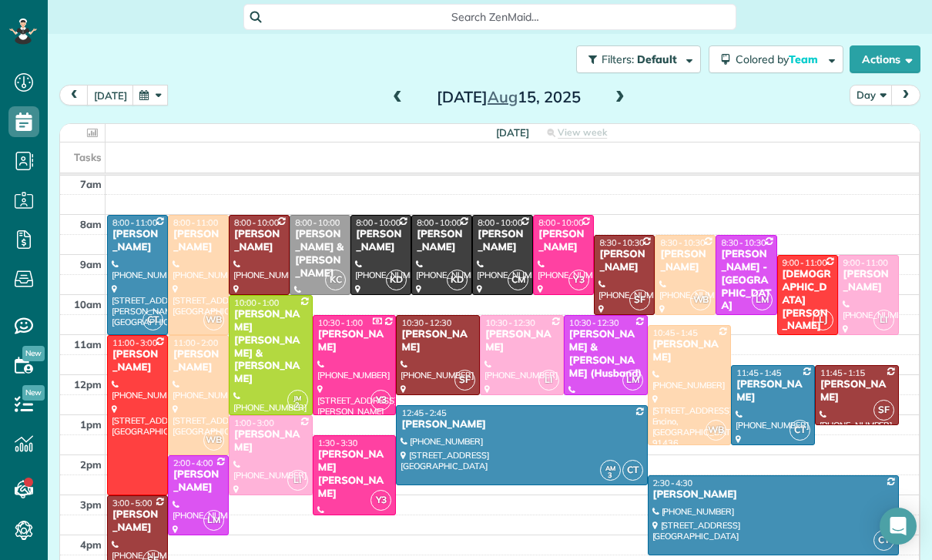
scroll to position [121, 0]
click at [144, 98] on button "button" at bounding box center [149, 95] width 35 height 21
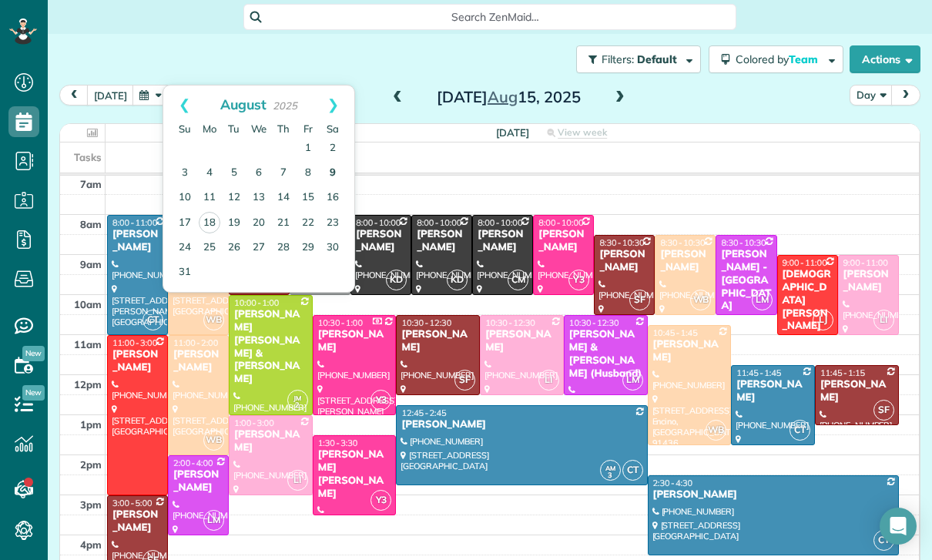
click at [337, 174] on link "9" at bounding box center [332, 173] width 25 height 25
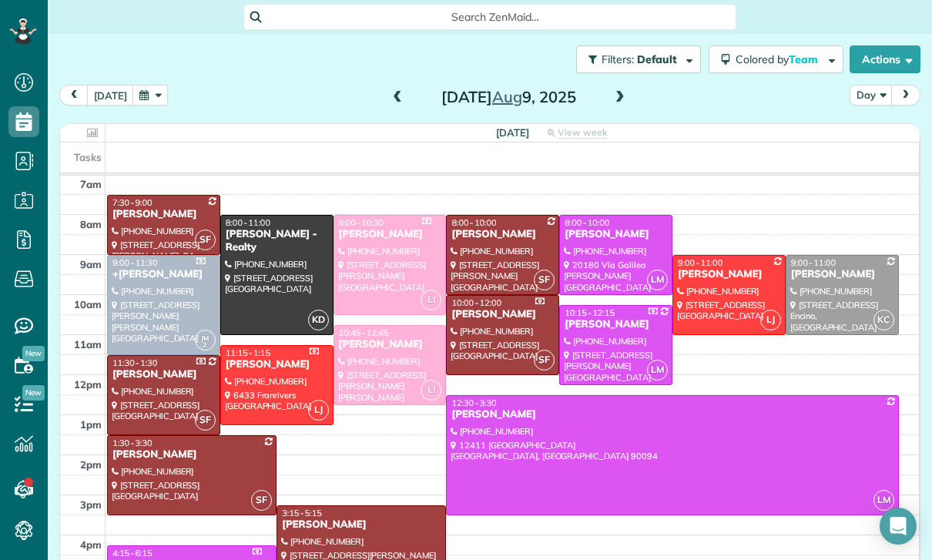
click at [519, 464] on div at bounding box center [672, 455] width 450 height 119
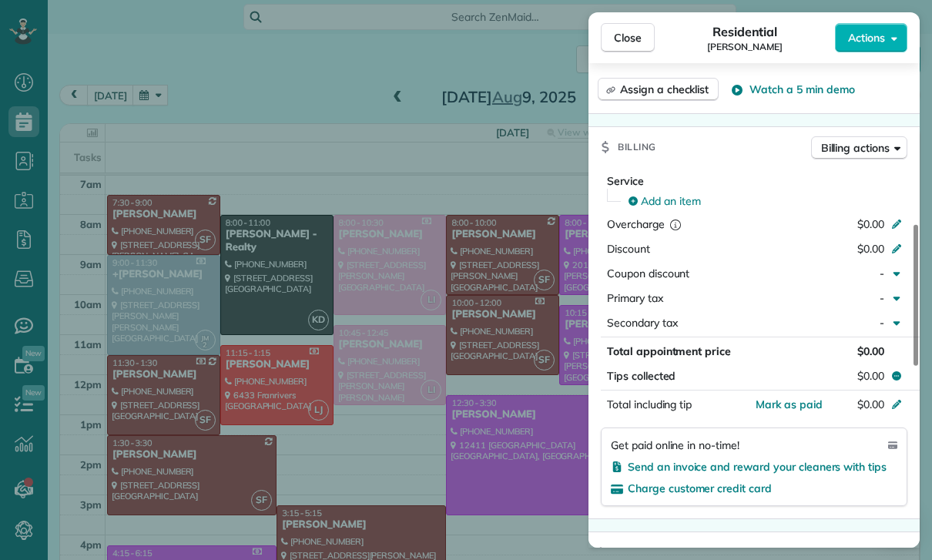
scroll to position [646, 0]
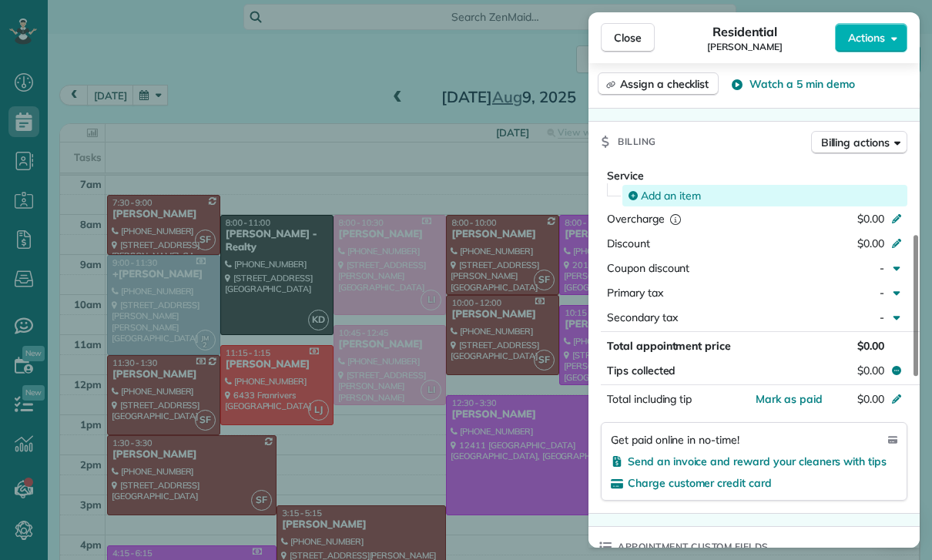
click at [678, 191] on span "Add an item" at bounding box center [671, 195] width 60 height 15
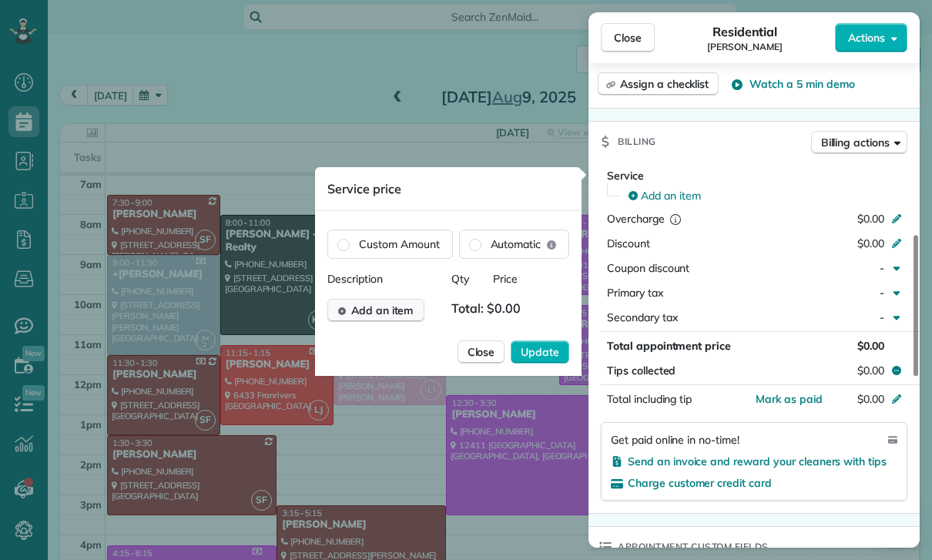
click at [390, 306] on span "Add an item" at bounding box center [382, 310] width 62 height 15
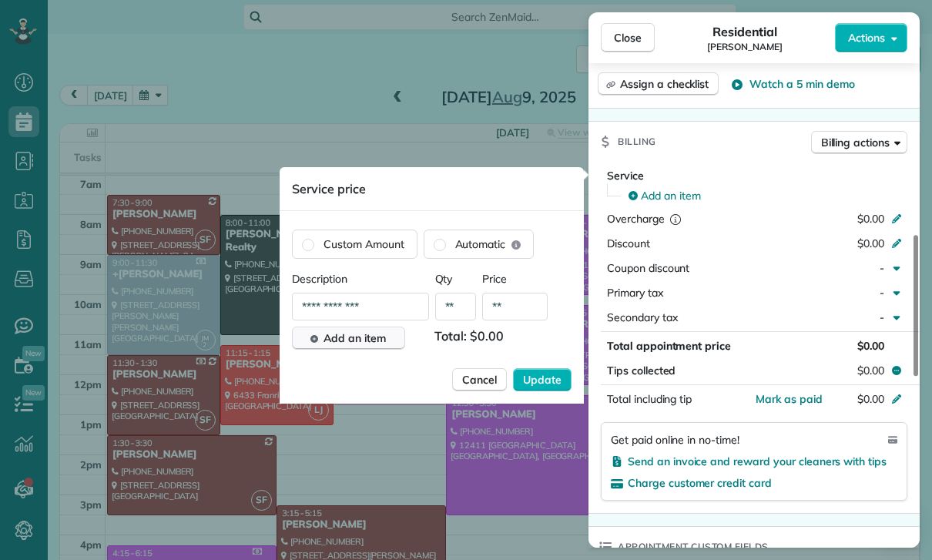
click at [522, 307] on input "**" at bounding box center [514, 307] width 65 height 28
type input "****"
click at [546, 384] on span "Update" at bounding box center [542, 379] width 38 height 15
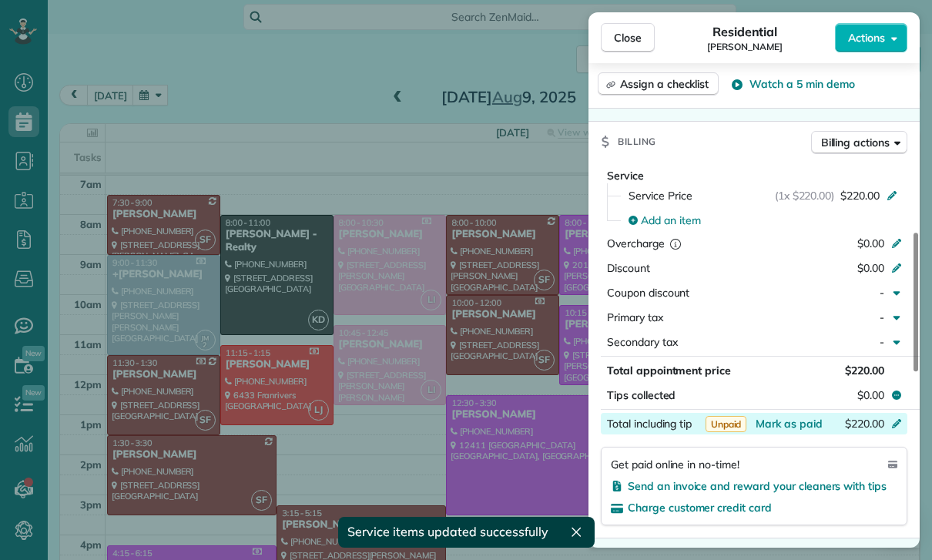
click at [785, 431] on div "$220.00" at bounding box center [815, 425] width 150 height 18
click at [845, 533] on div "Service Service Price (1x $220.00) $220.00 Add an item Overcharge $0.00 Discoun…" at bounding box center [753, 350] width 331 height 376
click at [784, 427] on span "Mark as paid" at bounding box center [788, 424] width 67 height 14
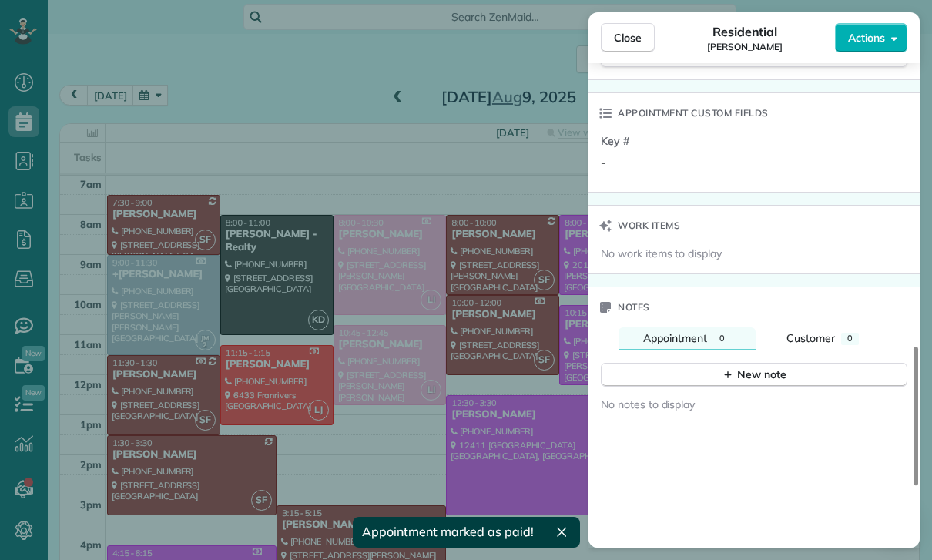
scroll to position [1107, 0]
click at [758, 380] on button "New note" at bounding box center [754, 372] width 306 height 24
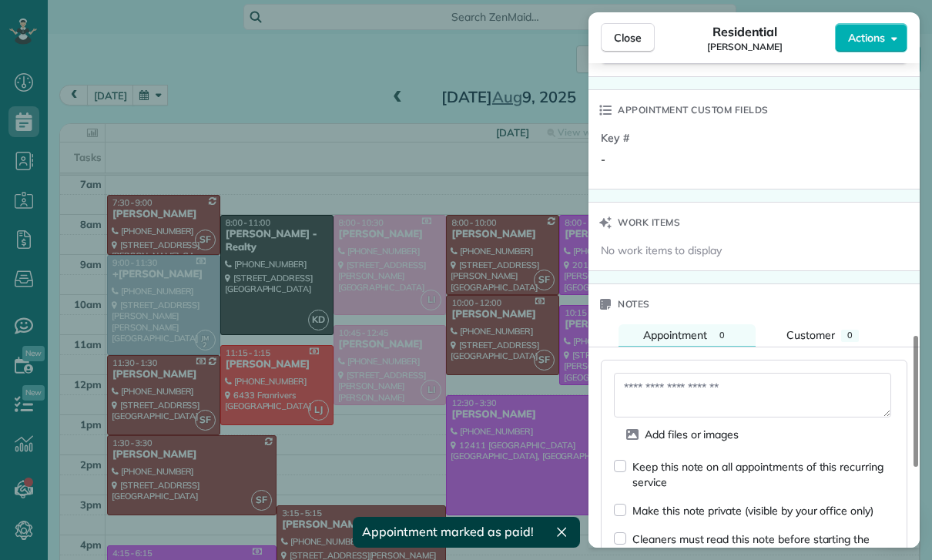
click at [649, 388] on textarea at bounding box center [752, 395] width 277 height 45
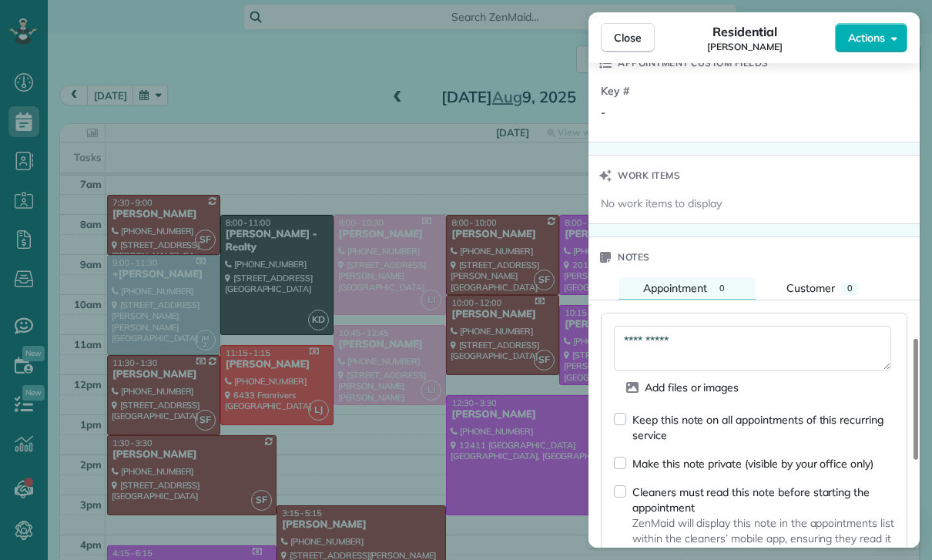
scroll to position [1250, 0]
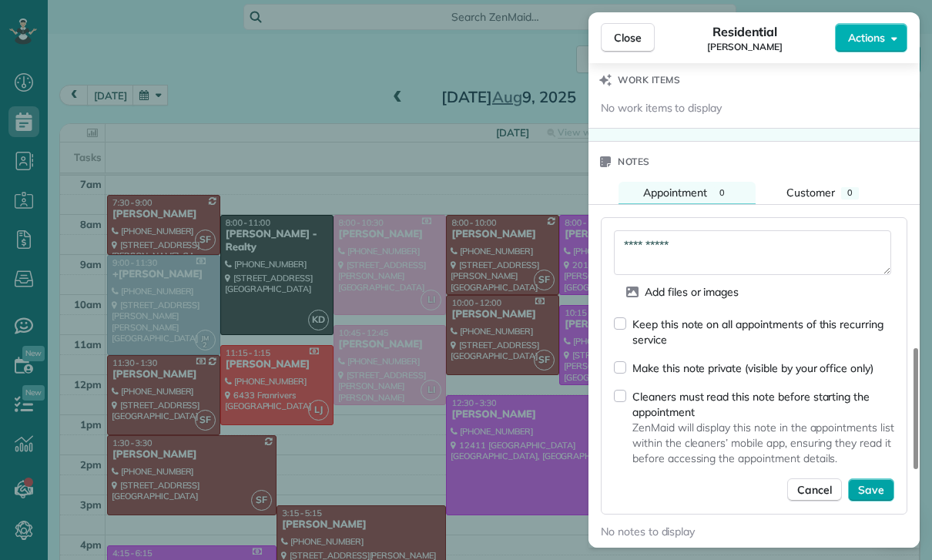
type textarea "**********"
click at [885, 494] on button "Save" at bounding box center [871, 489] width 46 height 23
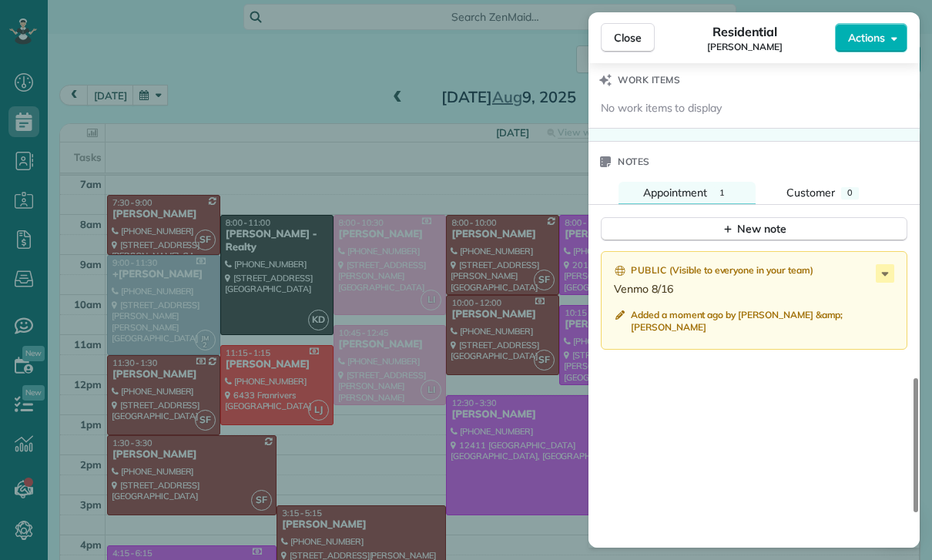
click at [413, 434] on div "Close Residential [PERSON_NAME] Actions Status Confirmed [PERSON_NAME] · Open p…" at bounding box center [466, 280] width 932 height 560
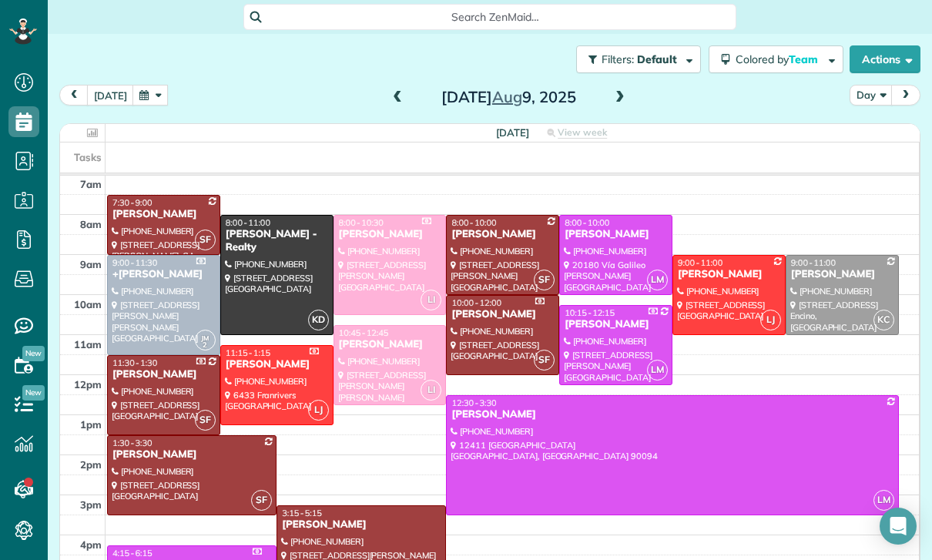
click at [148, 87] on button "button" at bounding box center [149, 95] width 35 height 21
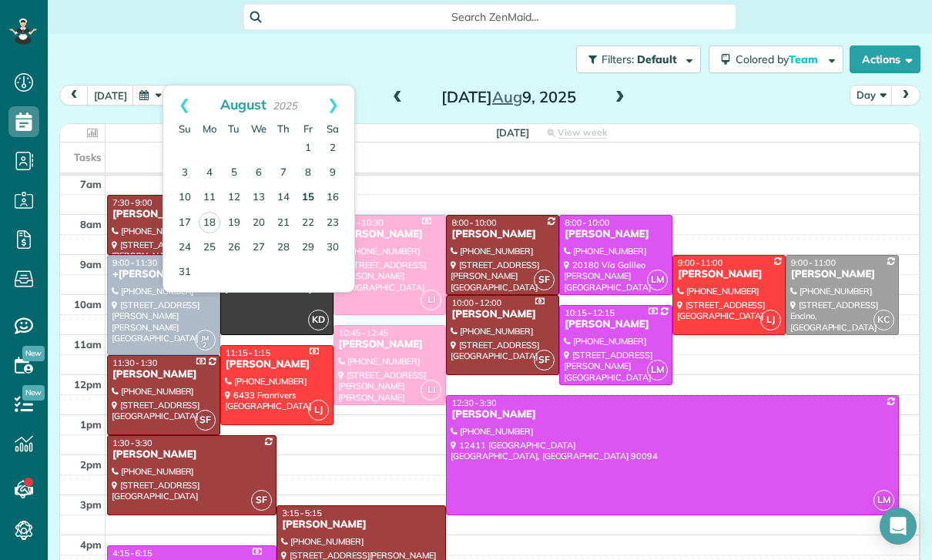
click at [310, 197] on link "15" at bounding box center [308, 198] width 25 height 25
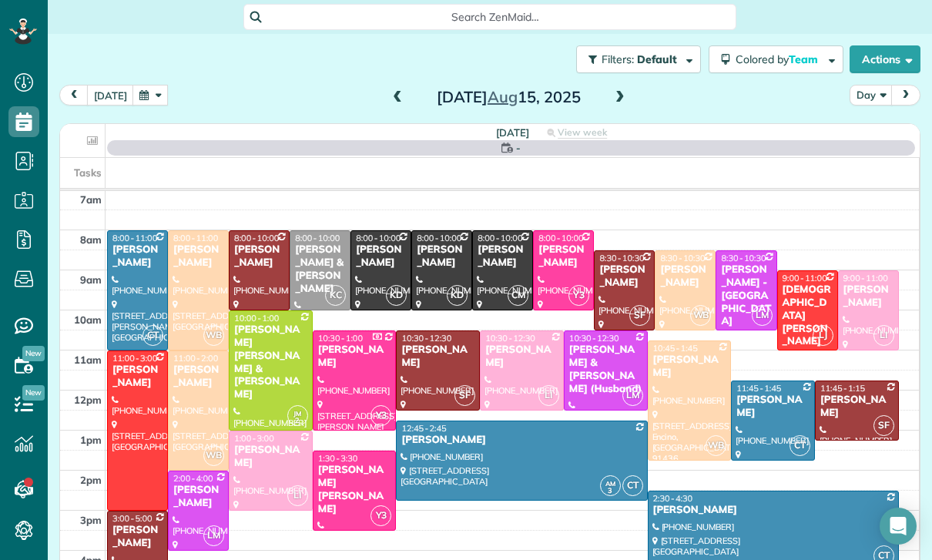
scroll to position [121, 0]
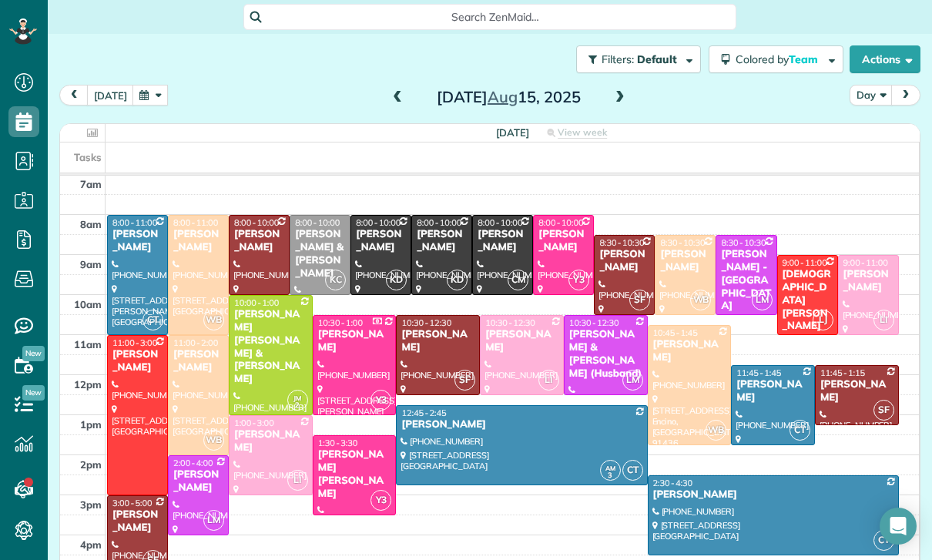
click at [562, 252] on div "[PERSON_NAME]" at bounding box center [563, 241] width 52 height 26
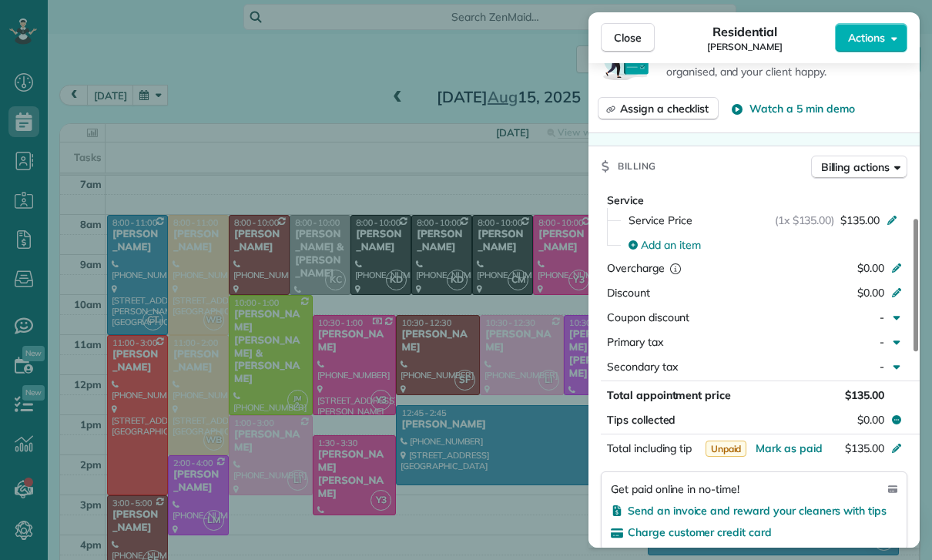
scroll to position [628, 0]
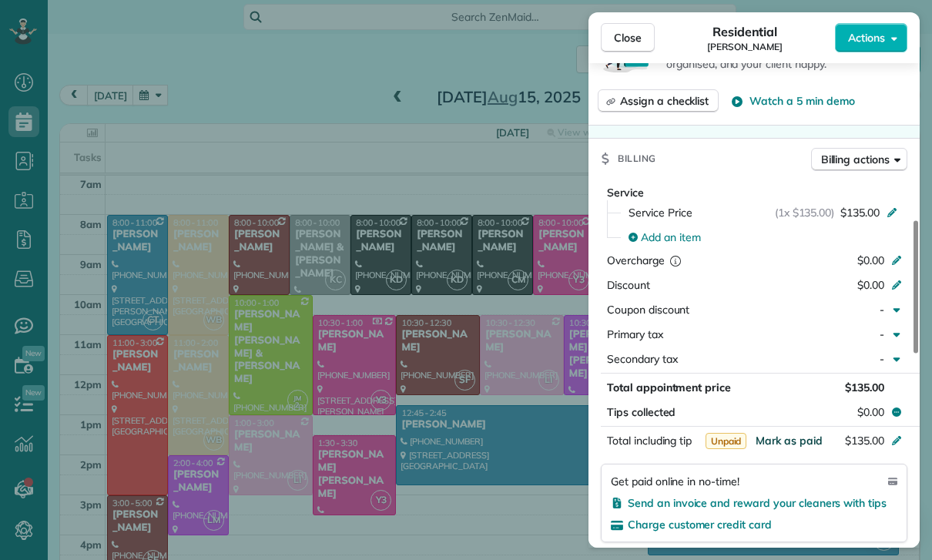
click at [783, 445] on span "Mark as paid" at bounding box center [788, 440] width 67 height 14
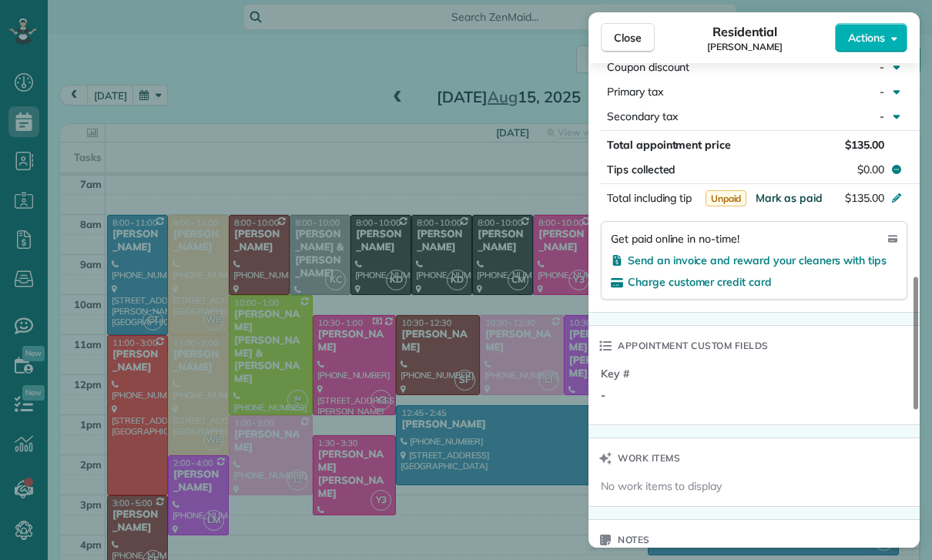
scroll to position [875, 0]
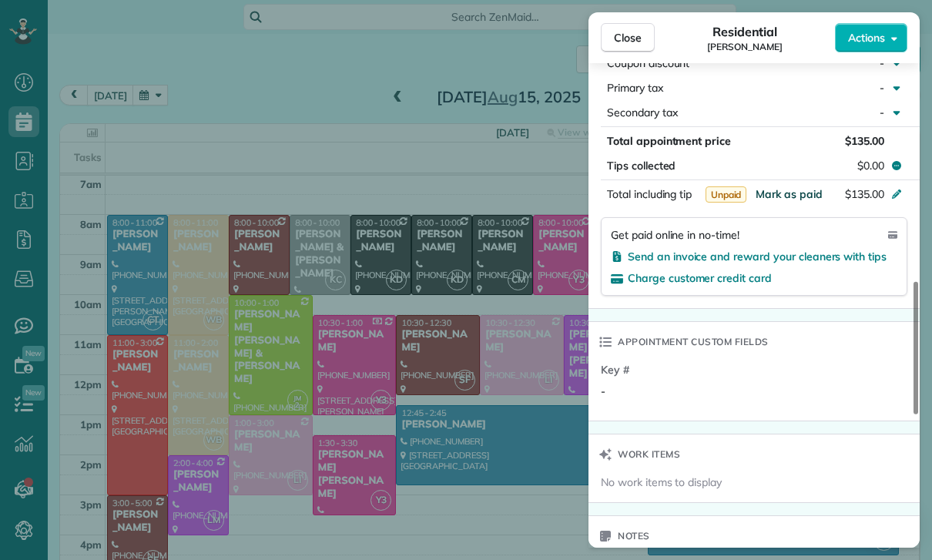
click at [782, 190] on span "Mark as paid" at bounding box center [788, 194] width 67 height 14
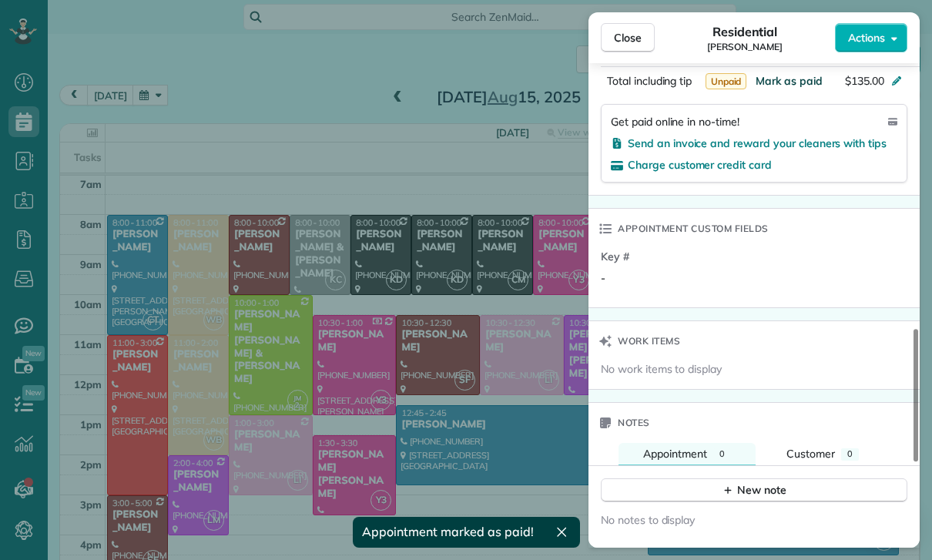
scroll to position [1144, 0]
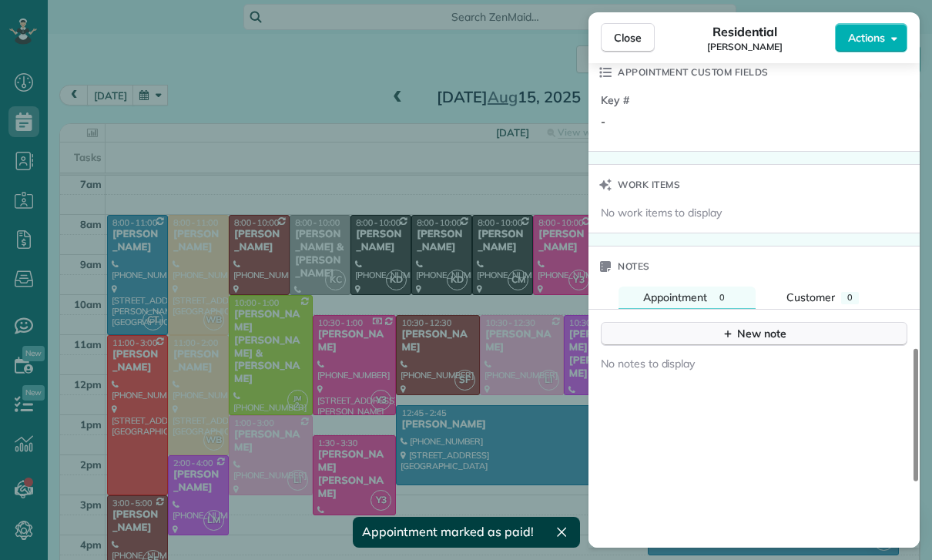
click at [754, 335] on div "New note" at bounding box center [753, 334] width 65 height 16
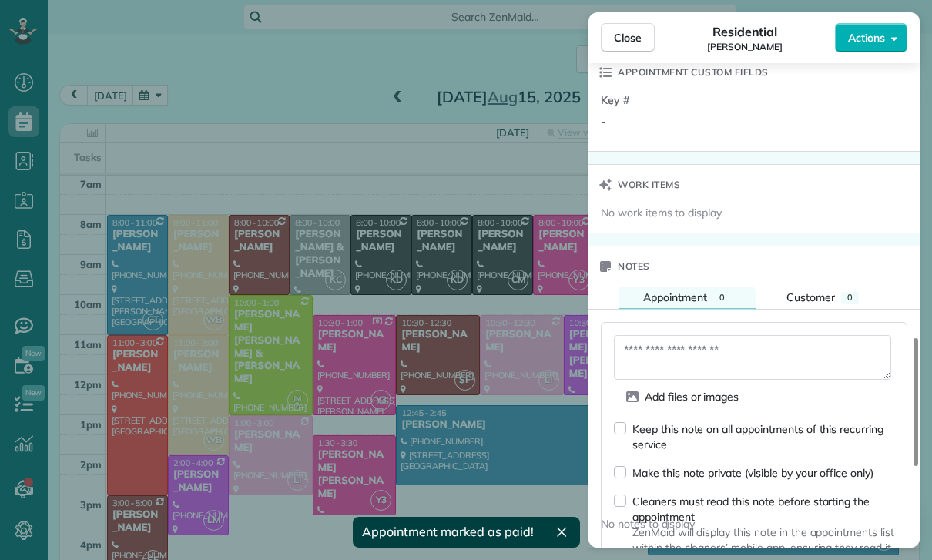
click at [716, 363] on textarea at bounding box center [752, 357] width 277 height 45
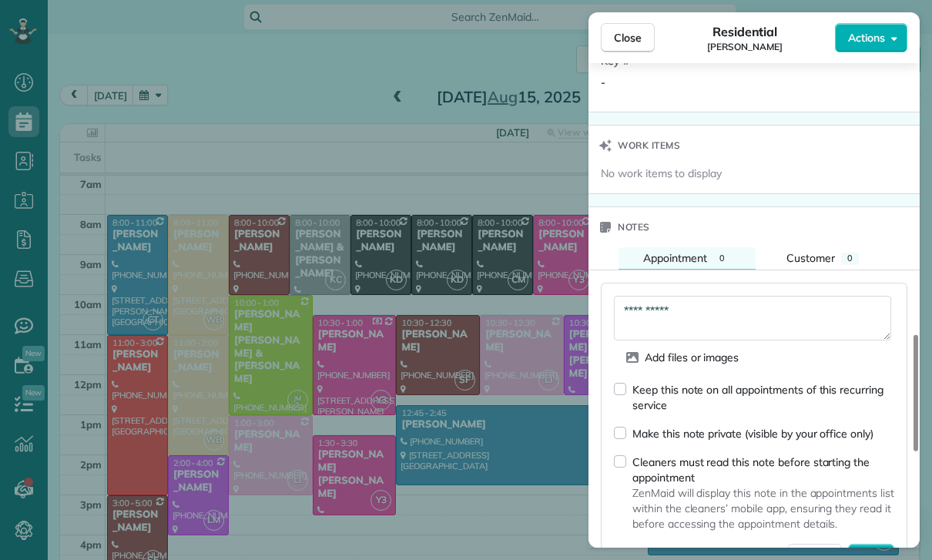
scroll to position [1282, 0]
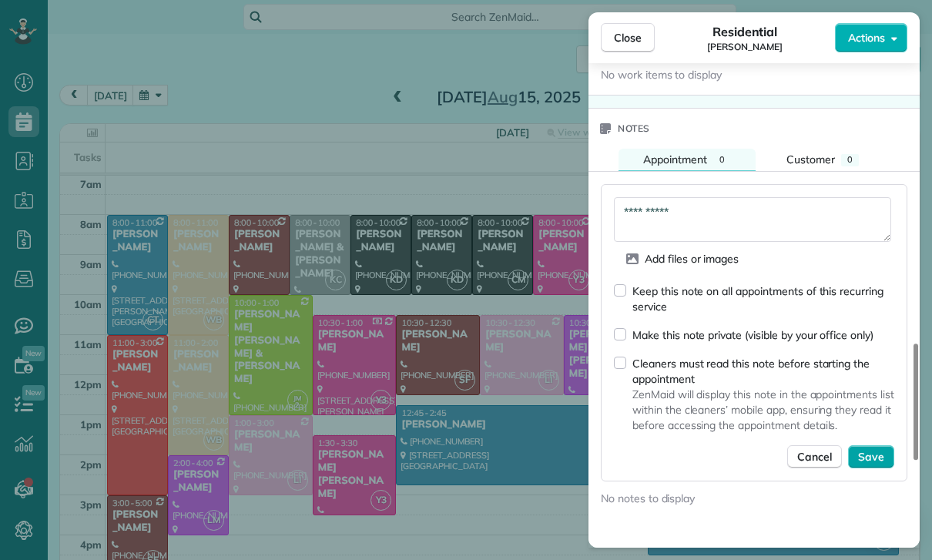
type textarea "**********"
click at [870, 463] on span "Save" at bounding box center [871, 456] width 26 height 15
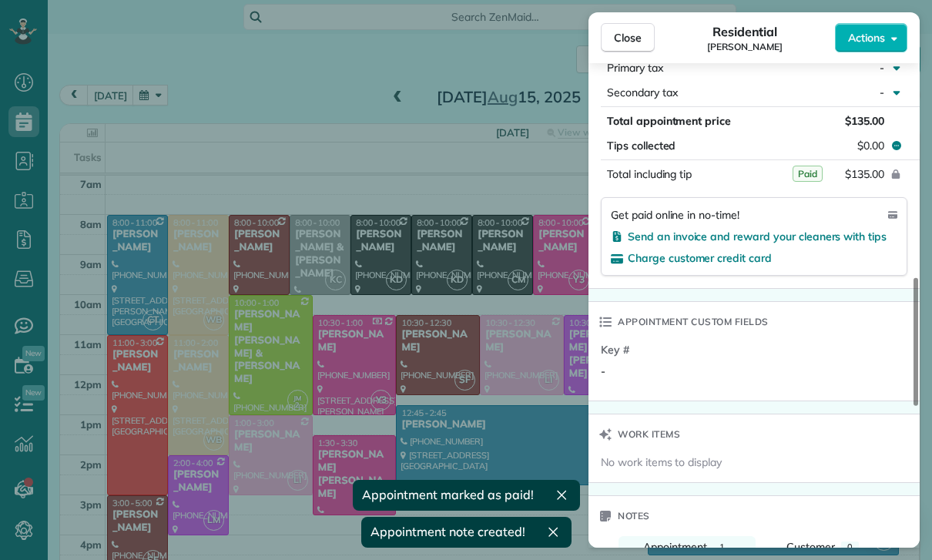
scroll to position [866, 0]
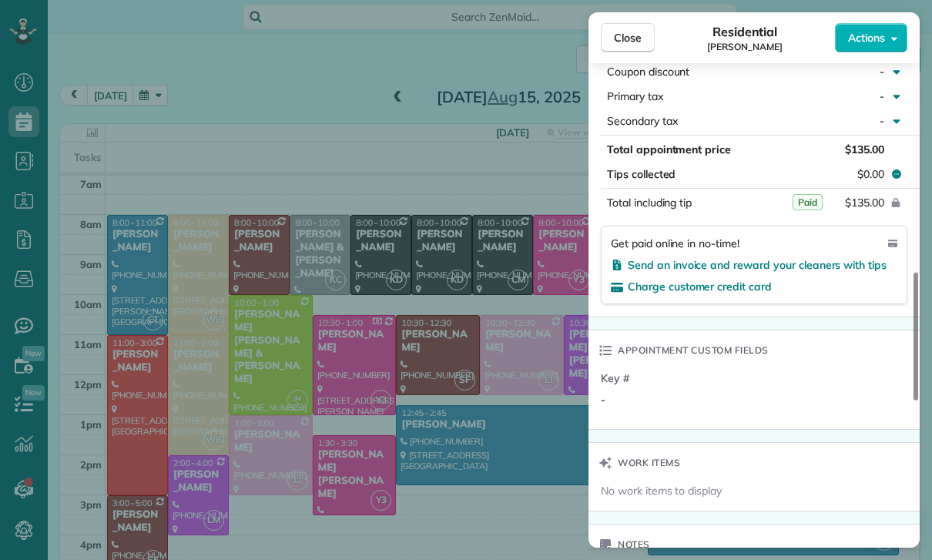
click at [487, 449] on div "Close Residential [PERSON_NAME] Actions Status Yet to Confirm [PERSON_NAME] · O…" at bounding box center [466, 280] width 932 height 560
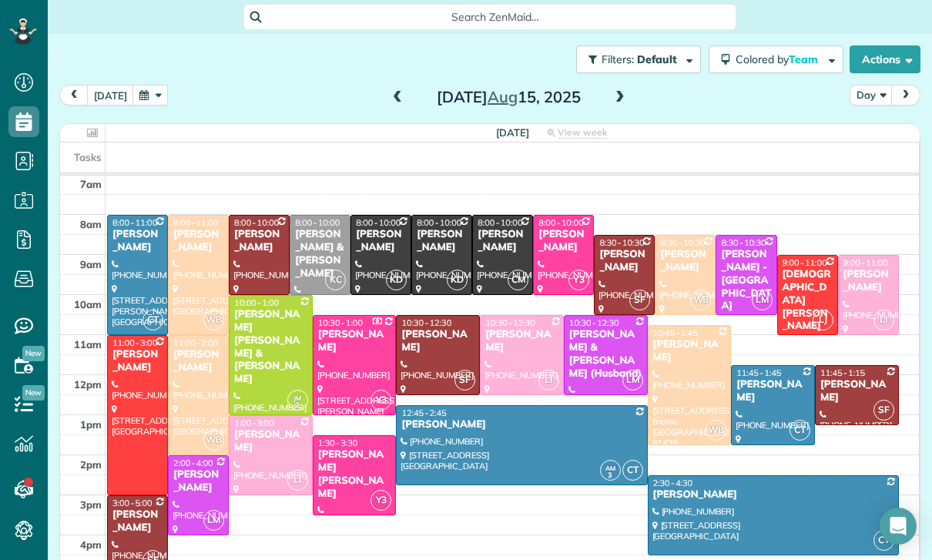
click at [492, 430] on div "[PERSON_NAME]" at bounding box center [521, 424] width 242 height 13
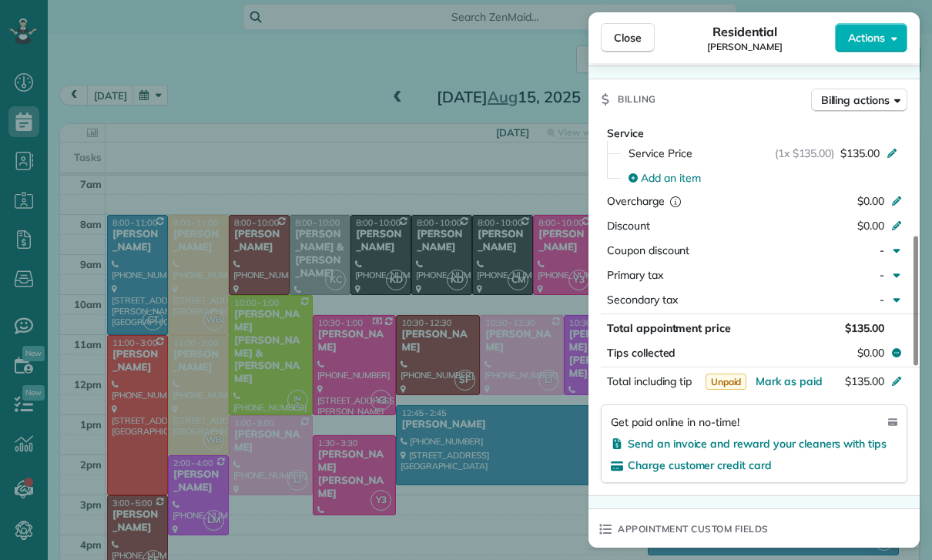
scroll to position [727, 0]
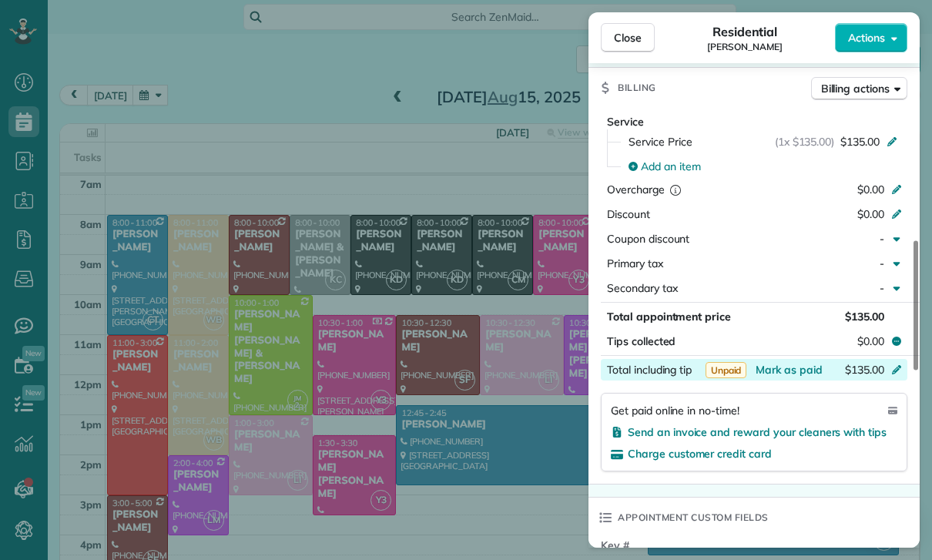
click at [784, 377] on div "$135.00" at bounding box center [815, 371] width 150 height 18
click at [833, 502] on div "Appointment custom fields" at bounding box center [753, 517] width 331 height 40
click at [778, 373] on span "Mark as paid" at bounding box center [788, 370] width 67 height 14
click at [788, 372] on span "Mark as paid" at bounding box center [788, 370] width 67 height 14
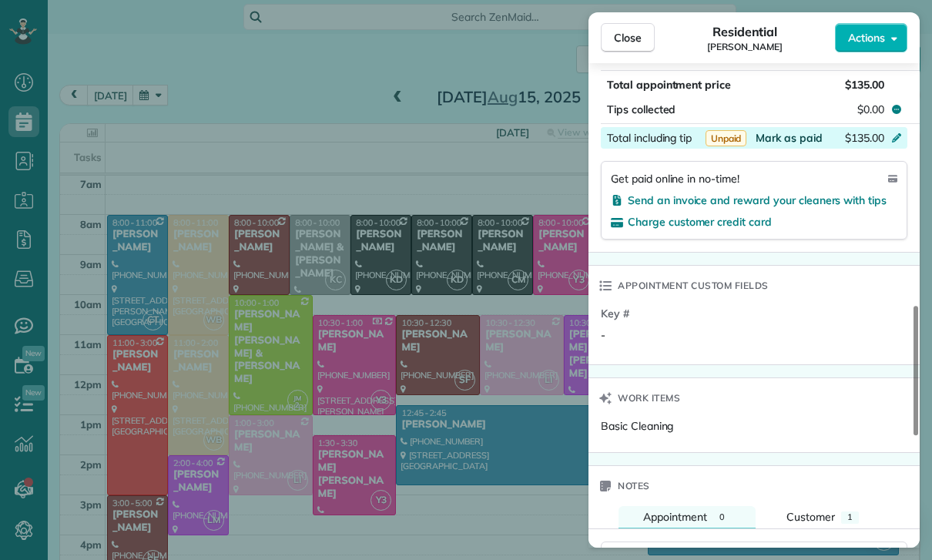
scroll to position [1012, 0]
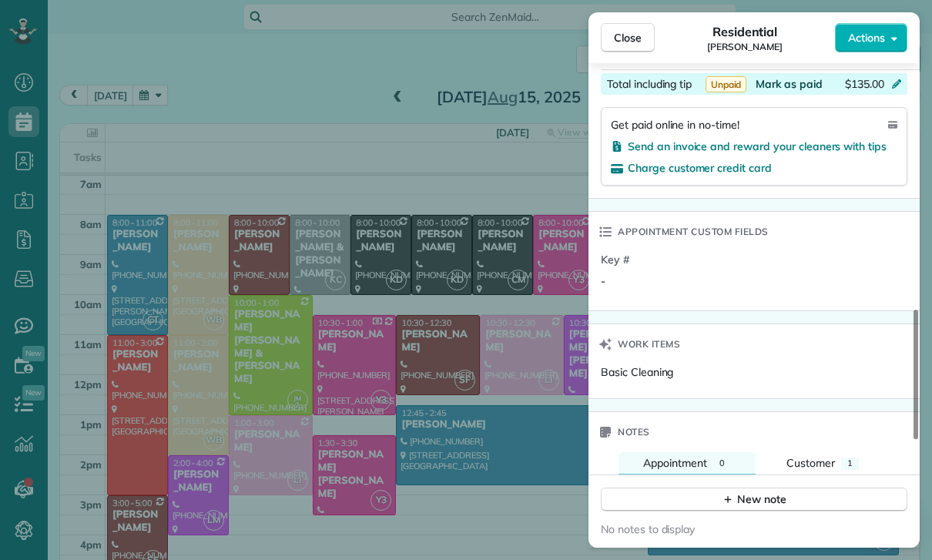
click at [760, 495] on div "New note" at bounding box center [753, 499] width 65 height 16
click at [675, 519] on textarea at bounding box center [752, 522] width 277 height 45
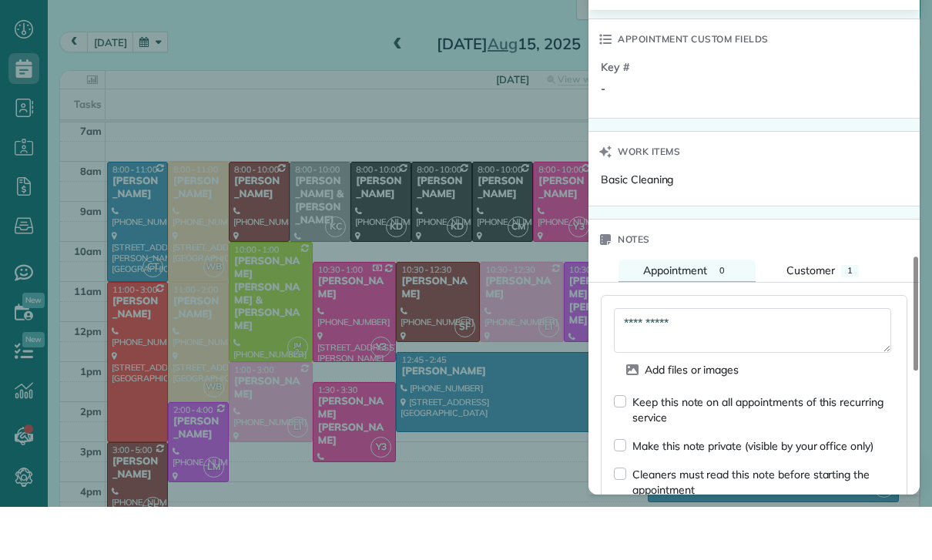
scroll to position [1253, 0]
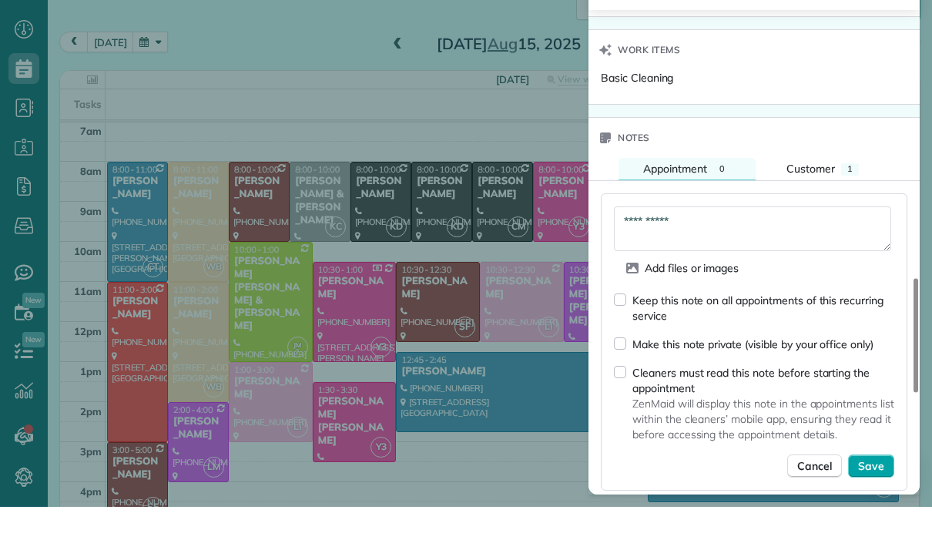
type textarea "**********"
click at [882, 511] on span "Save" at bounding box center [871, 518] width 26 height 15
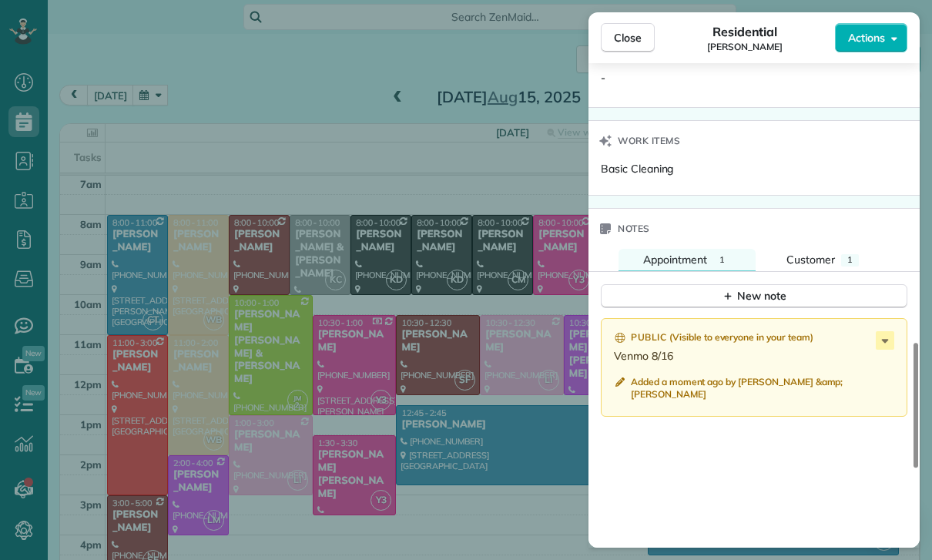
scroll to position [1264, 0]
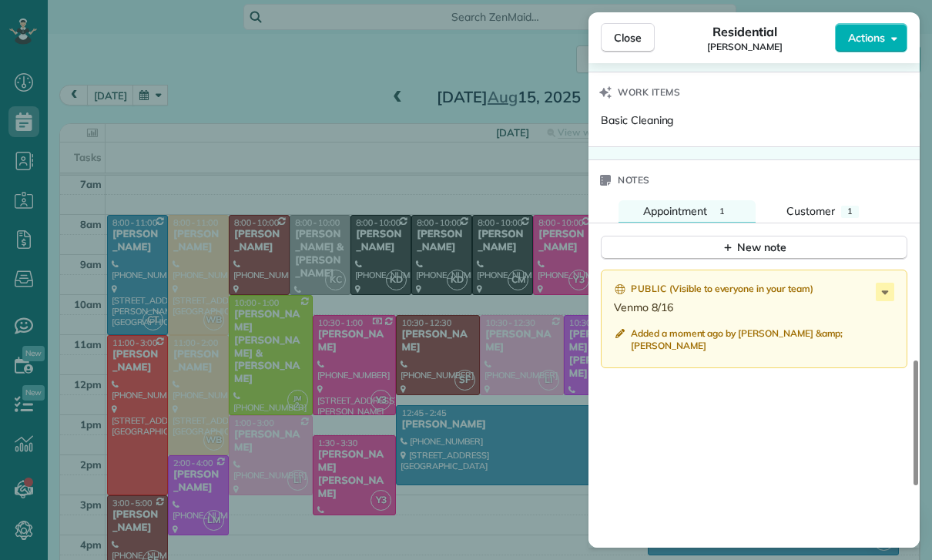
click at [514, 441] on div "Close Residential [PERSON_NAME] Actions Status Yet to Confirm [PERSON_NAME] · O…" at bounding box center [466, 280] width 932 height 560
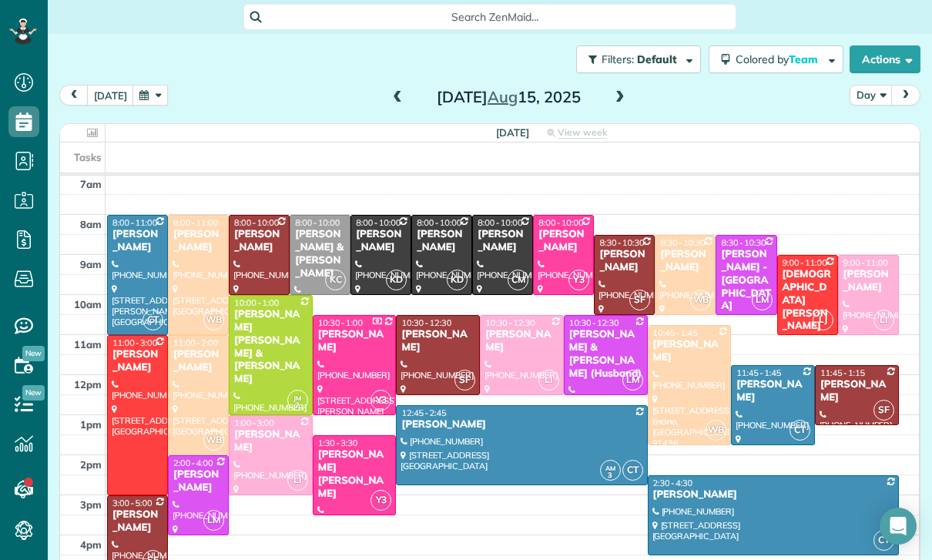
click at [202, 216] on div at bounding box center [198, 275] width 59 height 119
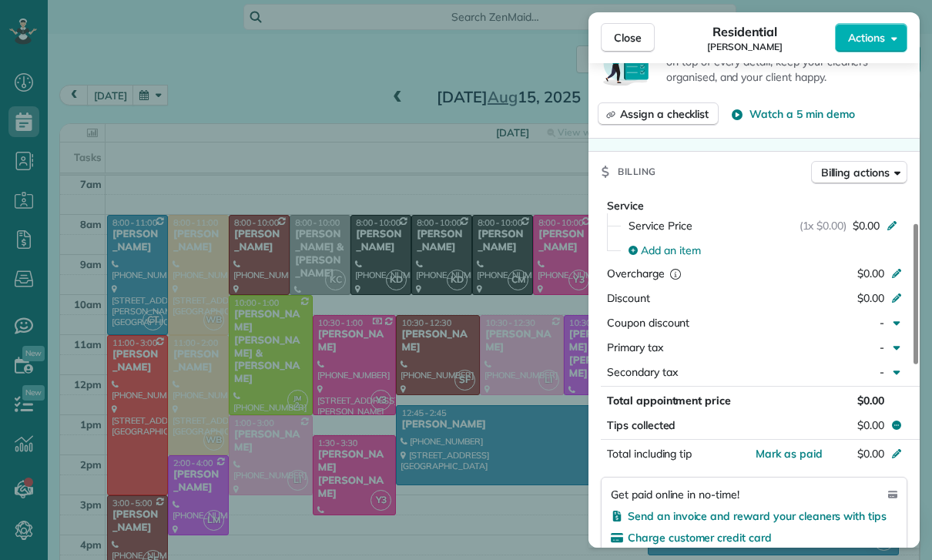
scroll to position [606, 0]
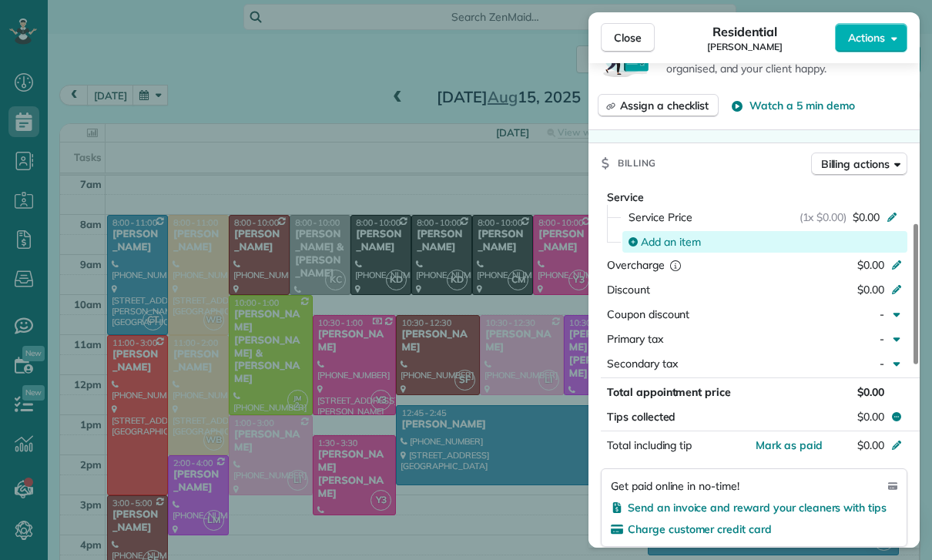
click at [661, 243] on span "Add an item" at bounding box center [671, 241] width 60 height 15
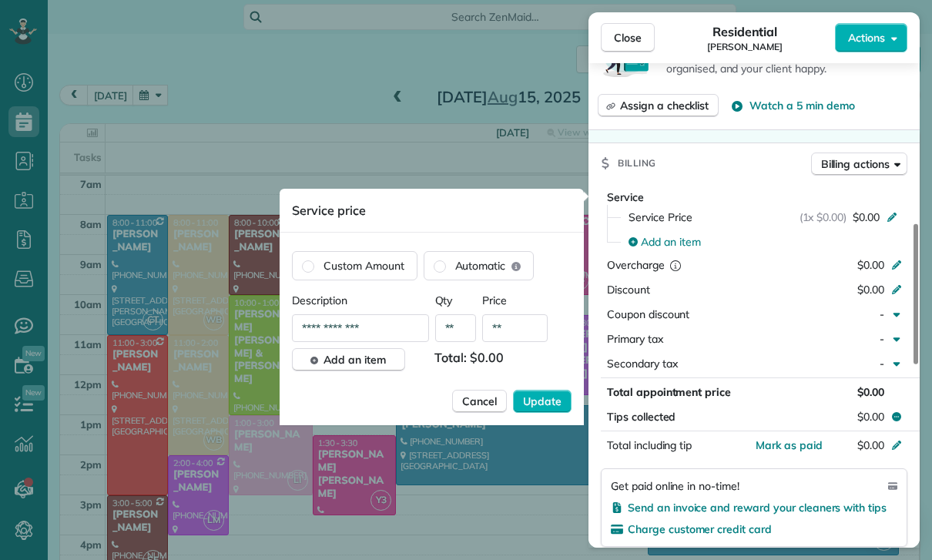
click at [519, 329] on input "**" at bounding box center [514, 328] width 65 height 28
type input "****"
click at [547, 407] on span "Update" at bounding box center [542, 400] width 38 height 15
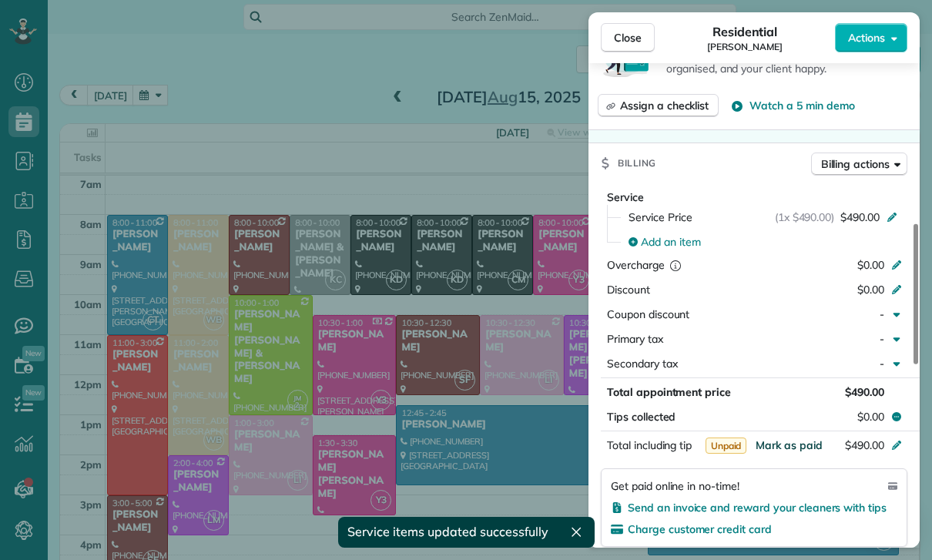
click at [785, 448] on span "Mark as paid" at bounding box center [788, 445] width 67 height 14
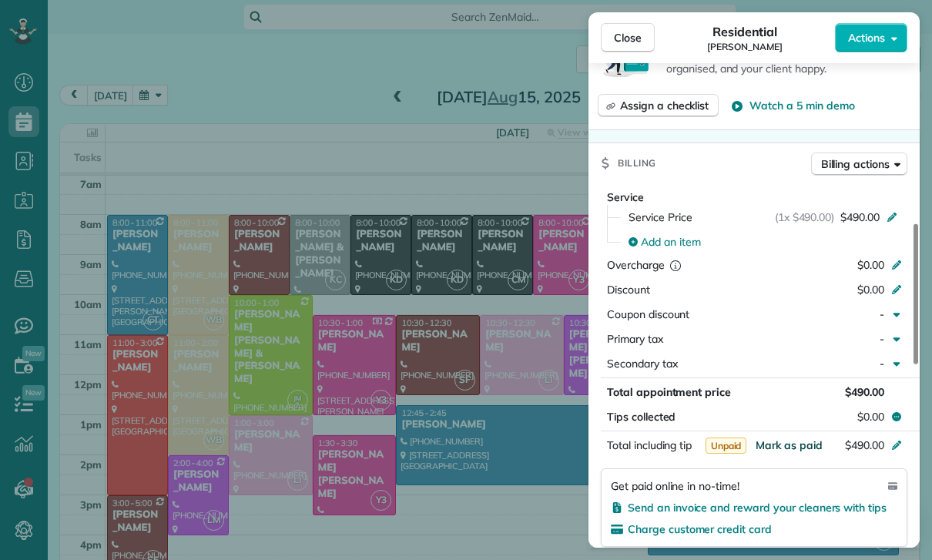
click at [778, 441] on span "Mark as paid" at bounding box center [788, 445] width 67 height 14
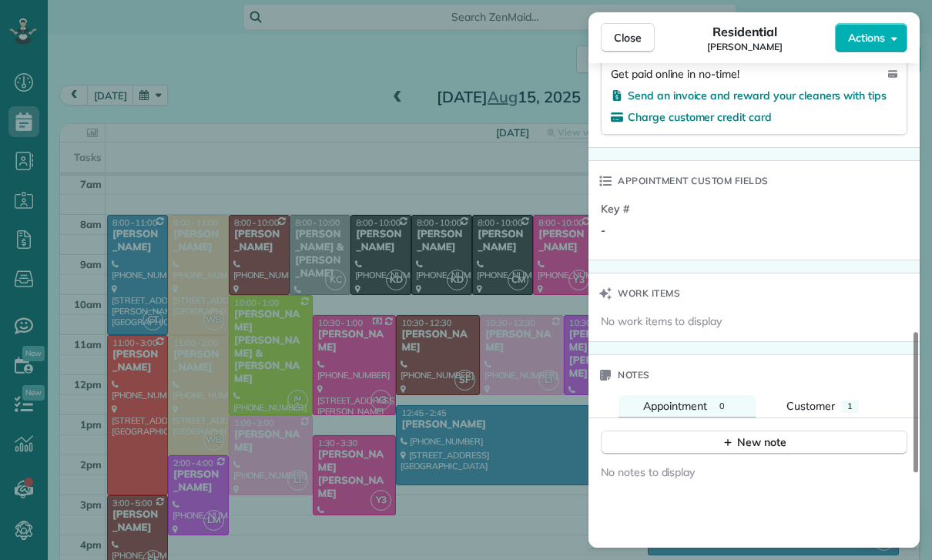
scroll to position [1084, 0]
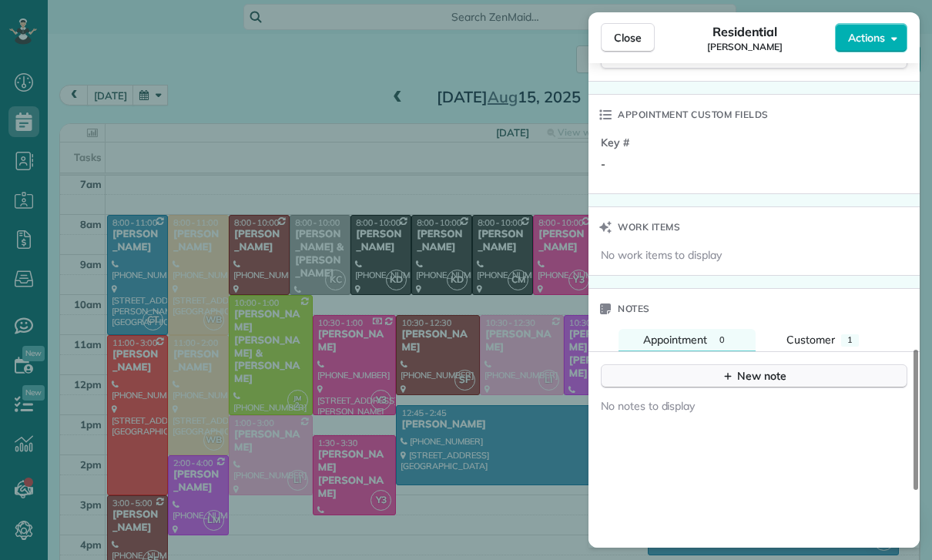
click at [768, 378] on div "New note" at bounding box center [753, 376] width 65 height 16
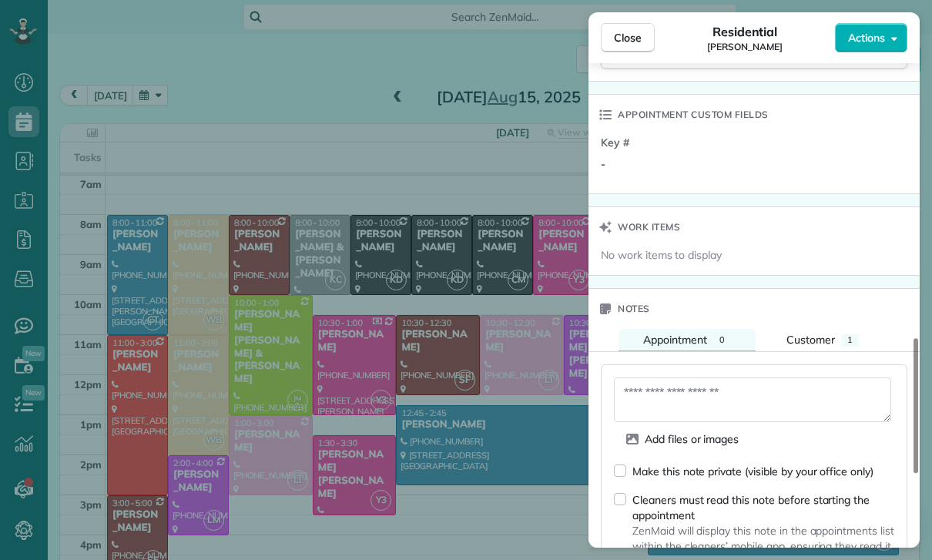
click at [680, 403] on textarea at bounding box center [752, 399] width 277 height 45
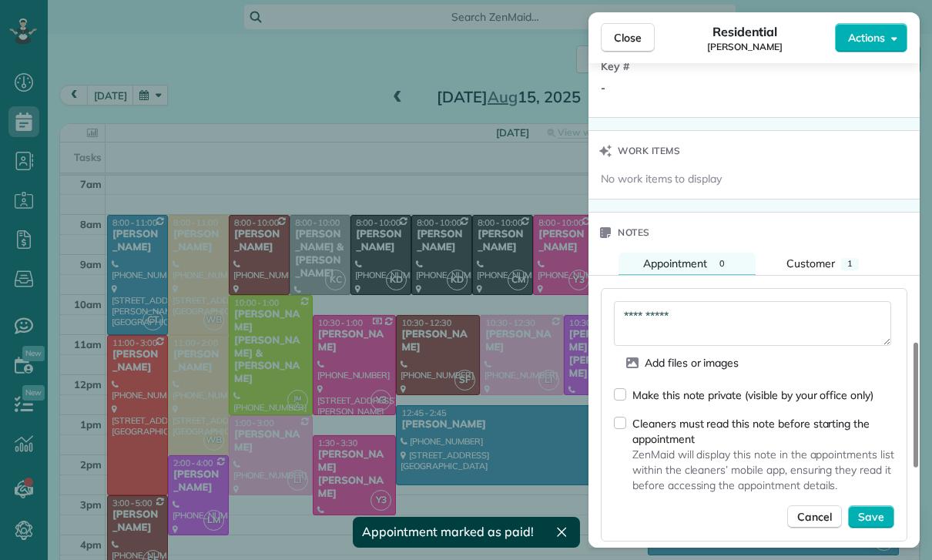
scroll to position [1226, 0]
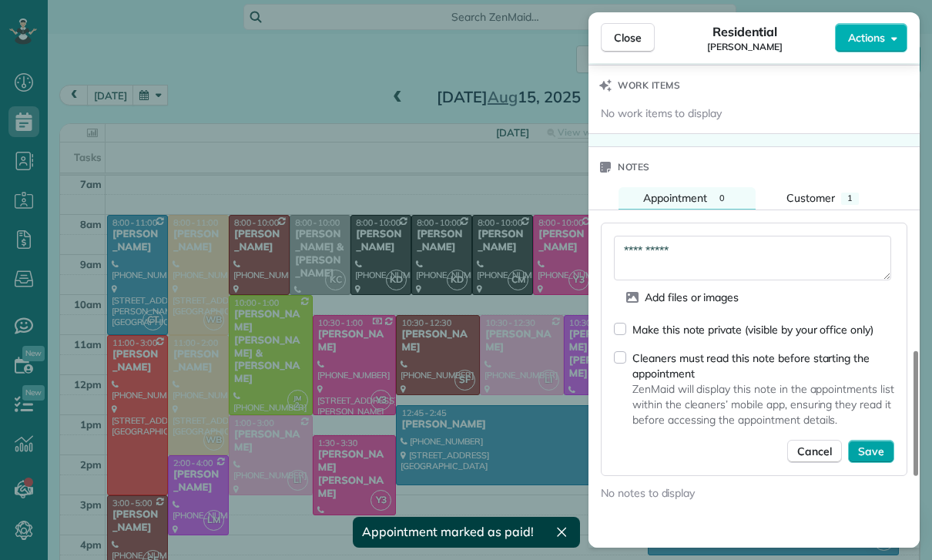
type textarea "**********"
click at [877, 454] on span "Save" at bounding box center [871, 450] width 26 height 15
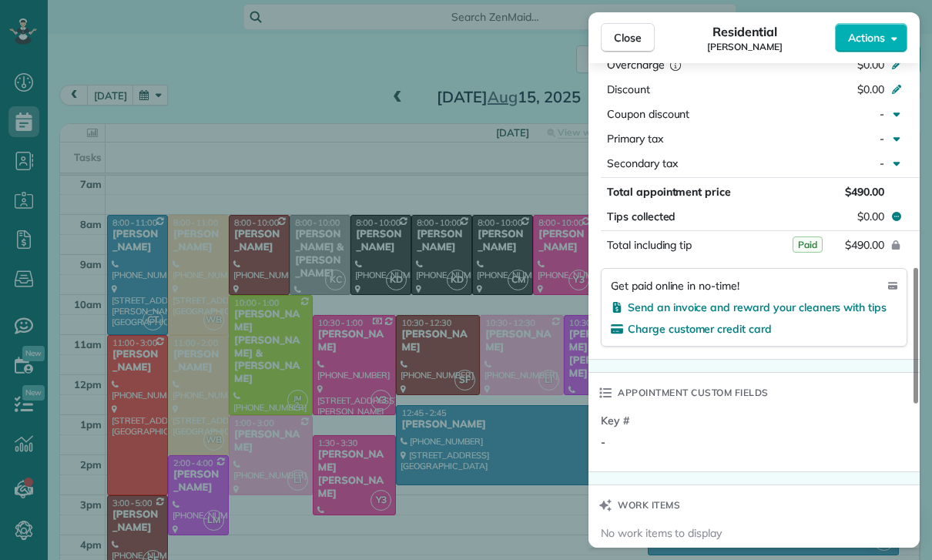
scroll to position [796, 0]
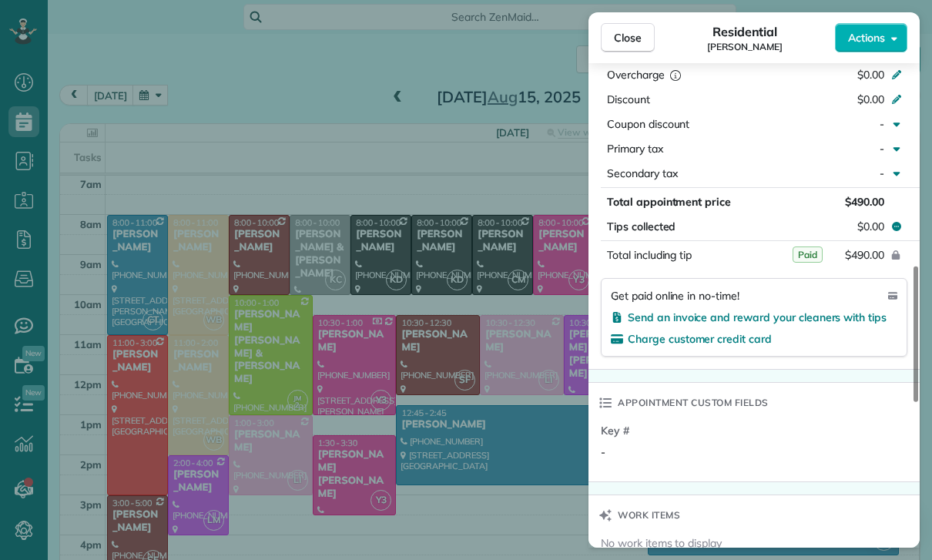
click at [466, 456] on div "Close Residential [PERSON_NAME] Actions Status Confirmed [PERSON_NAME] · Open p…" at bounding box center [466, 280] width 932 height 560
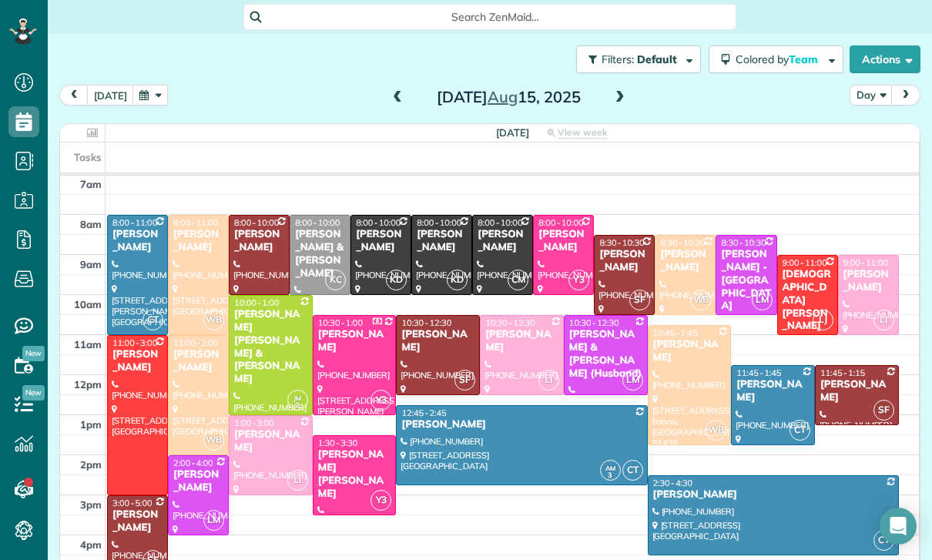
click at [865, 256] on div at bounding box center [867, 295] width 59 height 79
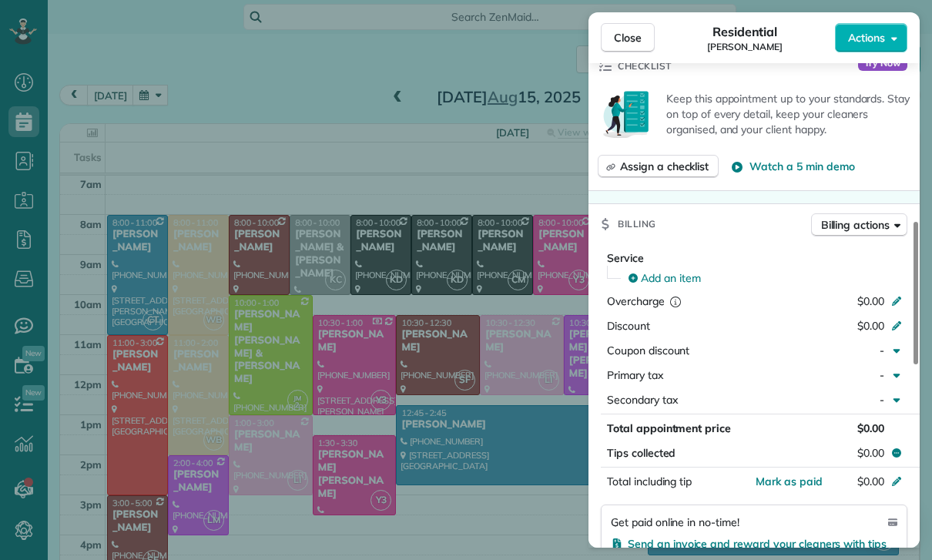
scroll to position [594, 0]
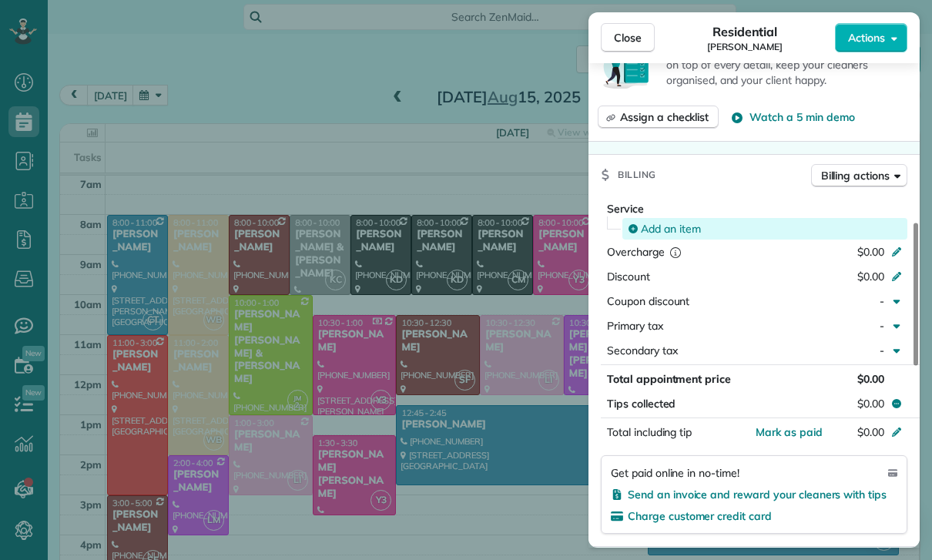
click at [677, 234] on span "Add an item" at bounding box center [671, 228] width 60 height 15
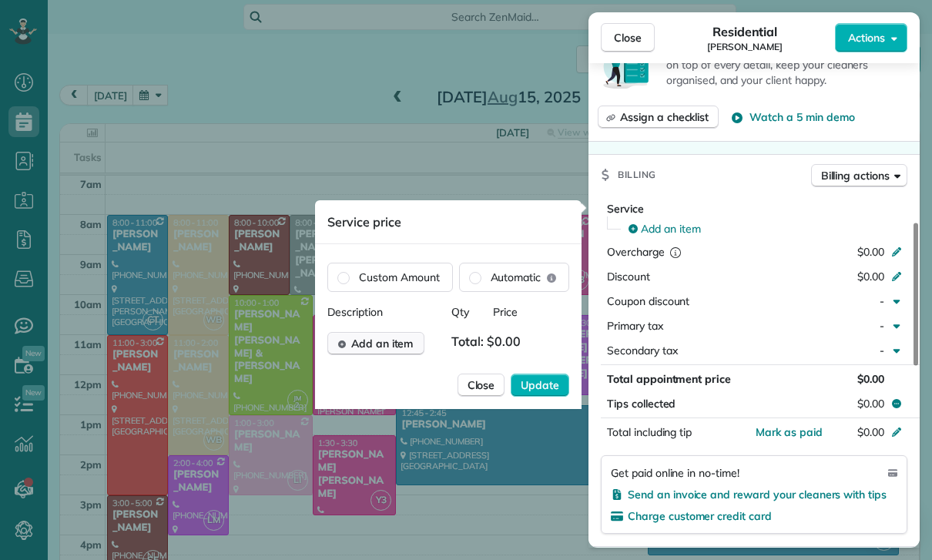
click at [392, 353] on button "Add an item" at bounding box center [375, 343] width 97 height 23
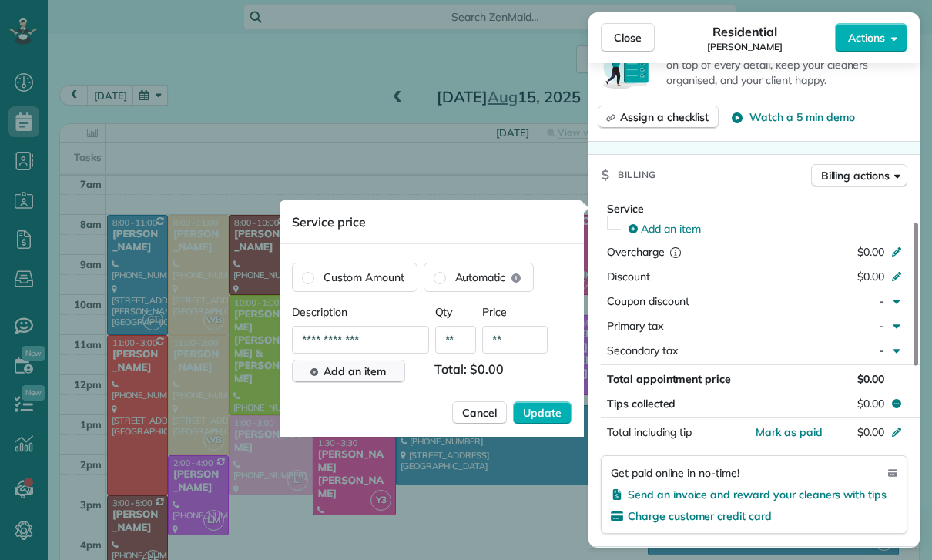
click at [523, 350] on input "**" at bounding box center [514, 340] width 65 height 28
type input "****"
click at [535, 415] on span "Update" at bounding box center [542, 412] width 38 height 15
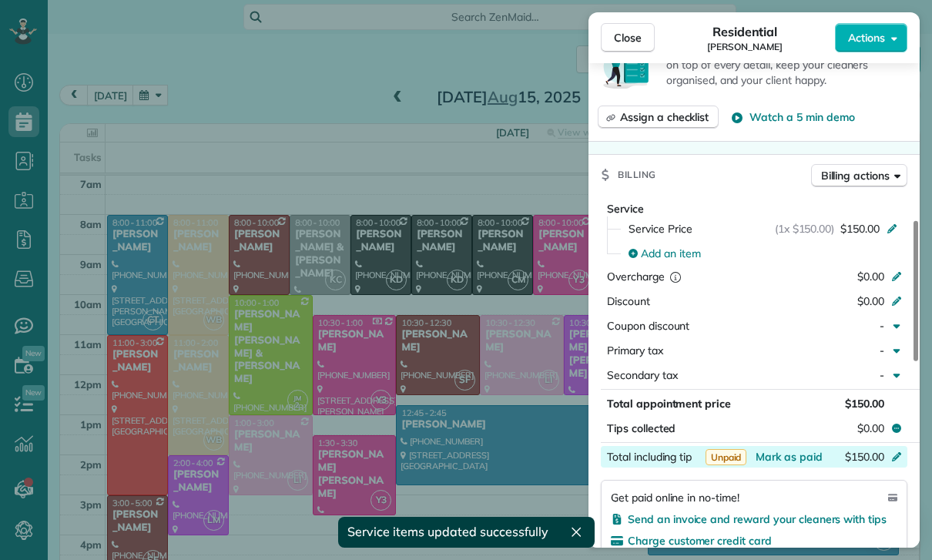
click at [780, 464] on div "$150.00" at bounding box center [815, 458] width 150 height 18
click at [833, 544] on div "Charge customer credit card" at bounding box center [754, 540] width 286 height 15
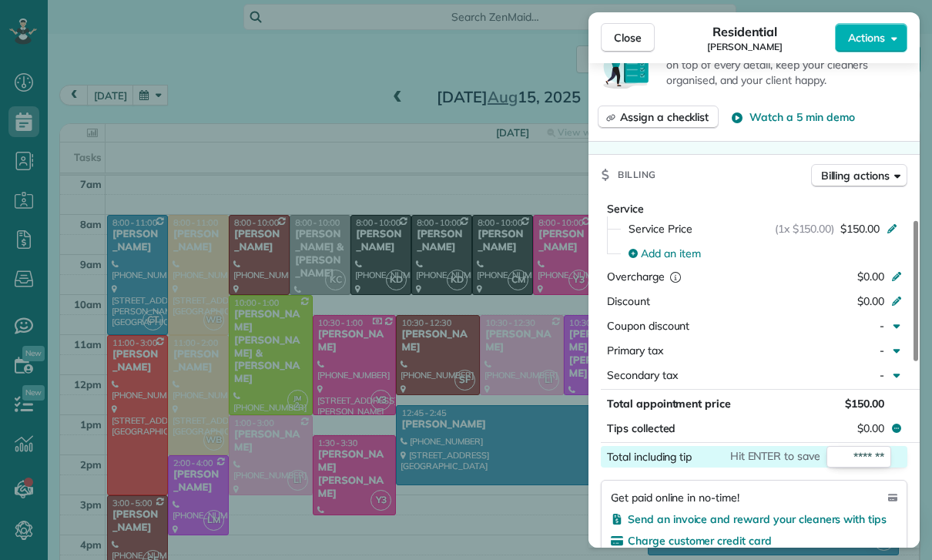
click at [775, 366] on button "Secondary tax -" at bounding box center [754, 375] width 306 height 22
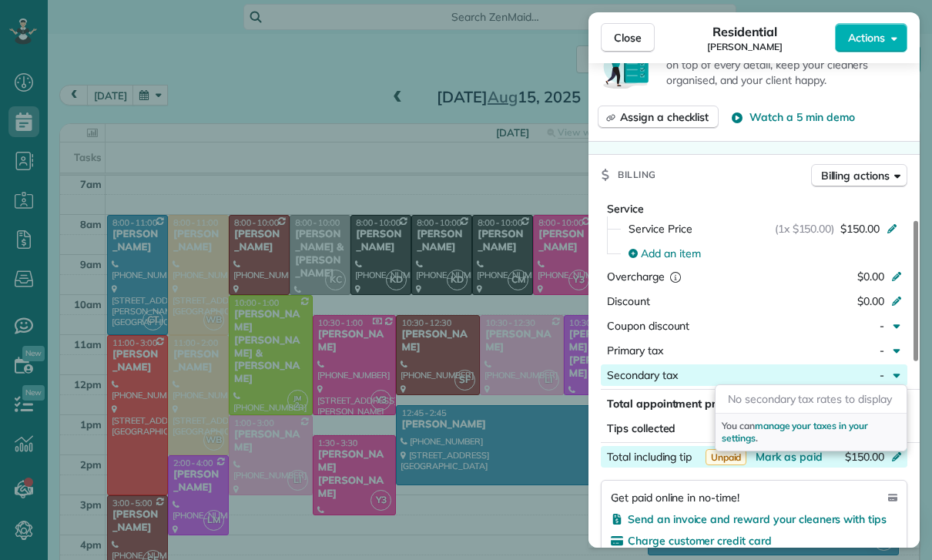
click at [744, 155] on div "Billing Billing actions" at bounding box center [753, 175] width 331 height 40
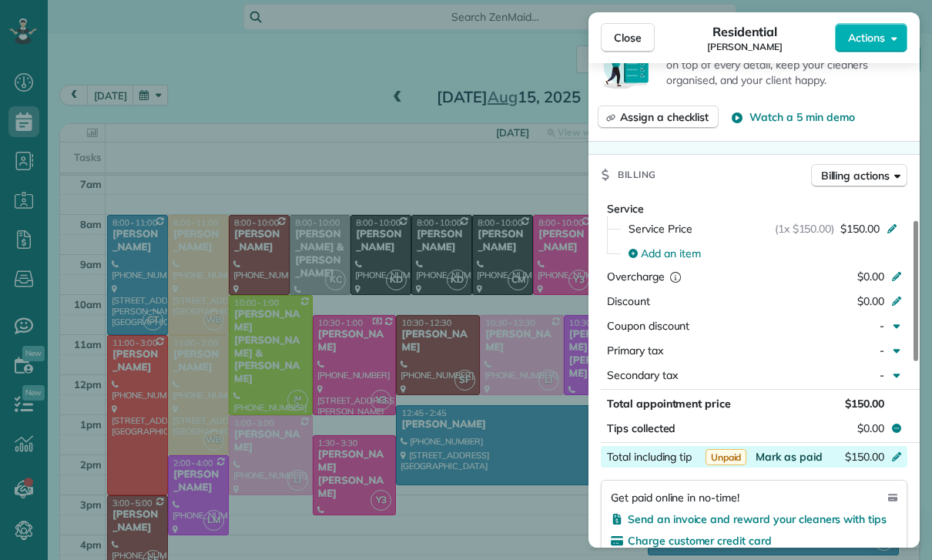
click at [783, 456] on span "Mark as paid" at bounding box center [788, 457] width 67 height 14
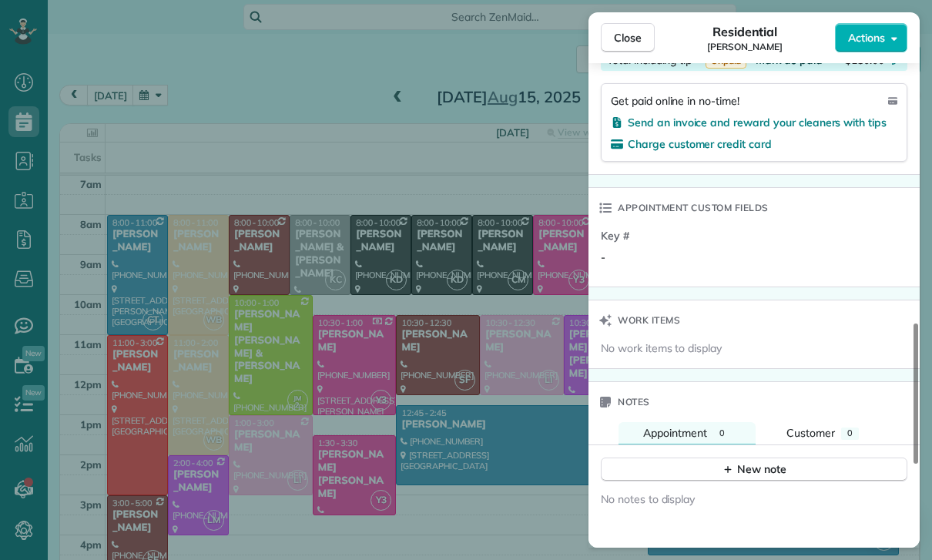
scroll to position [1009, 0]
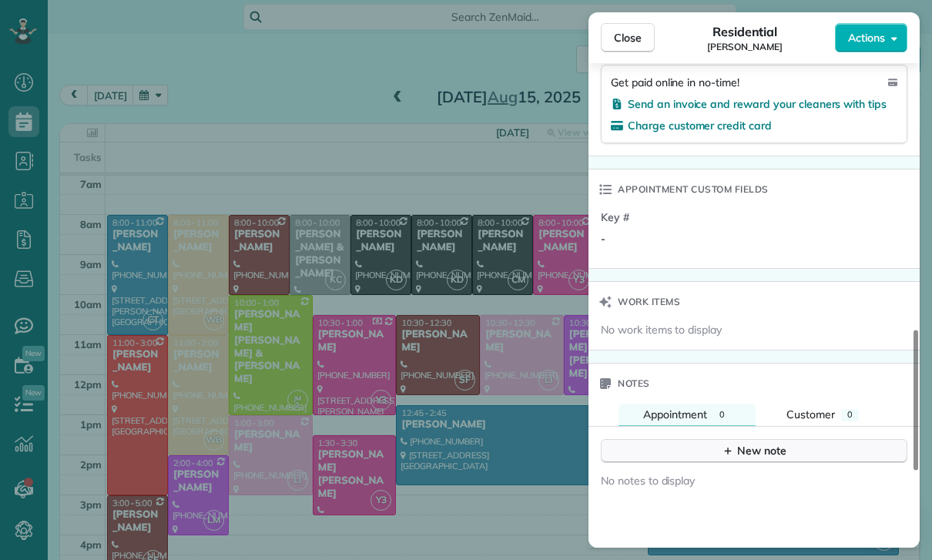
click at [741, 460] on button "New note" at bounding box center [754, 451] width 306 height 24
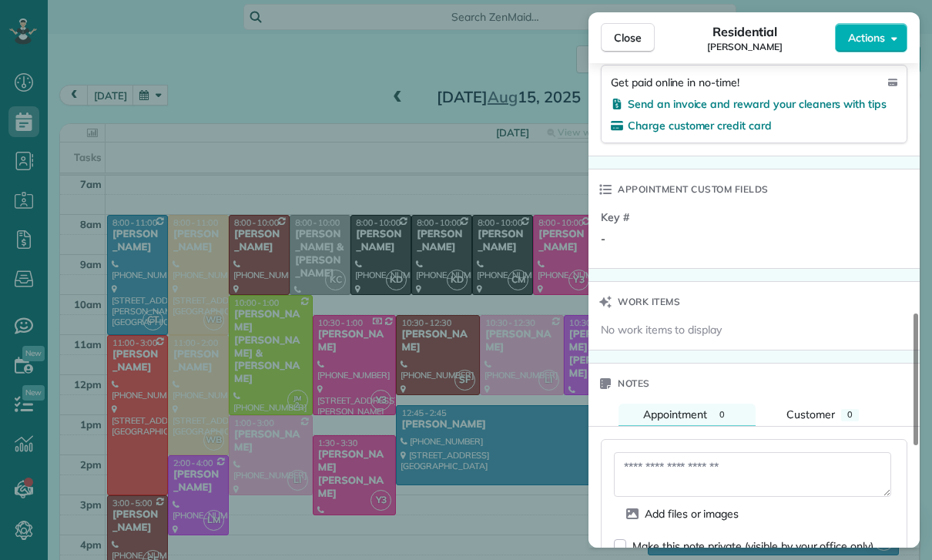
click at [691, 469] on textarea at bounding box center [752, 474] width 277 height 45
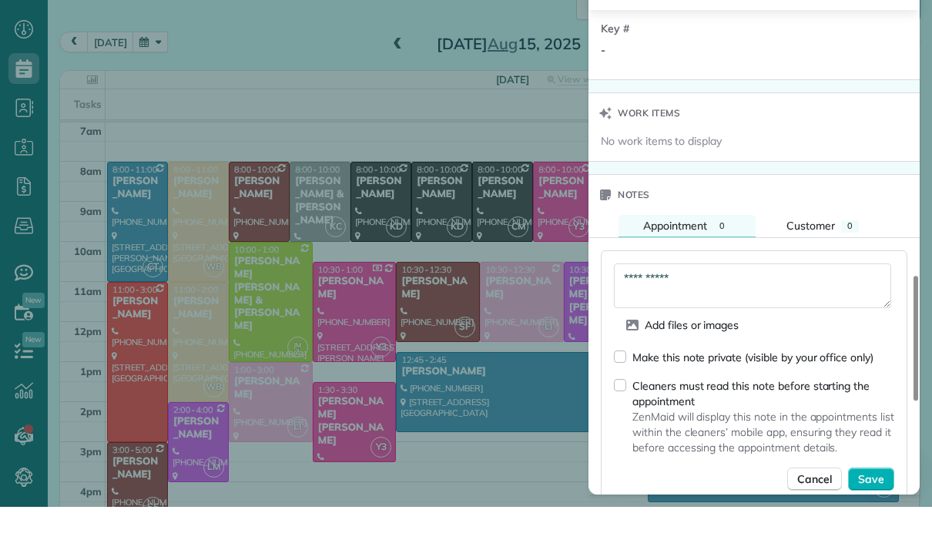
scroll to position [1160, 0]
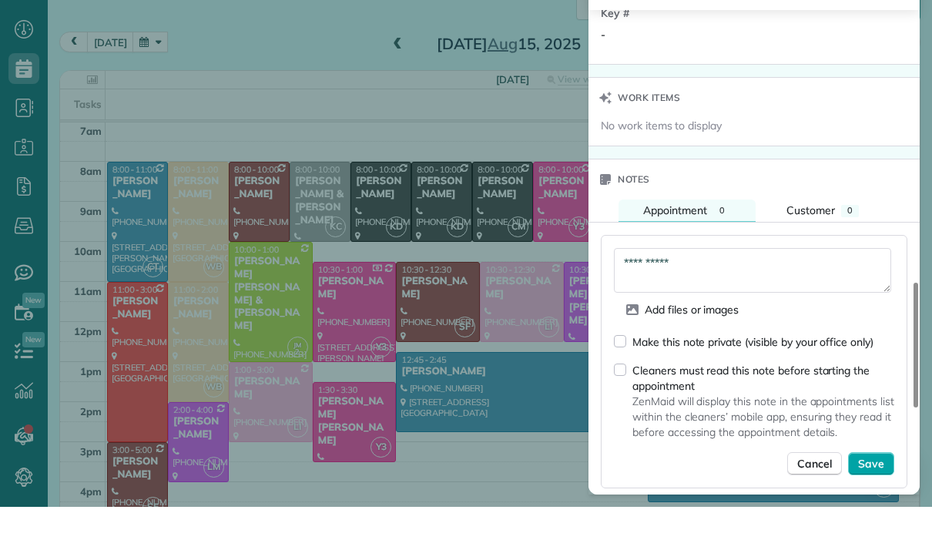
type textarea "**********"
click at [878, 509] on span "Save" at bounding box center [871, 516] width 26 height 15
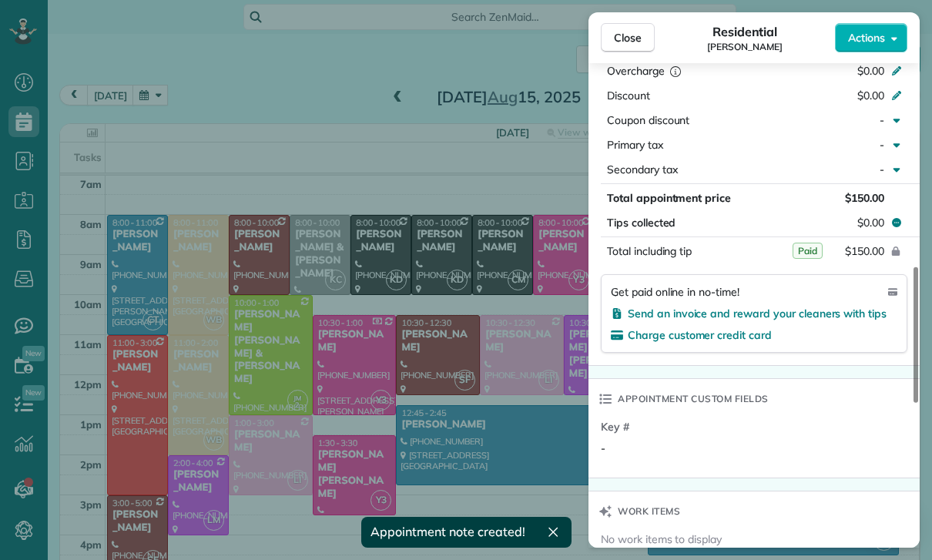
scroll to position [799, 0]
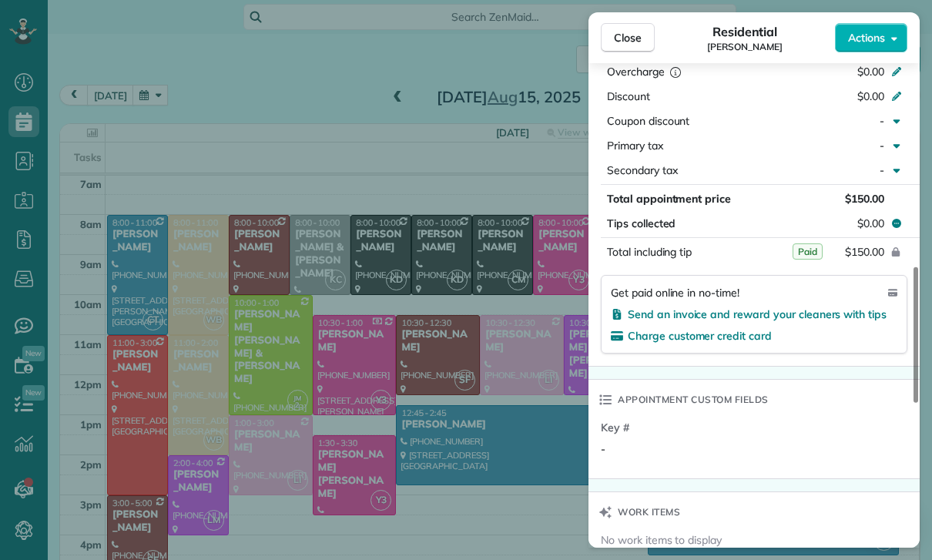
click at [501, 473] on div "Close Residential [PERSON_NAME] Actions Status Confirmed [PERSON_NAME] · Open p…" at bounding box center [466, 280] width 932 height 560
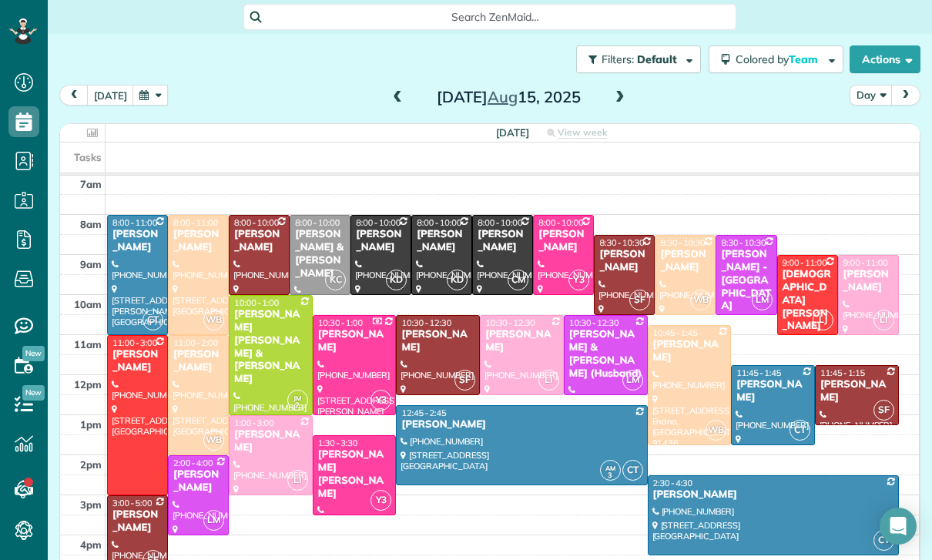
click at [401, 86] on span at bounding box center [397, 97] width 17 height 23
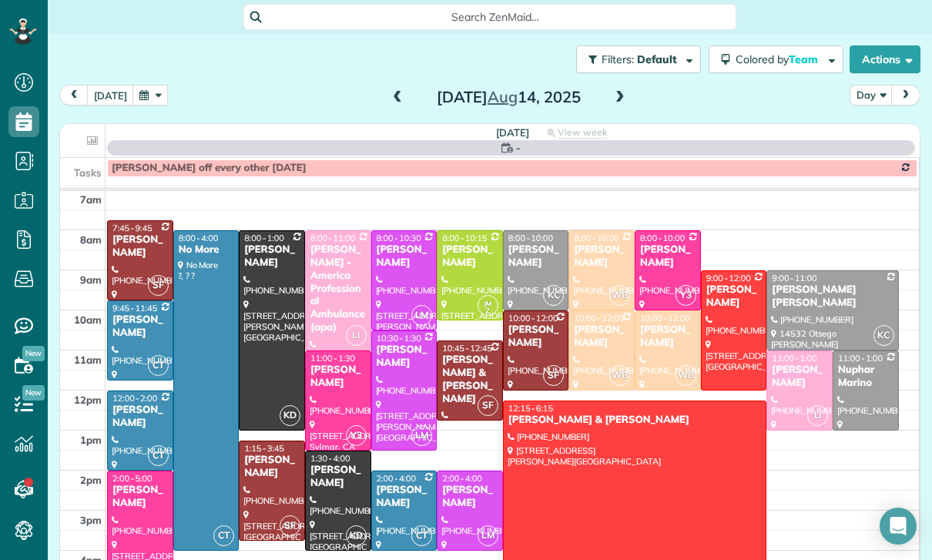
scroll to position [121, 0]
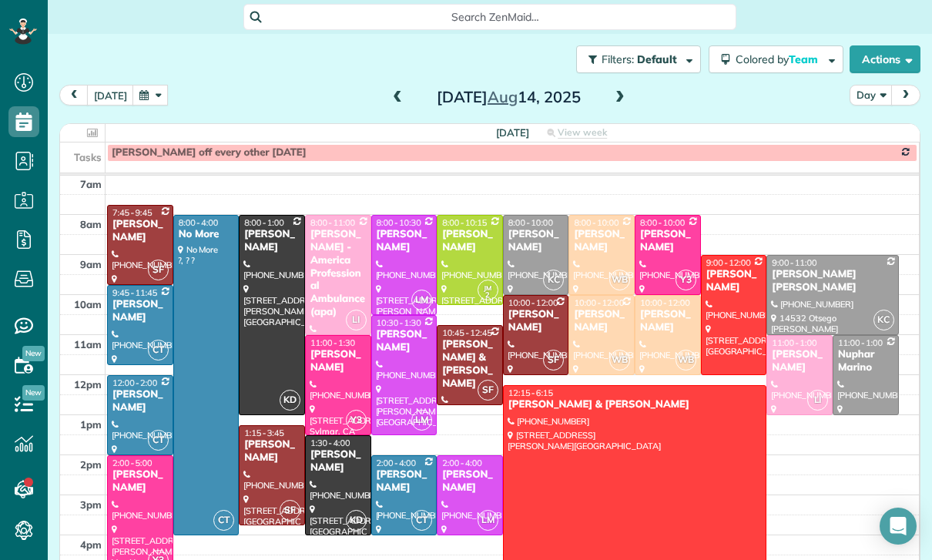
click at [394, 91] on span at bounding box center [397, 98] width 17 height 14
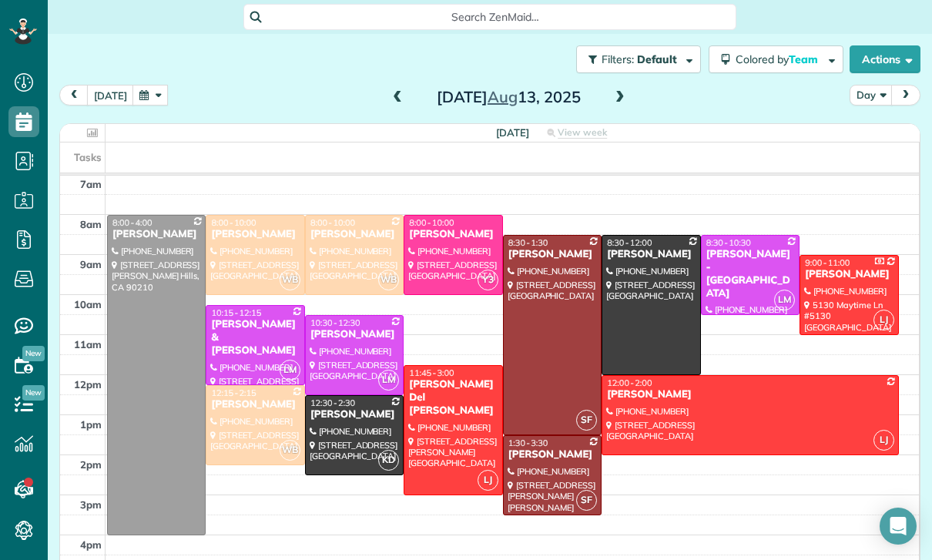
click at [345, 396] on div at bounding box center [354, 435] width 97 height 79
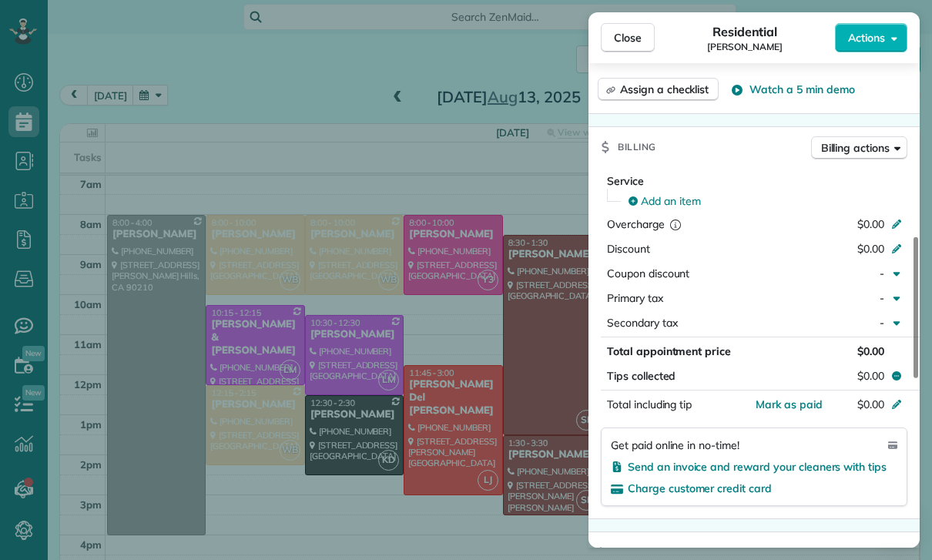
scroll to position [666, 0]
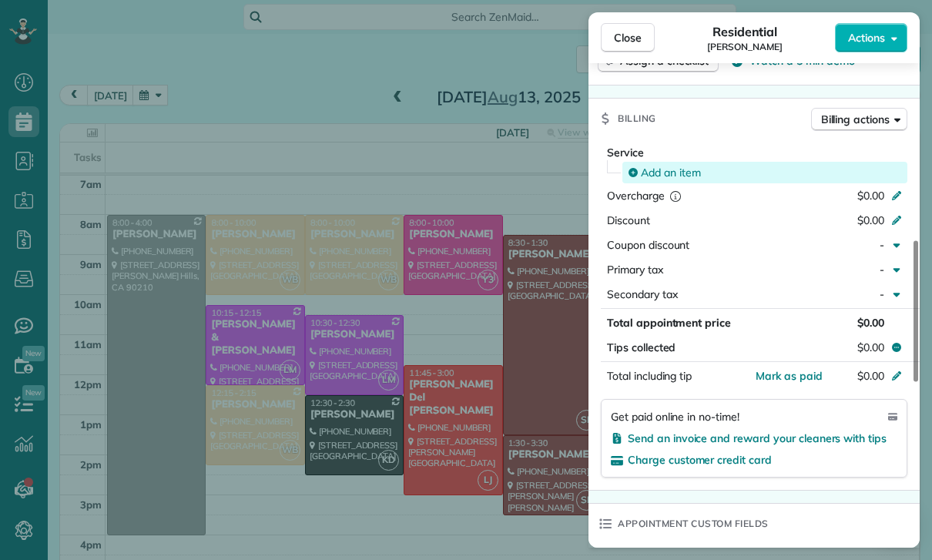
click at [684, 175] on span "Add an item" at bounding box center [671, 172] width 60 height 15
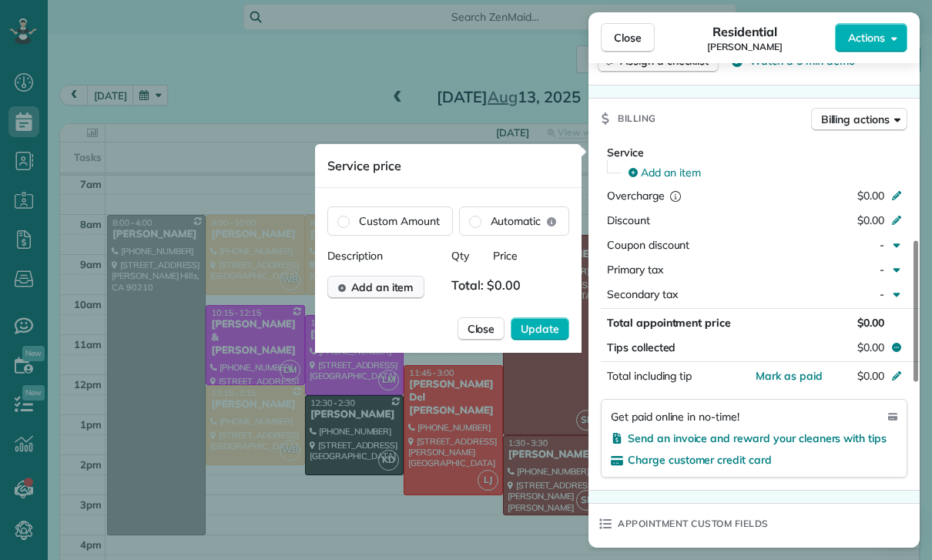
click at [387, 294] on span "Add an item" at bounding box center [382, 286] width 62 height 15
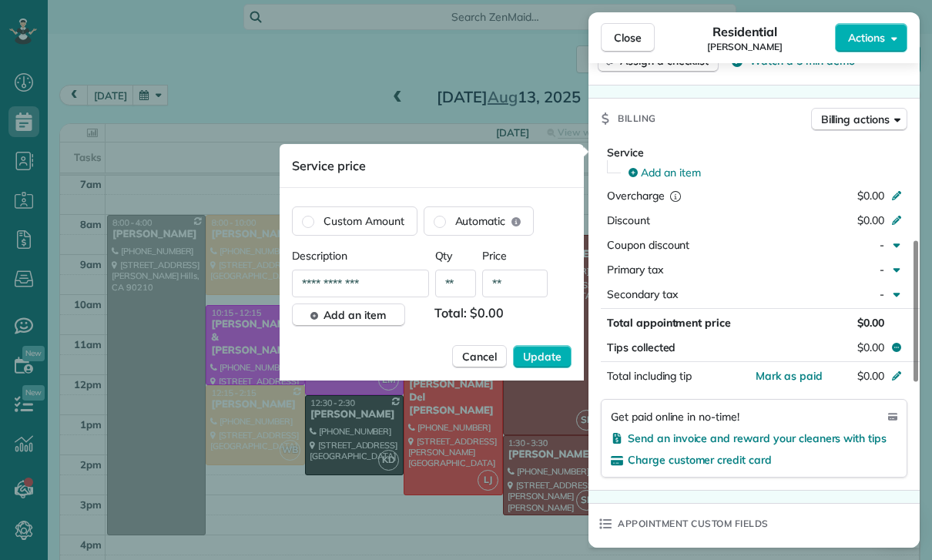
click at [524, 289] on input "**" at bounding box center [514, 283] width 65 height 28
type input "******"
click at [547, 363] on span "Update" at bounding box center [542, 356] width 38 height 15
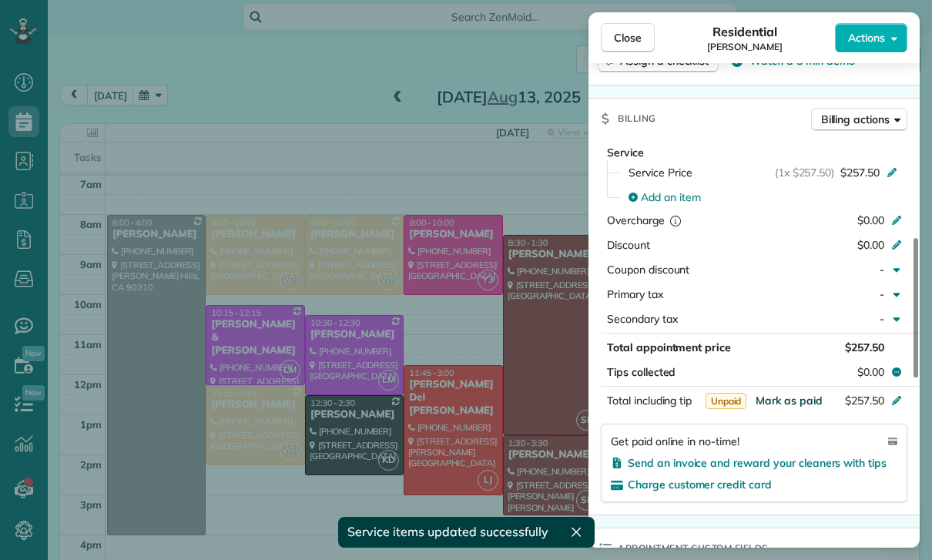
click at [785, 405] on span "Mark as paid" at bounding box center [788, 400] width 67 height 14
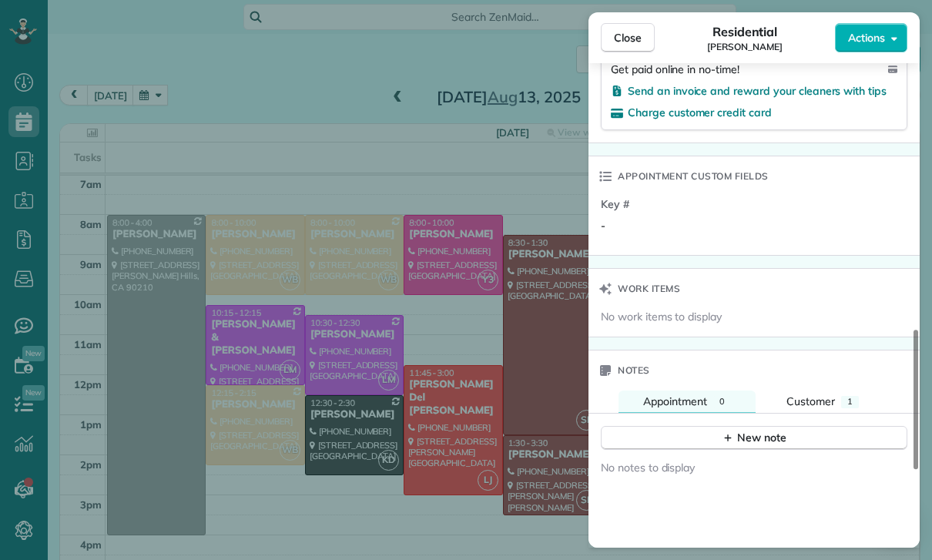
scroll to position [1083, 0]
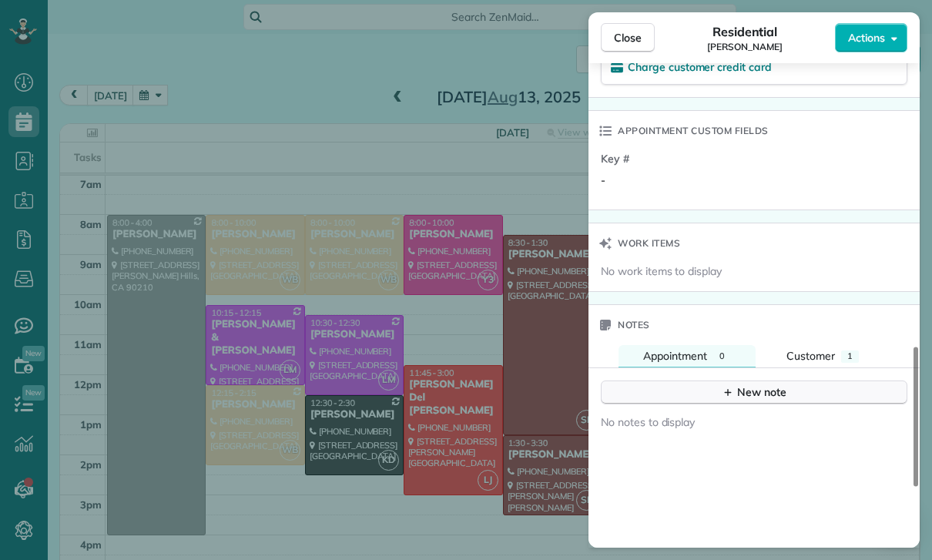
click at [748, 395] on div "New note" at bounding box center [753, 392] width 65 height 16
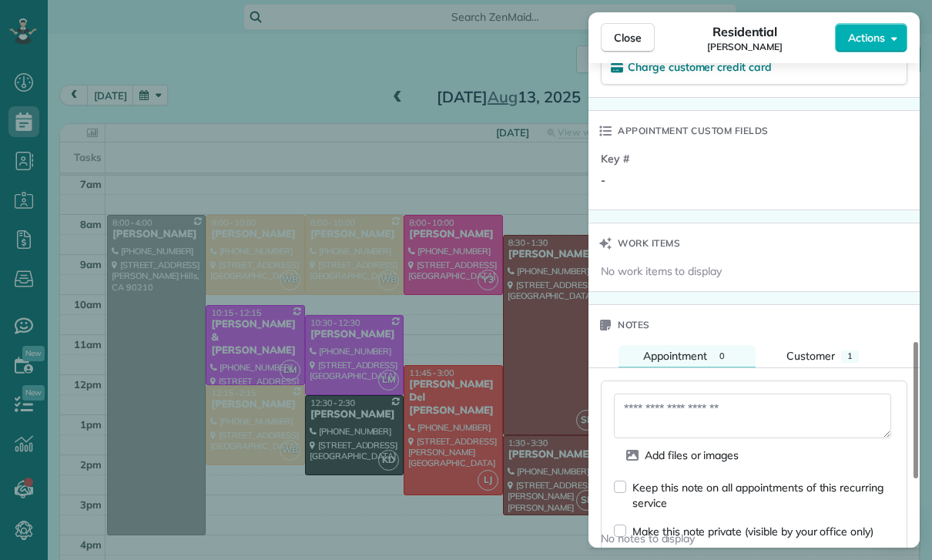
click at [671, 403] on textarea at bounding box center [752, 415] width 277 height 45
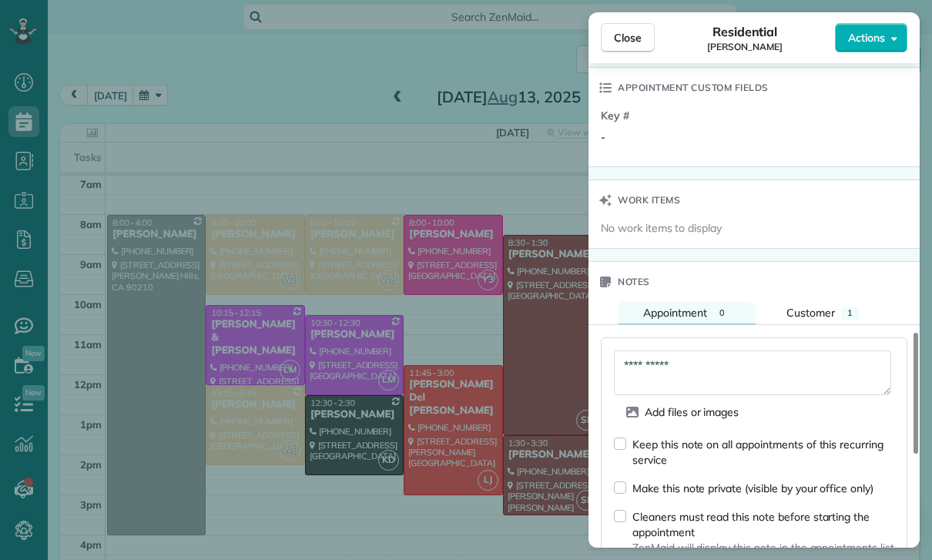
scroll to position [1227, 0]
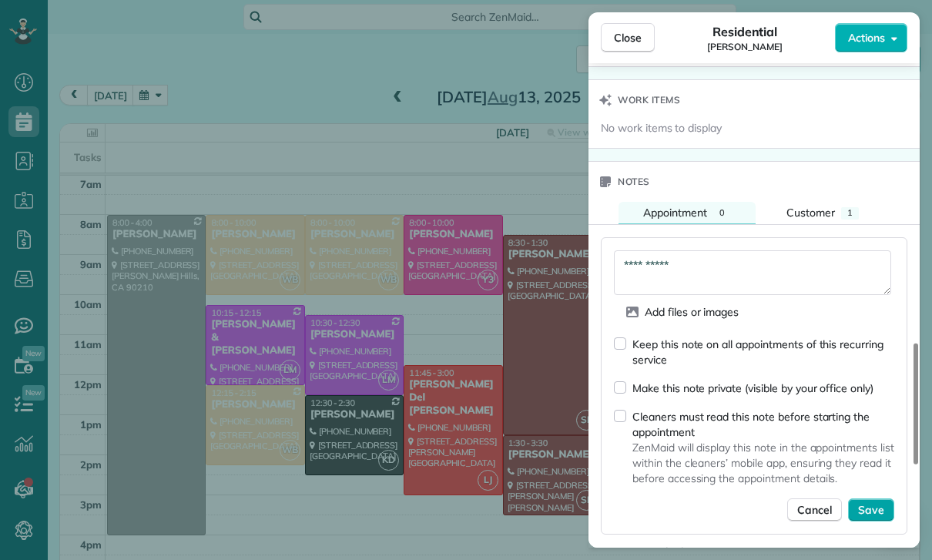
type textarea "**********"
click at [878, 513] on span "Save" at bounding box center [871, 509] width 26 height 15
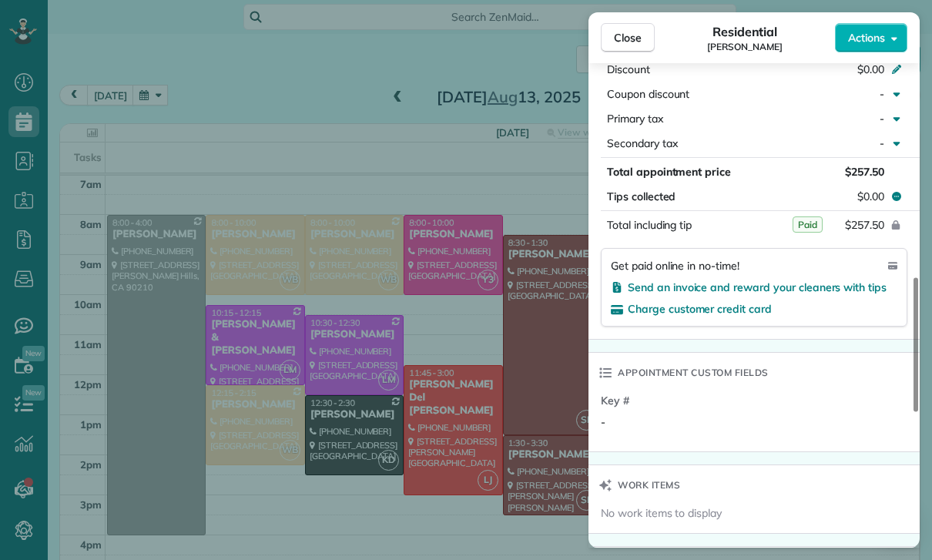
scroll to position [832, 0]
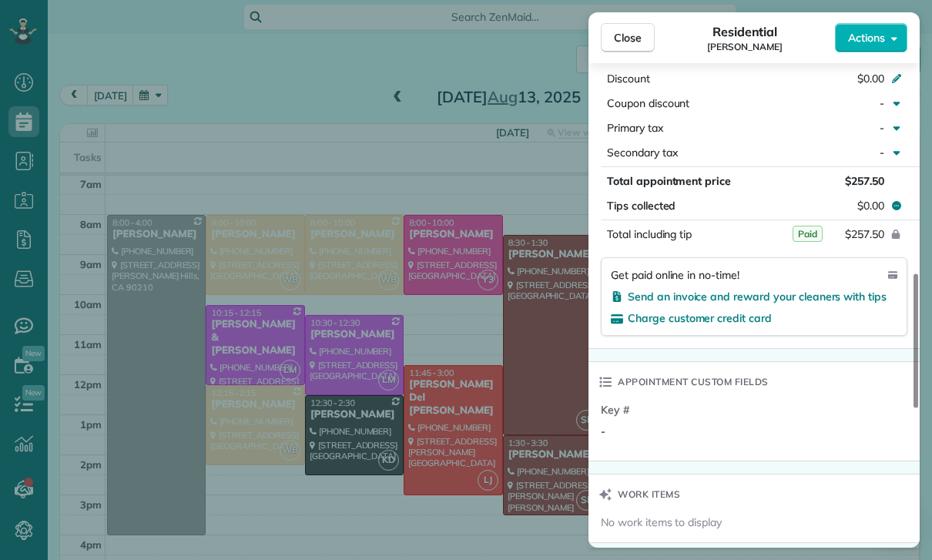
click at [516, 406] on div "Close Residential [PERSON_NAME] Actions Status Confirmed [PERSON_NAME] · Open p…" at bounding box center [466, 280] width 932 height 560
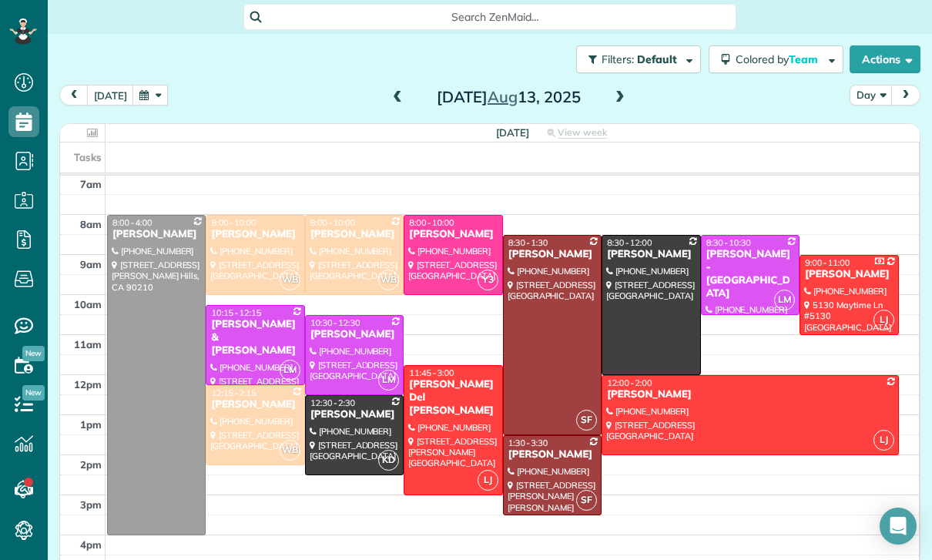
click at [392, 91] on span at bounding box center [397, 98] width 17 height 14
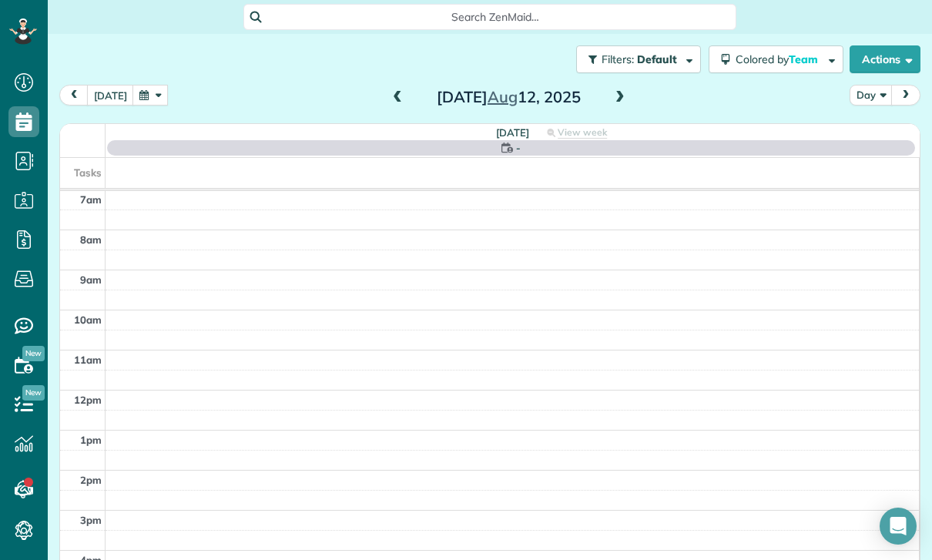
scroll to position [121, 0]
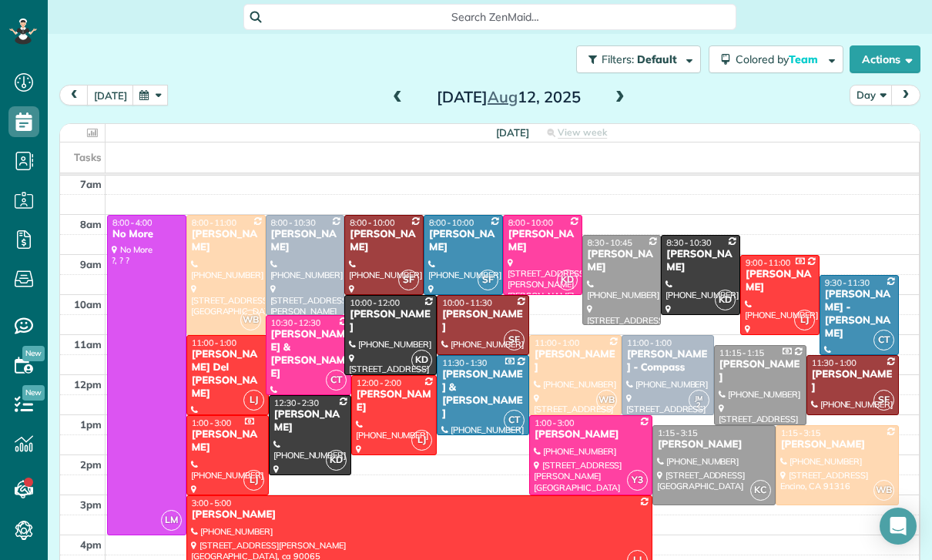
click at [372, 296] on div at bounding box center [390, 335] width 91 height 79
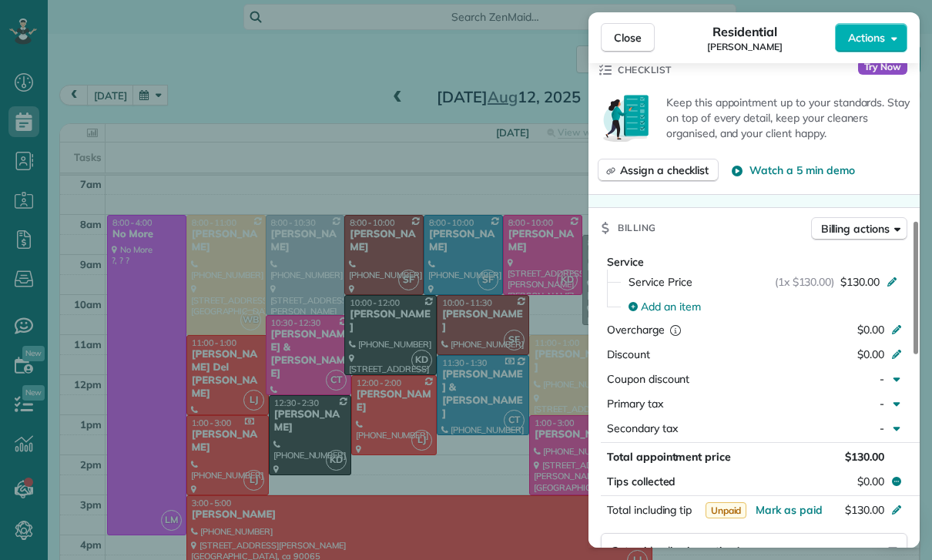
scroll to position [675, 0]
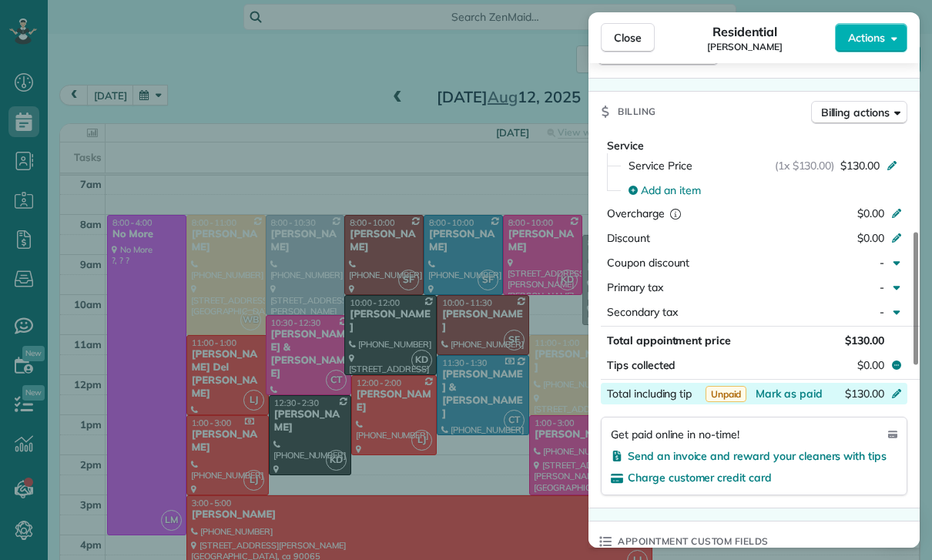
click at [795, 400] on div "$130.00" at bounding box center [815, 395] width 150 height 18
click at [848, 507] on div "Status Yet to Confirm [PERSON_NAME] · Open profile MOBILE [PHONE_NUMBER] Copy N…" at bounding box center [753, 360] width 331 height 1909
click at [775, 387] on span "Mark as paid" at bounding box center [788, 394] width 67 height 14
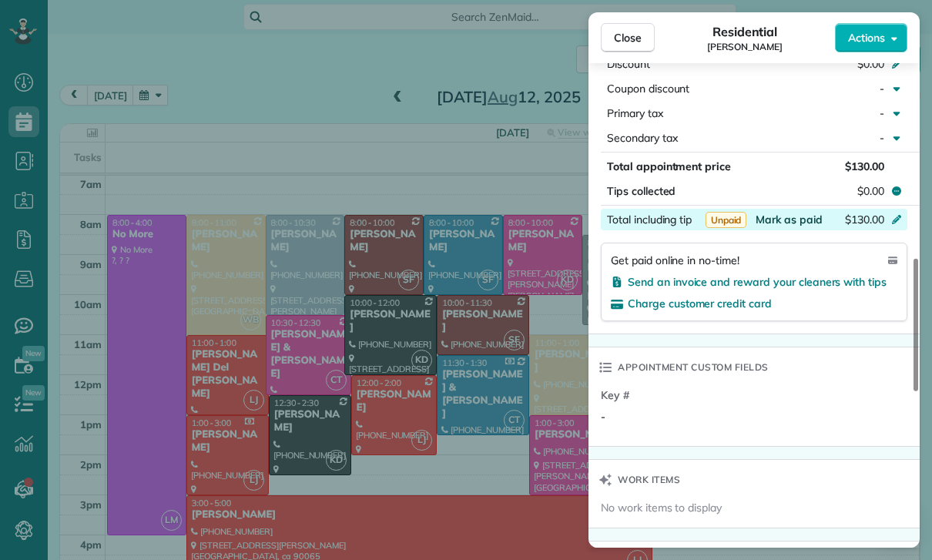
scroll to position [865, 0]
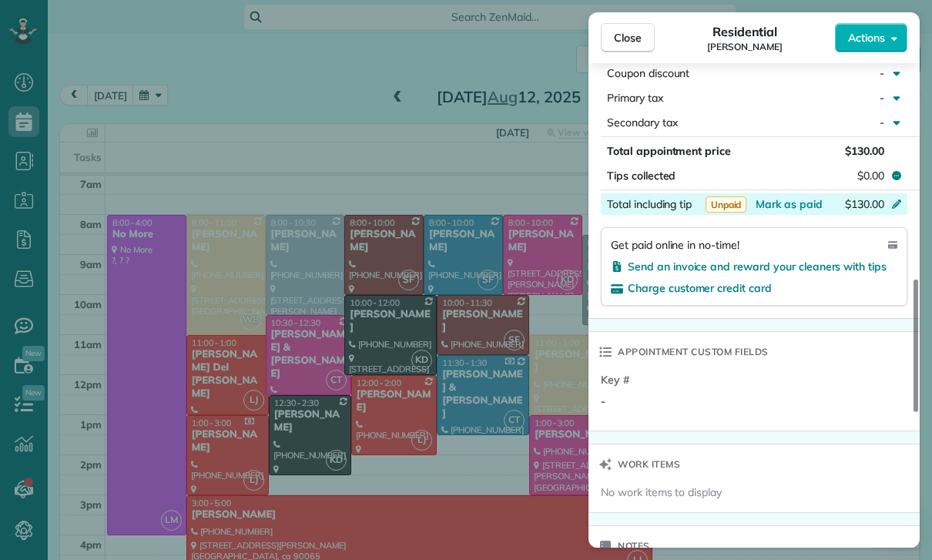
click at [785, 213] on div "$130.00" at bounding box center [815, 205] width 150 height 18
click at [839, 427] on div "Key # -" at bounding box center [753, 401] width 331 height 59
click at [792, 202] on span "Mark as paid" at bounding box center [788, 204] width 67 height 14
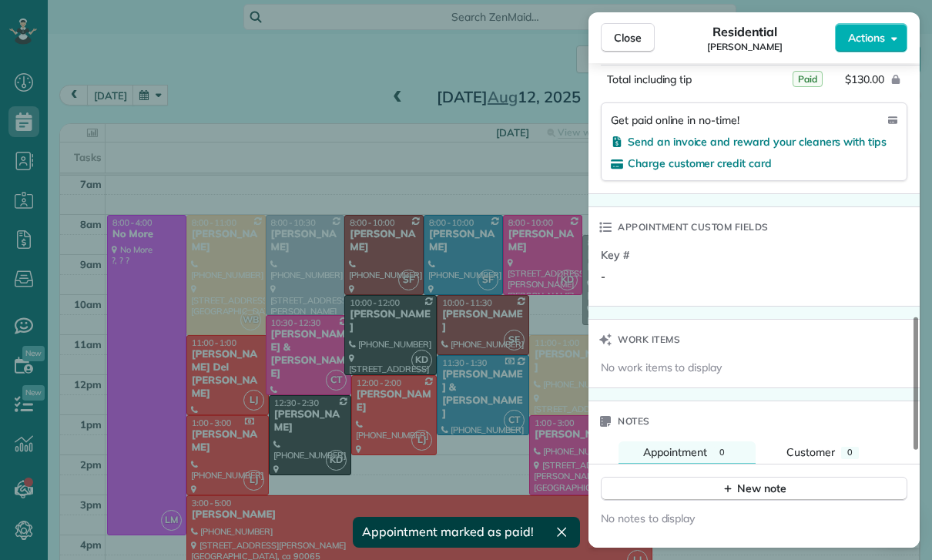
scroll to position [1124, 0]
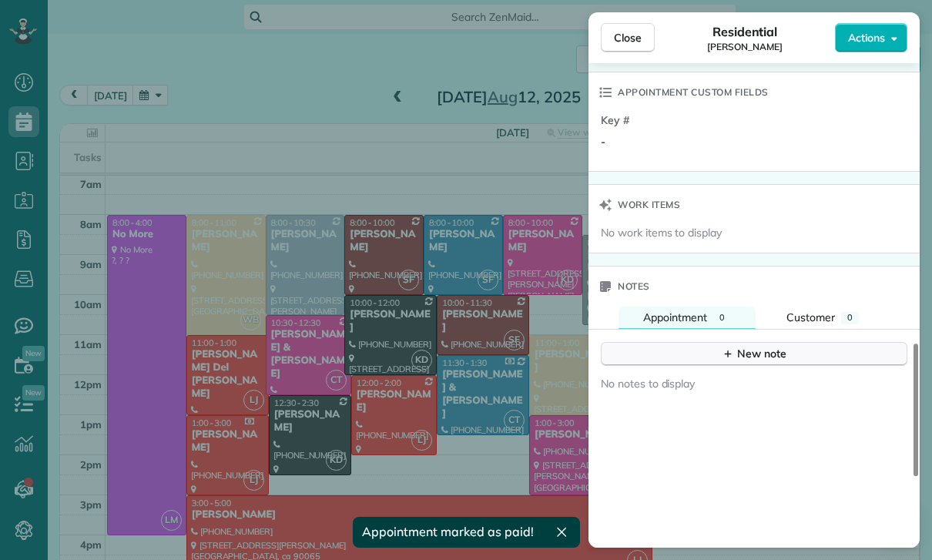
click at [788, 356] on button "New note" at bounding box center [754, 354] width 306 height 24
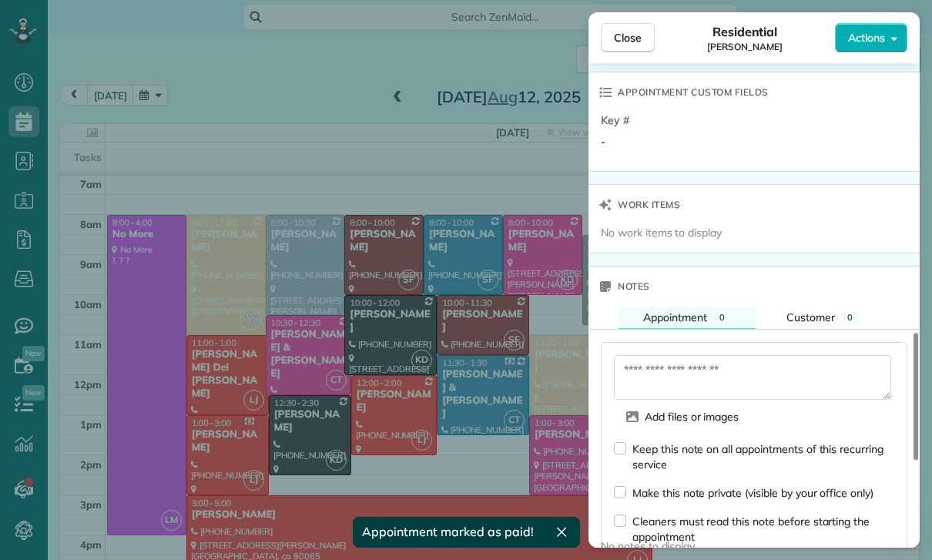
click at [686, 373] on textarea at bounding box center [752, 377] width 277 height 45
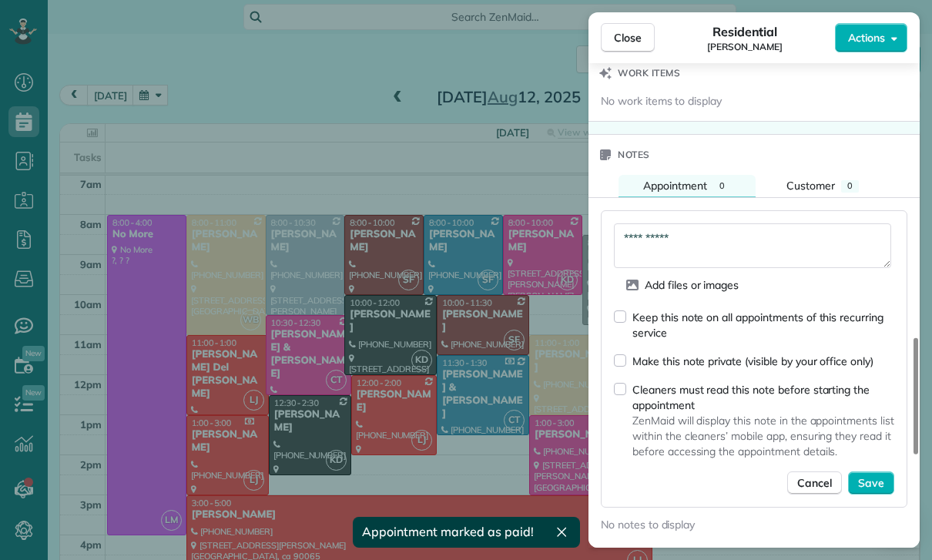
scroll to position [1273, 0]
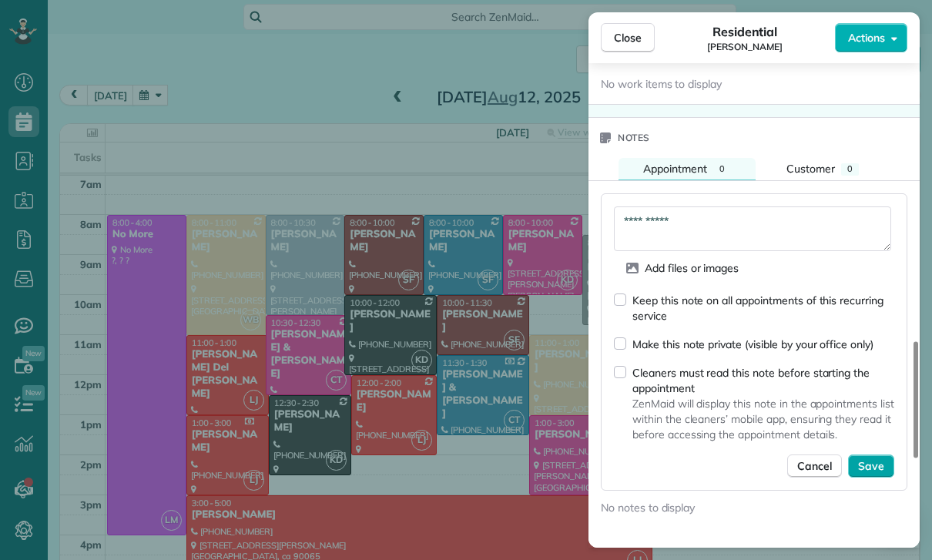
type textarea "**********"
click at [881, 465] on span "Save" at bounding box center [871, 465] width 26 height 15
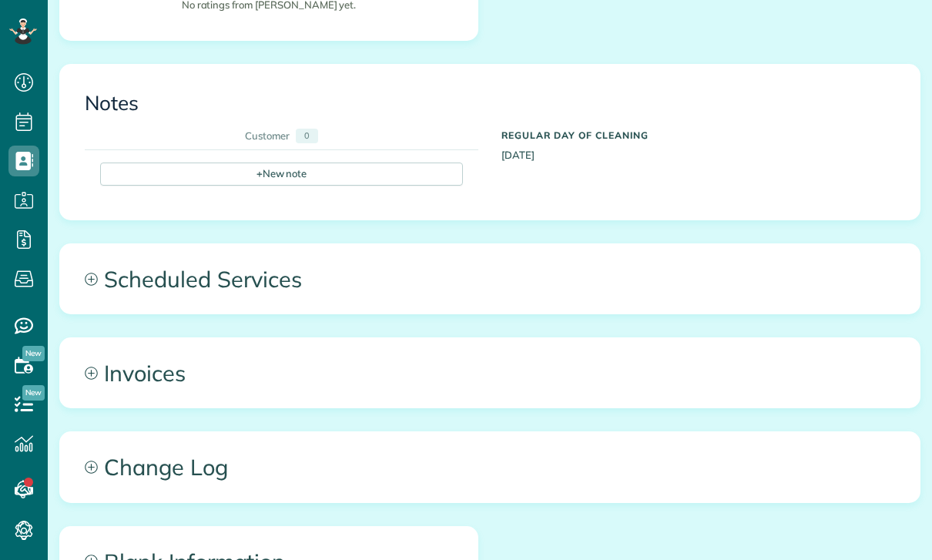
scroll to position [500, 0]
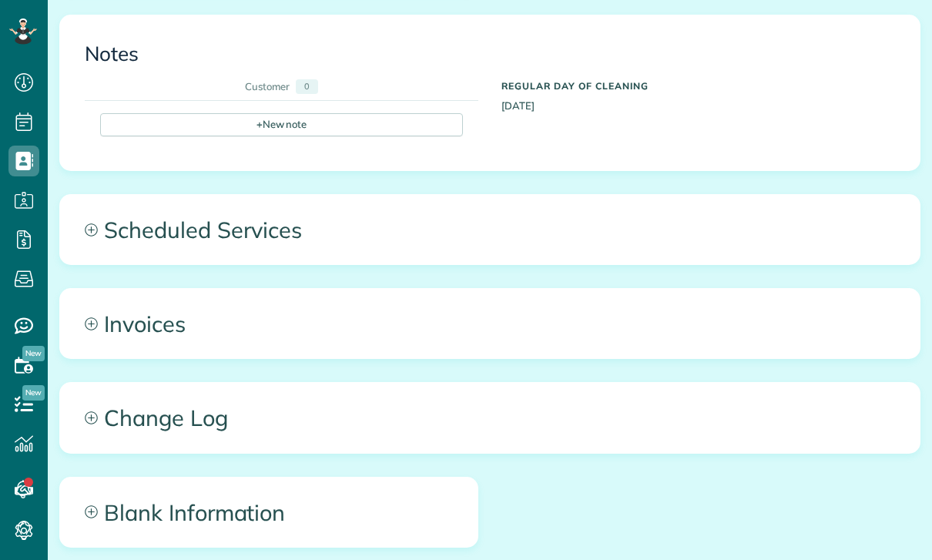
click at [260, 250] on span "Scheduled Services" at bounding box center [489, 229] width 859 height 69
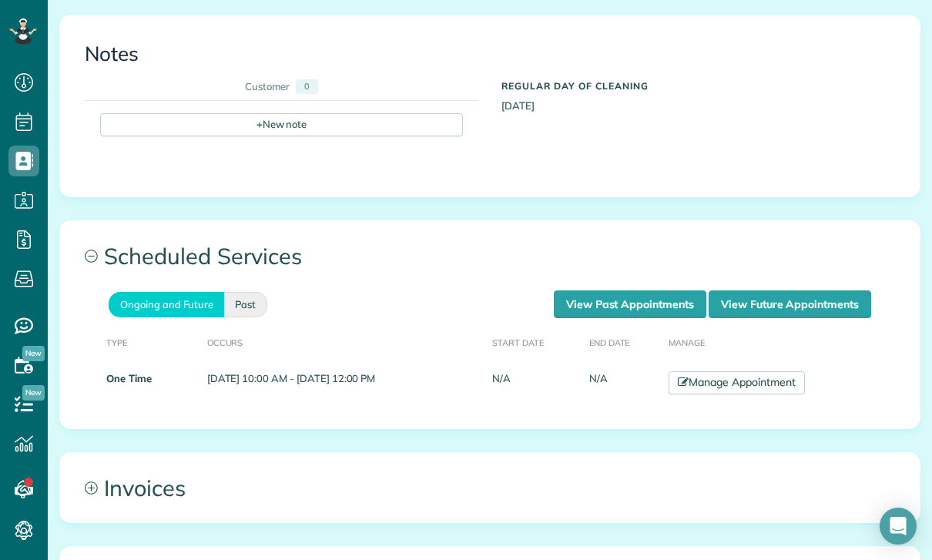
click at [248, 305] on link "Past" at bounding box center [245, 304] width 43 height 25
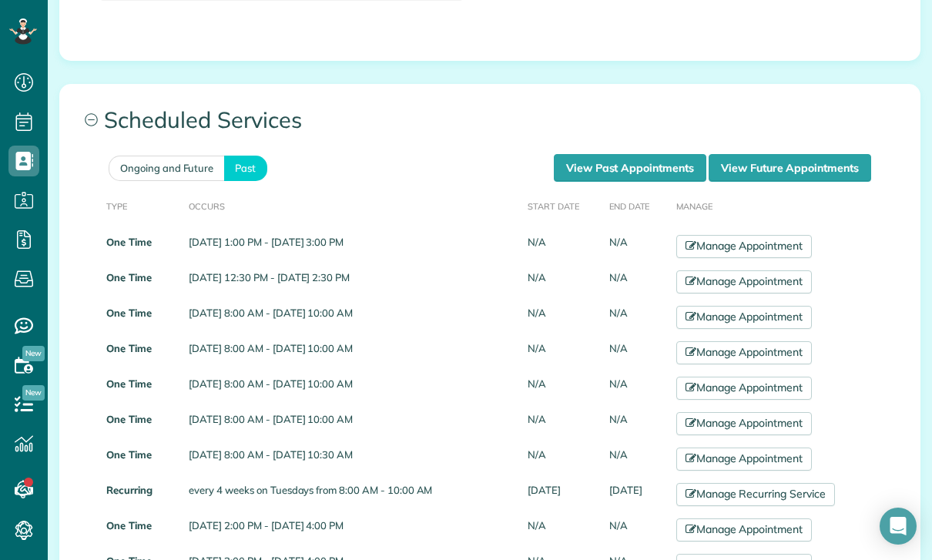
scroll to position [645, 0]
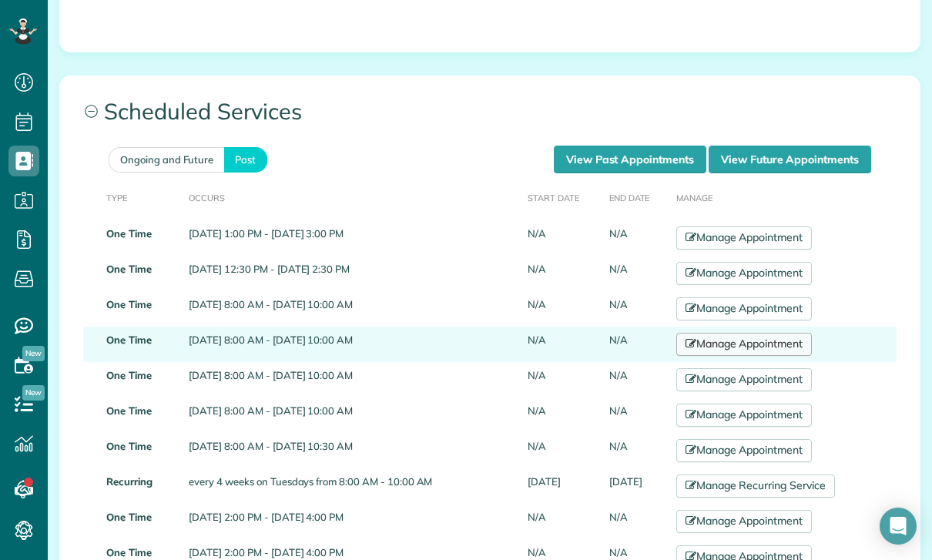
click at [751, 344] on link "Manage Appointment" at bounding box center [744, 344] width 136 height 23
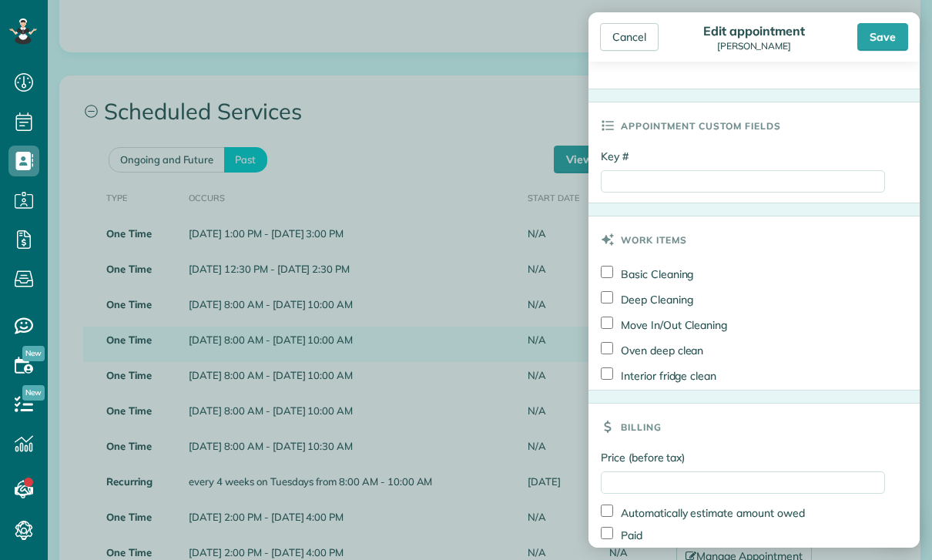
scroll to position [684, 0]
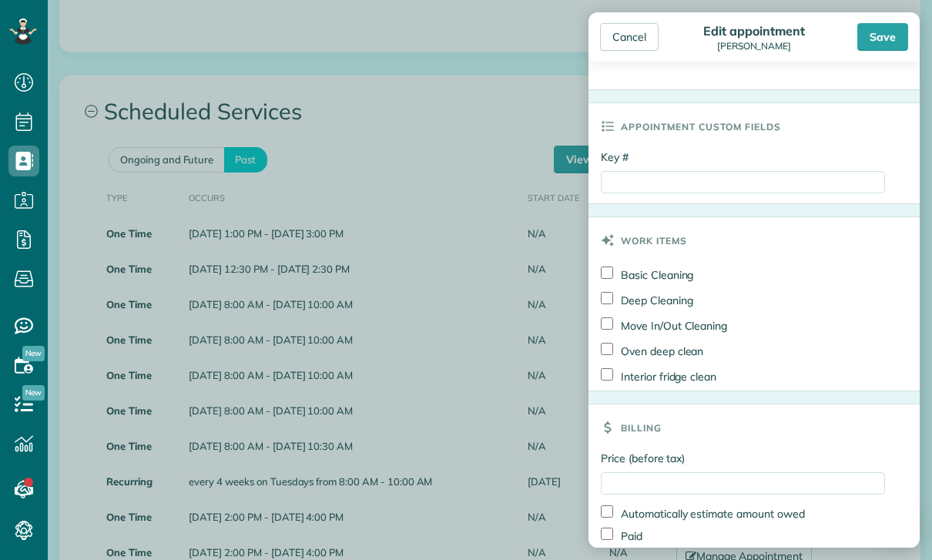
click at [655, 423] on h3 "Billing" at bounding box center [641, 427] width 41 height 46
click at [684, 472] on input "Price (before tax)" at bounding box center [743, 483] width 284 height 22
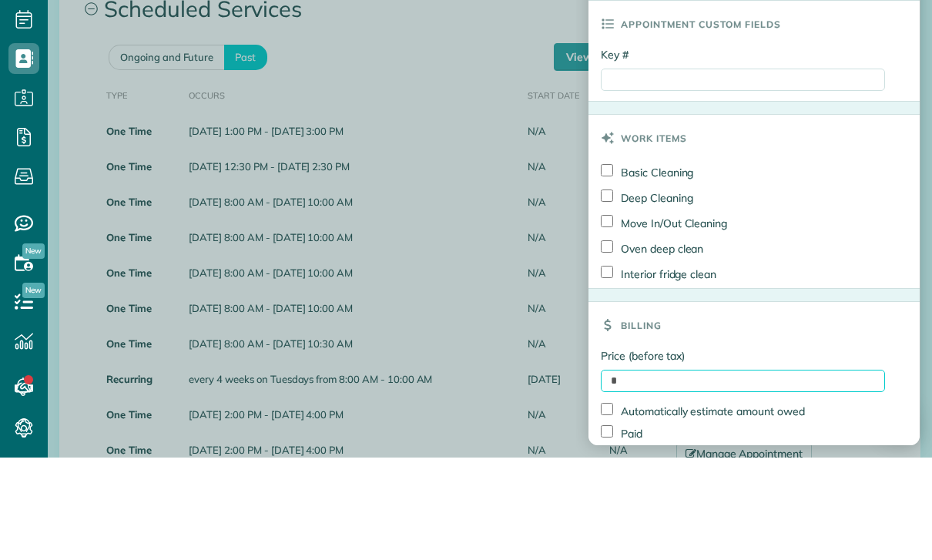
scroll to position [49, 0]
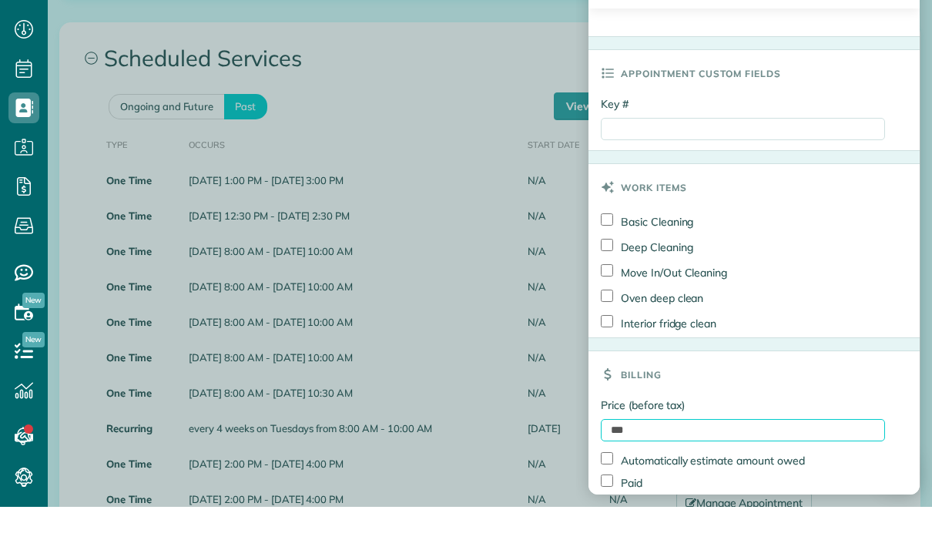
type input "***"
click at [673, 171] on input "Key #" at bounding box center [743, 182] width 284 height 22
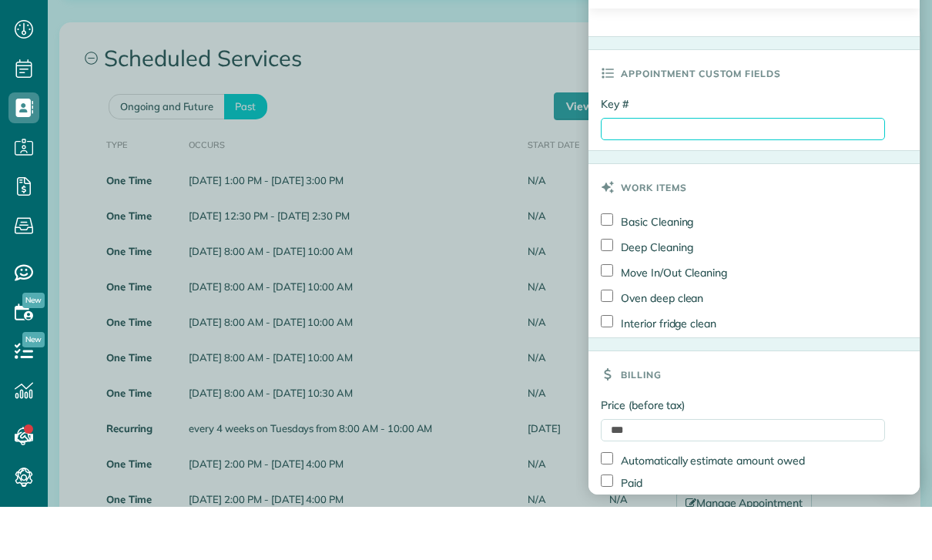
paste input "**********"
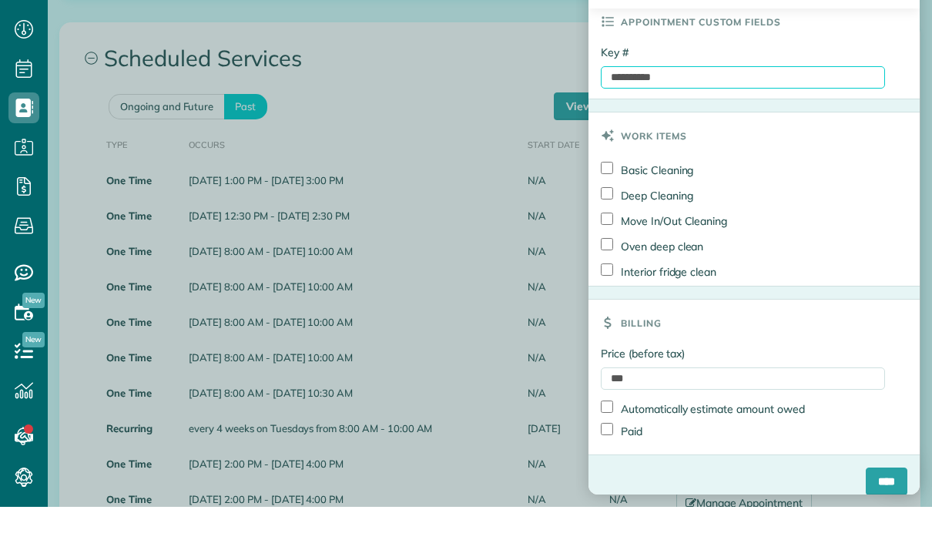
scroll to position [735, 0]
type input "**********"
click at [628, 477] on label "Paid" at bounding box center [622, 485] width 42 height 16
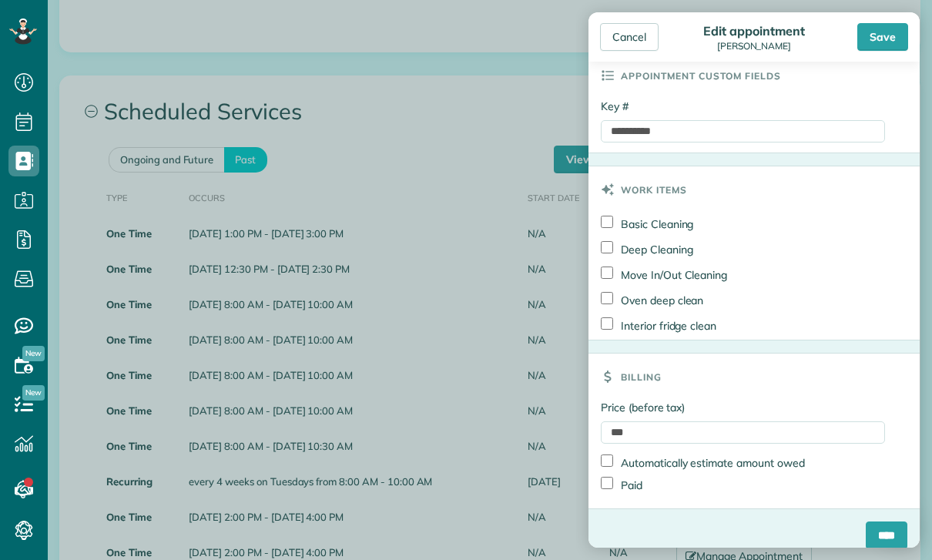
click at [897, 474] on div "Price (before tax) *** Automatically estimate amount owed Paid" at bounding box center [753, 454] width 331 height 109
click at [890, 527] on input "****" at bounding box center [886, 535] width 42 height 28
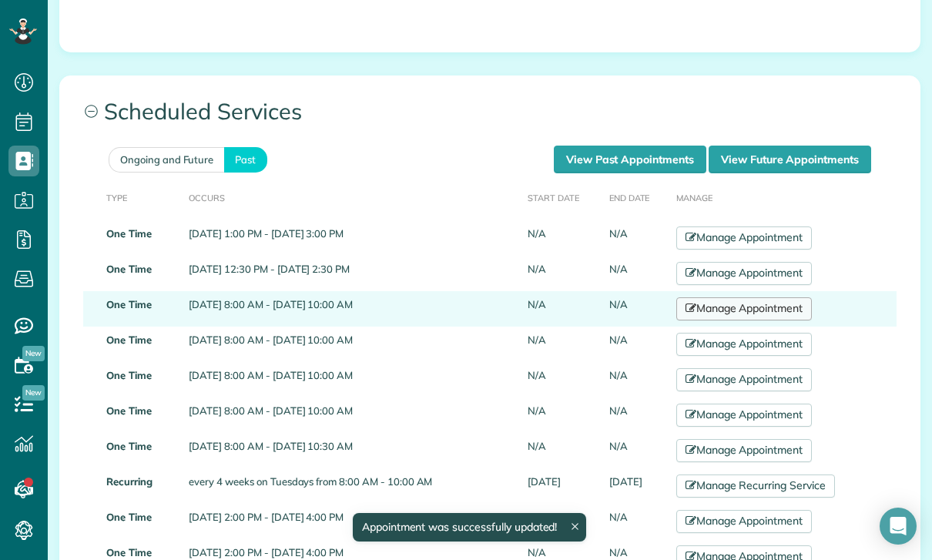
click at [777, 297] on link "Manage Appointment" at bounding box center [744, 308] width 136 height 23
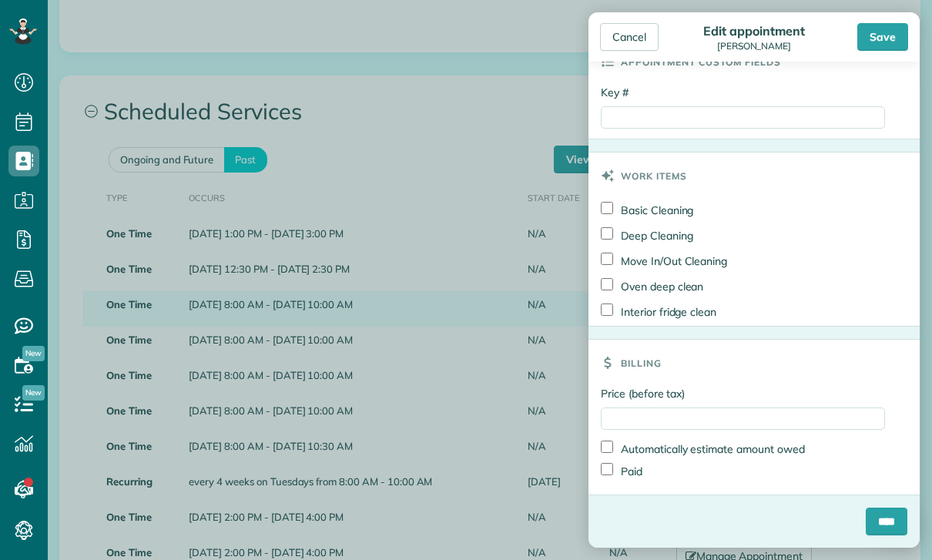
scroll to position [735, 0]
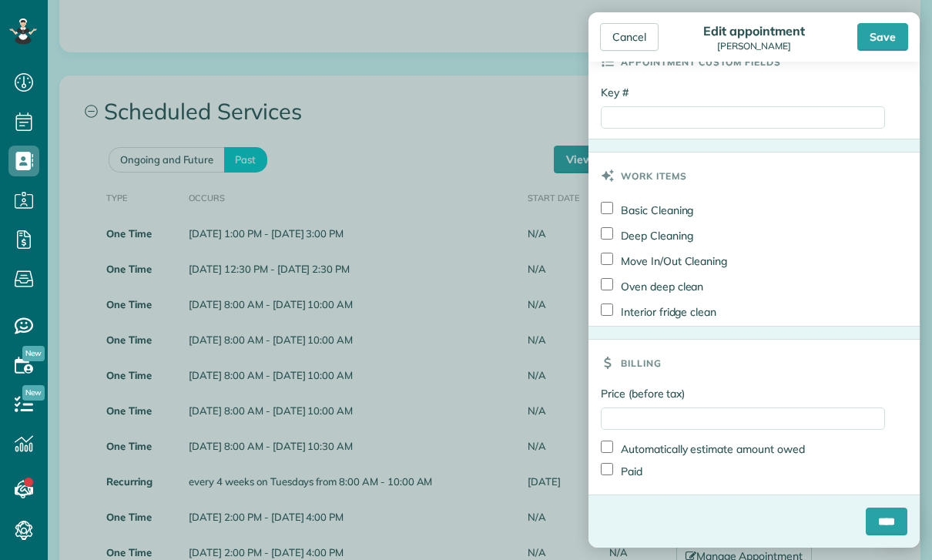
click at [607, 522] on div "****" at bounding box center [753, 527] width 331 height 40
click at [608, 535] on div "****" at bounding box center [753, 527] width 331 height 40
click at [609, 514] on div "****" at bounding box center [753, 527] width 331 height 40
click at [614, 510] on div "****" at bounding box center [753, 527] width 331 height 40
click at [606, 492] on div "Price (before tax) Automatically estimate amount owed Paid" at bounding box center [753, 440] width 331 height 109
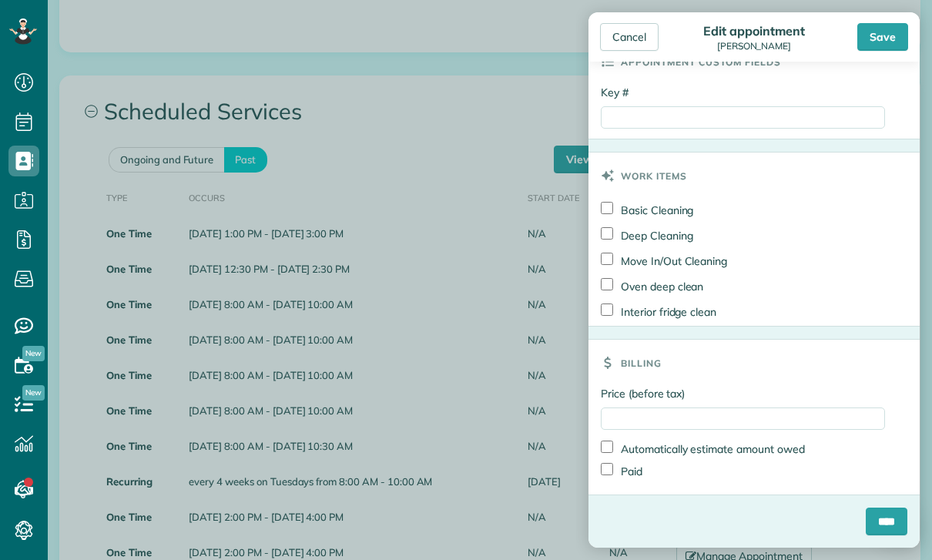
click at [594, 513] on div "****" at bounding box center [753, 527] width 331 height 40
click at [651, 470] on div "Paid" at bounding box center [743, 471] width 284 height 22
click at [695, 414] on input "Price (before tax)" at bounding box center [743, 418] width 284 height 22
type input "***"
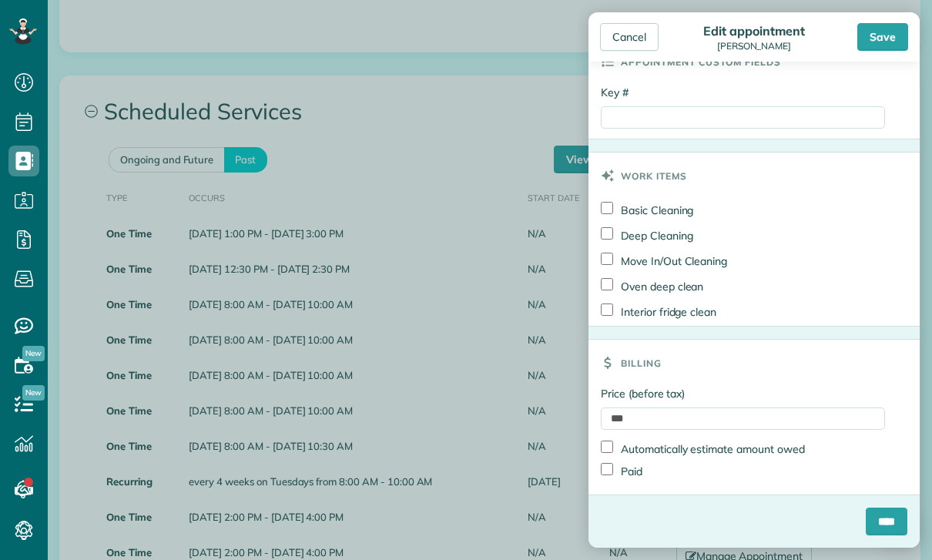
click at [624, 477] on label "Paid" at bounding box center [622, 471] width 42 height 16
click at [679, 119] on input "Key #" at bounding box center [743, 117] width 284 height 22
paste input "**********"
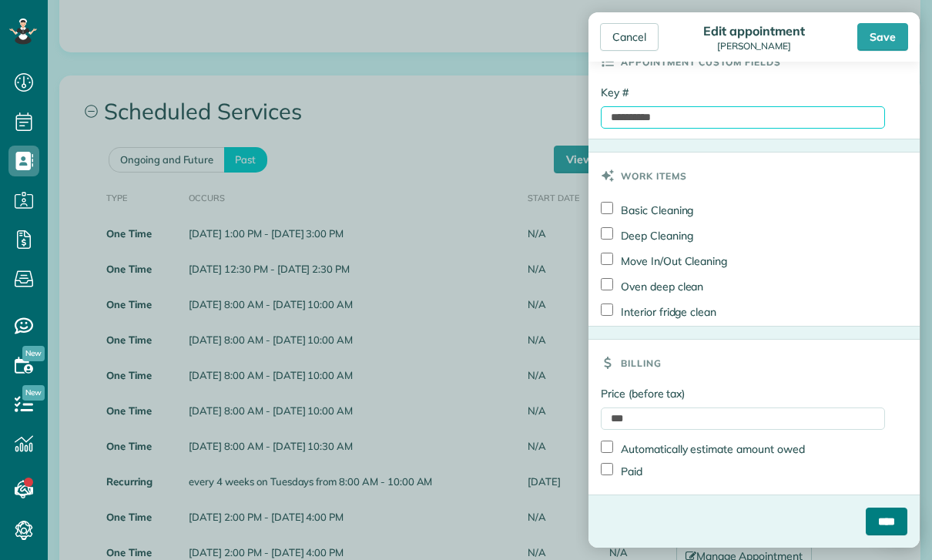
type input "**********"
click at [882, 529] on input "****" at bounding box center [886, 521] width 42 height 28
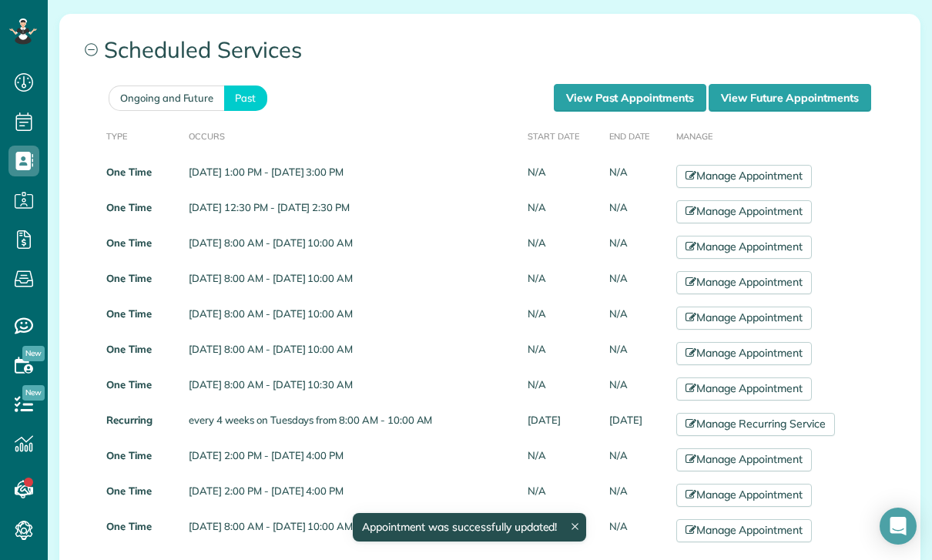
scroll to position [690, 0]
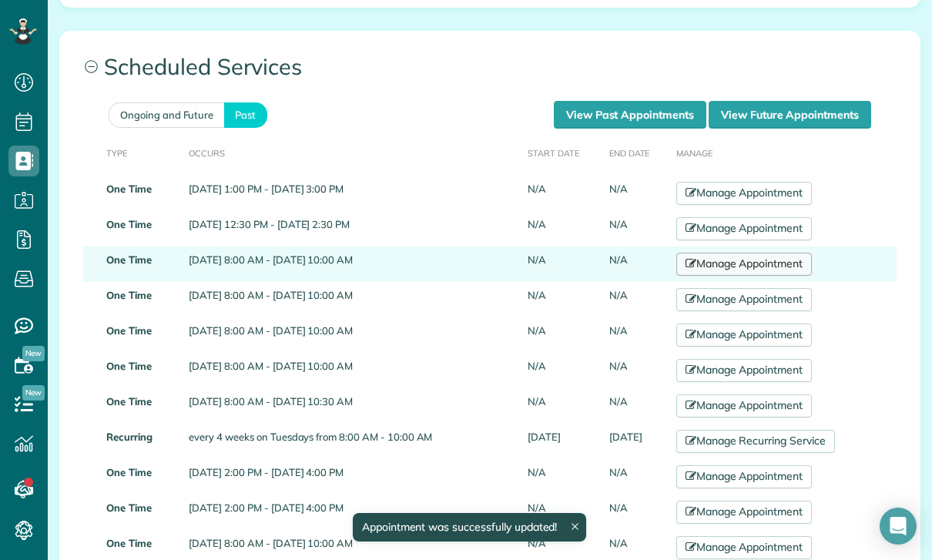
click at [740, 253] on link "Manage Appointment" at bounding box center [744, 264] width 136 height 23
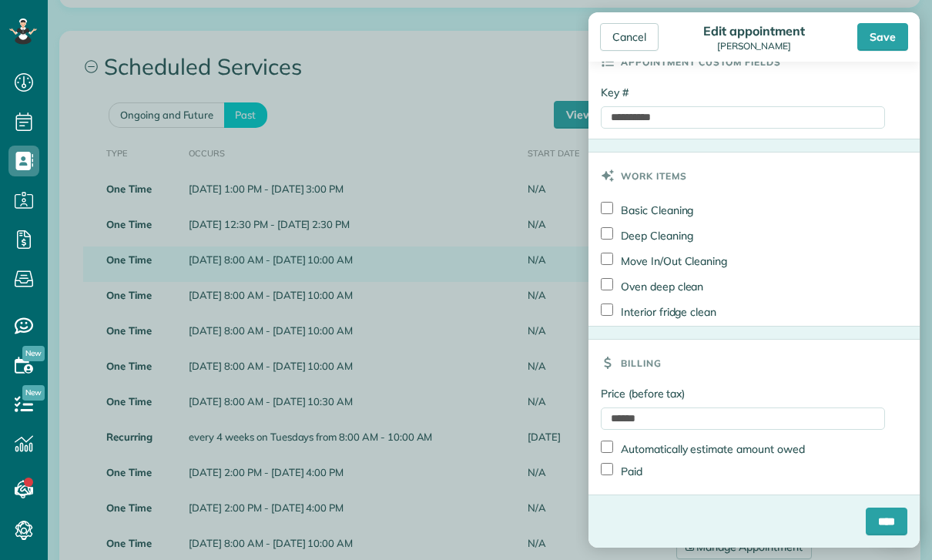
scroll to position [735, 0]
click at [892, 559] on html "Dashboard Scheduling Calendar View List View Dispatch View - Weekly scheduling …" at bounding box center [466, 280] width 932 height 560
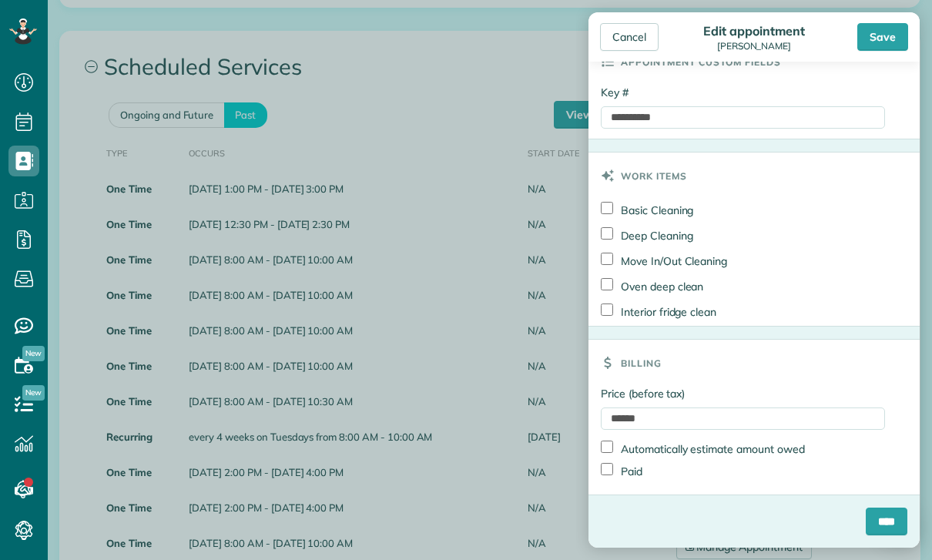
click at [470, 275] on body "Dashboard Scheduling Calendar View List View Dispatch View - Weekly scheduling …" at bounding box center [466, 280] width 932 height 560
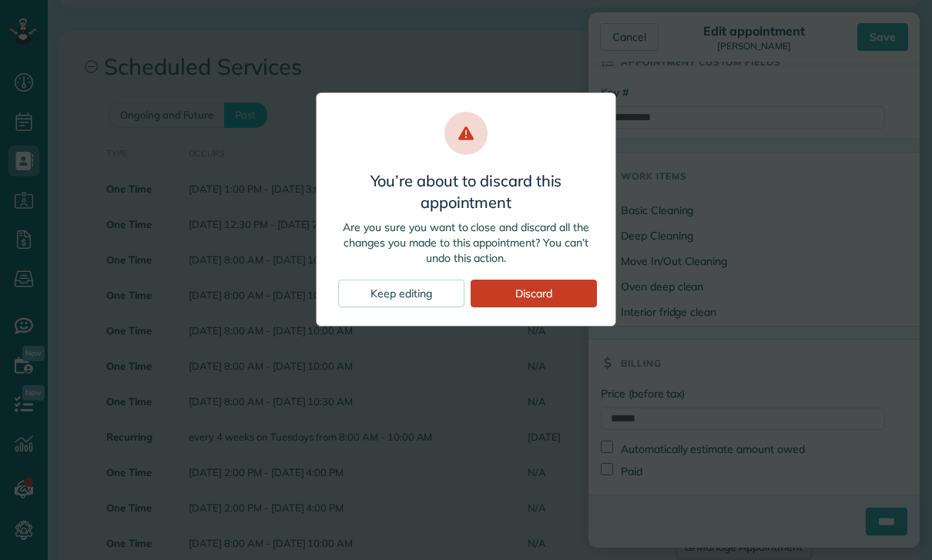
click at [527, 351] on div "You’re about to discard this appointment Are you sure you want to close and dis…" at bounding box center [466, 280] width 932 height 560
